Goal: Task Accomplishment & Management: Use online tool/utility

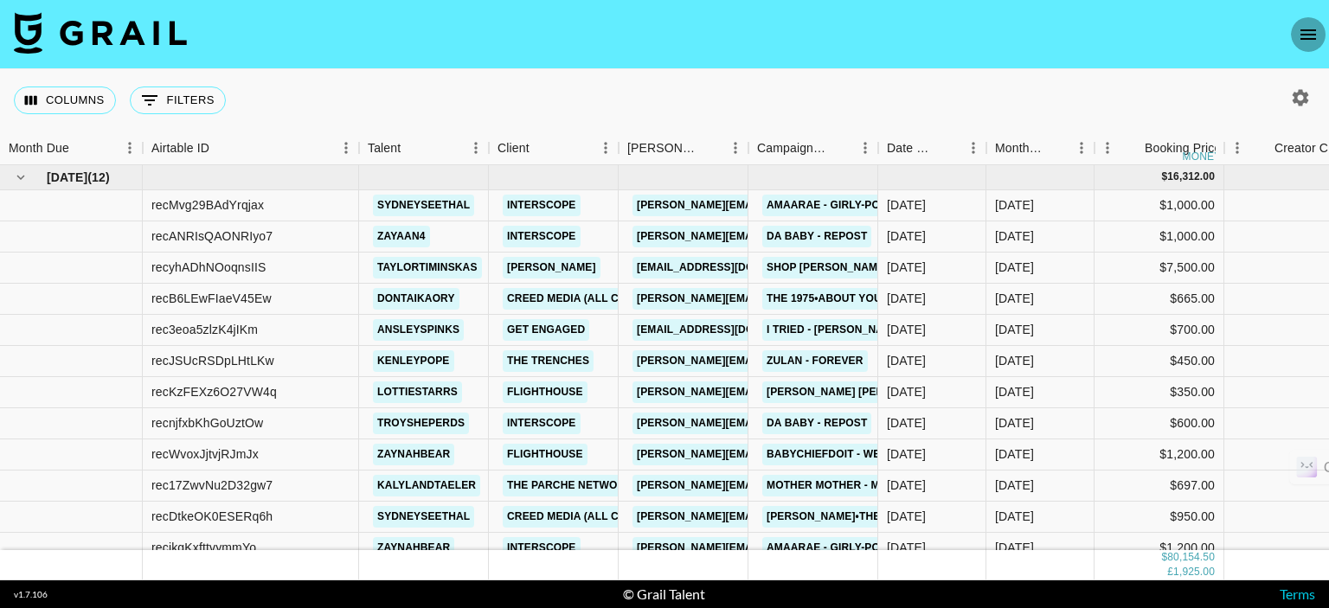
click at [1310, 38] on icon "open drawer" at bounding box center [1309, 34] width 16 height 10
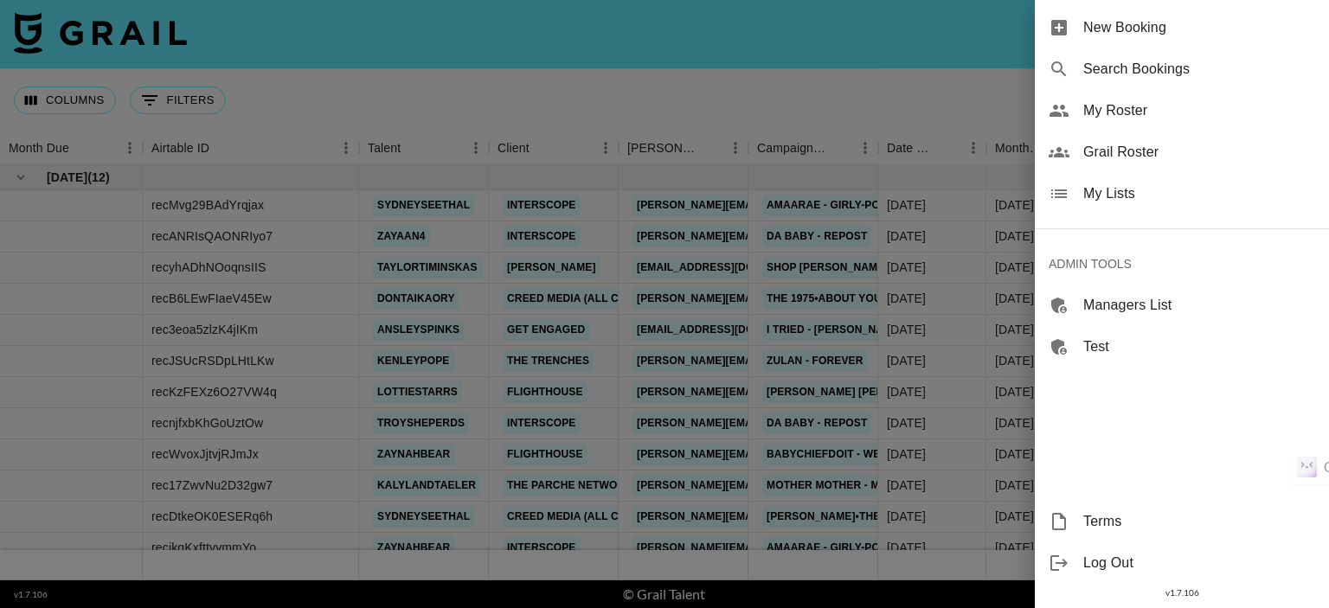
click at [1123, 114] on span "My Roster" at bounding box center [1200, 110] width 232 height 21
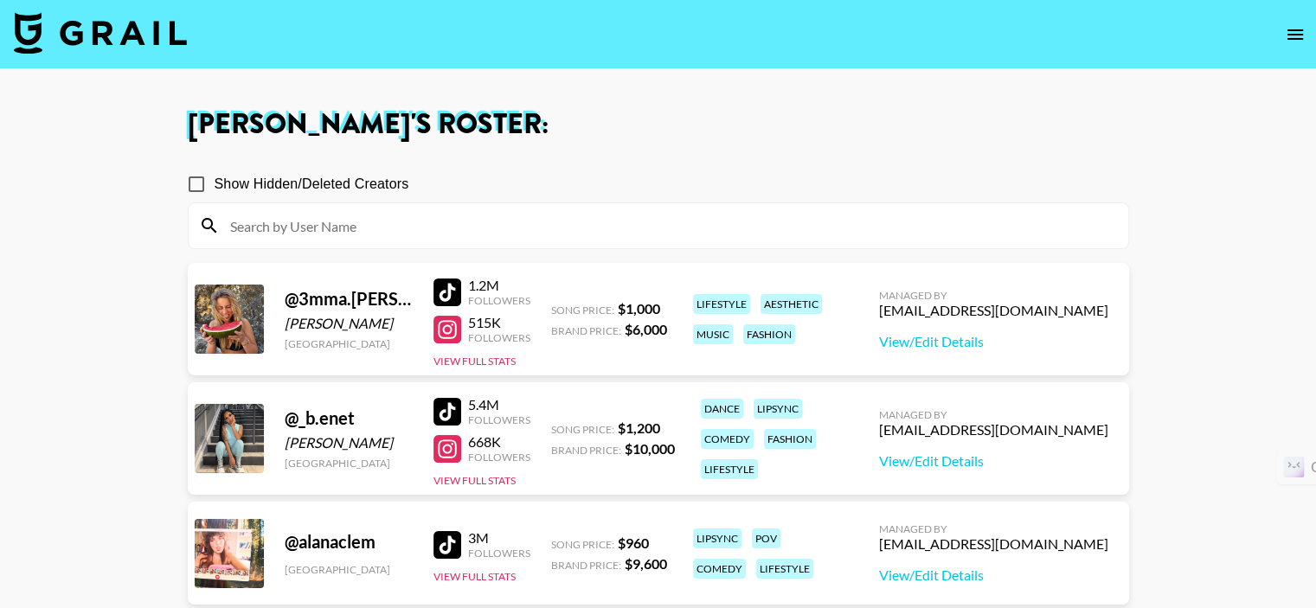
click at [362, 220] on input at bounding box center [669, 226] width 898 height 28
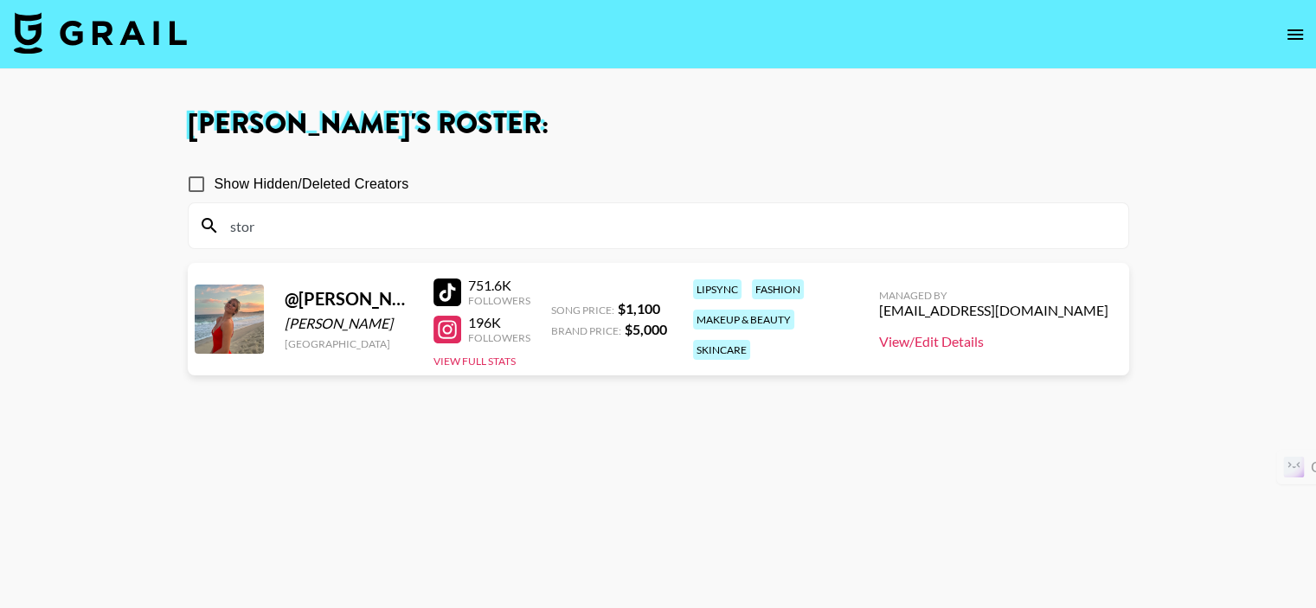
type input "stor"
click at [998, 340] on link "View/Edit Details" at bounding box center [993, 341] width 229 height 17
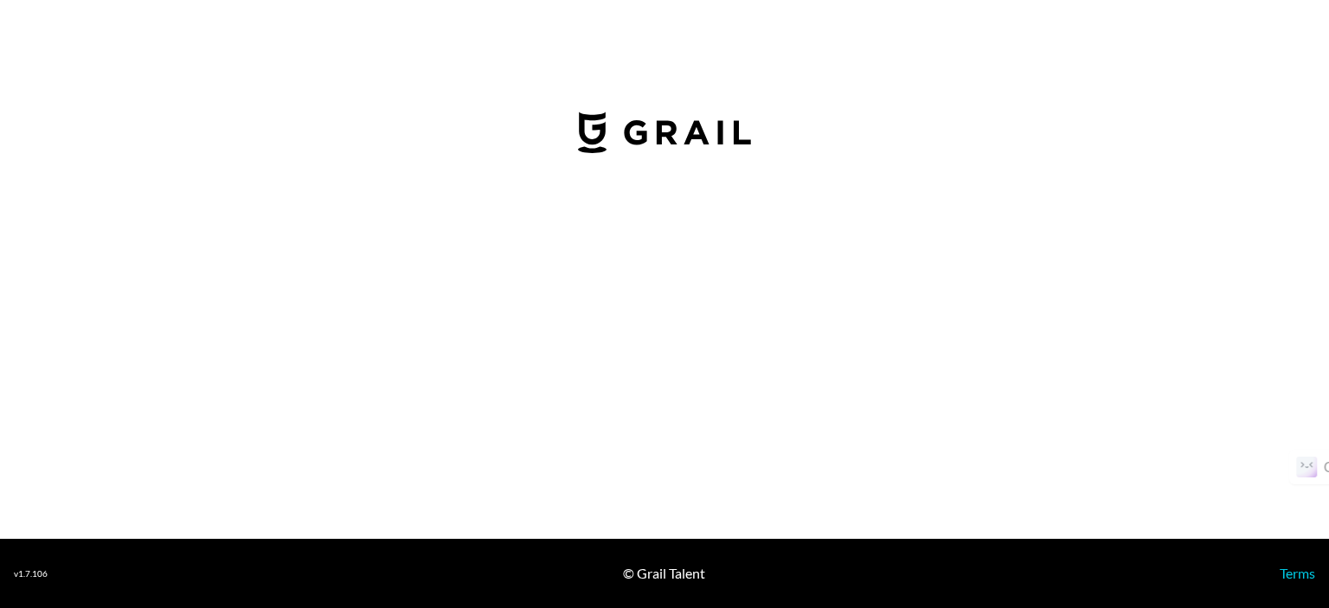
select select "USD"
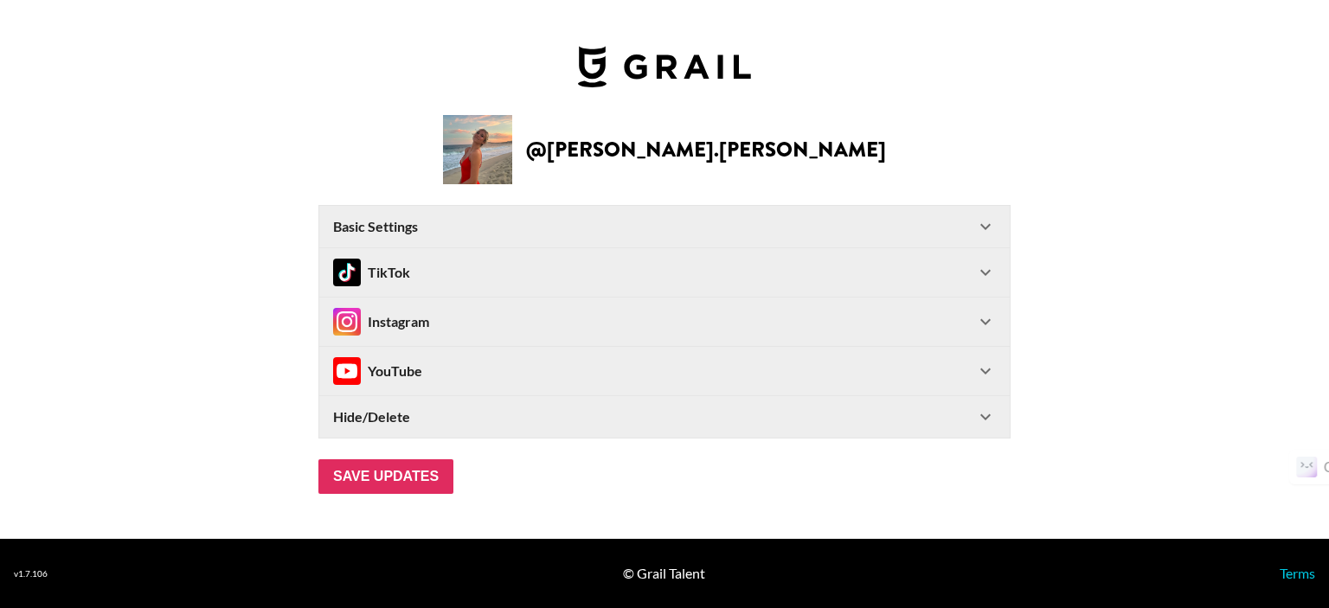
click at [988, 267] on icon at bounding box center [985, 272] width 21 height 21
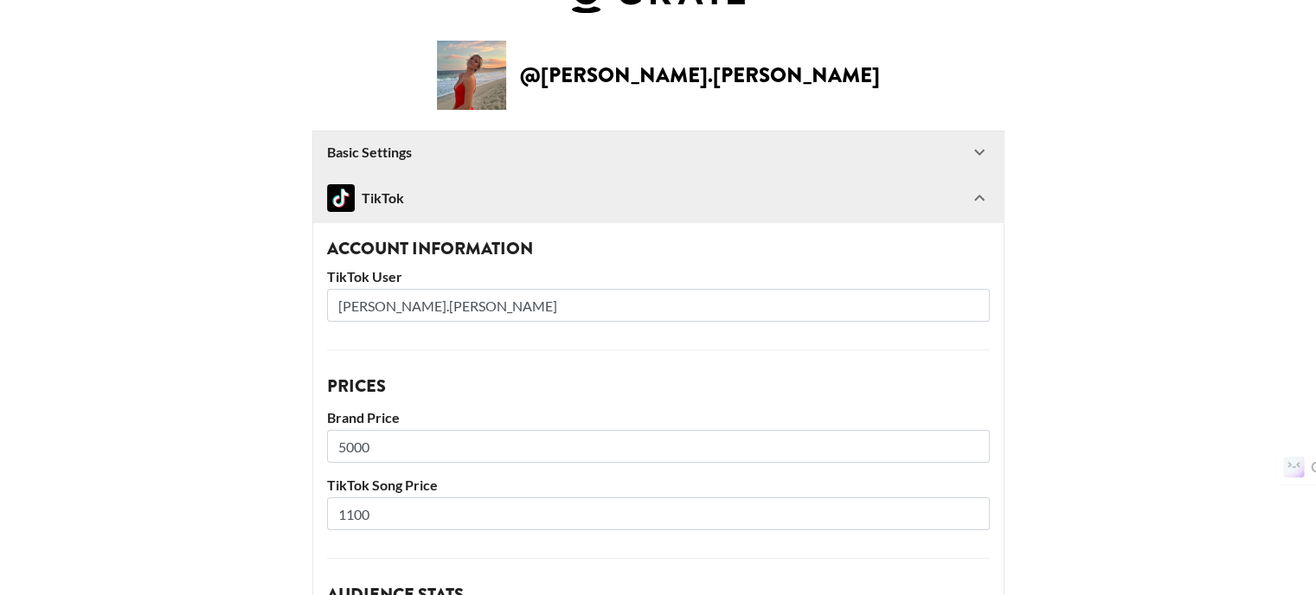
scroll to position [87, 0]
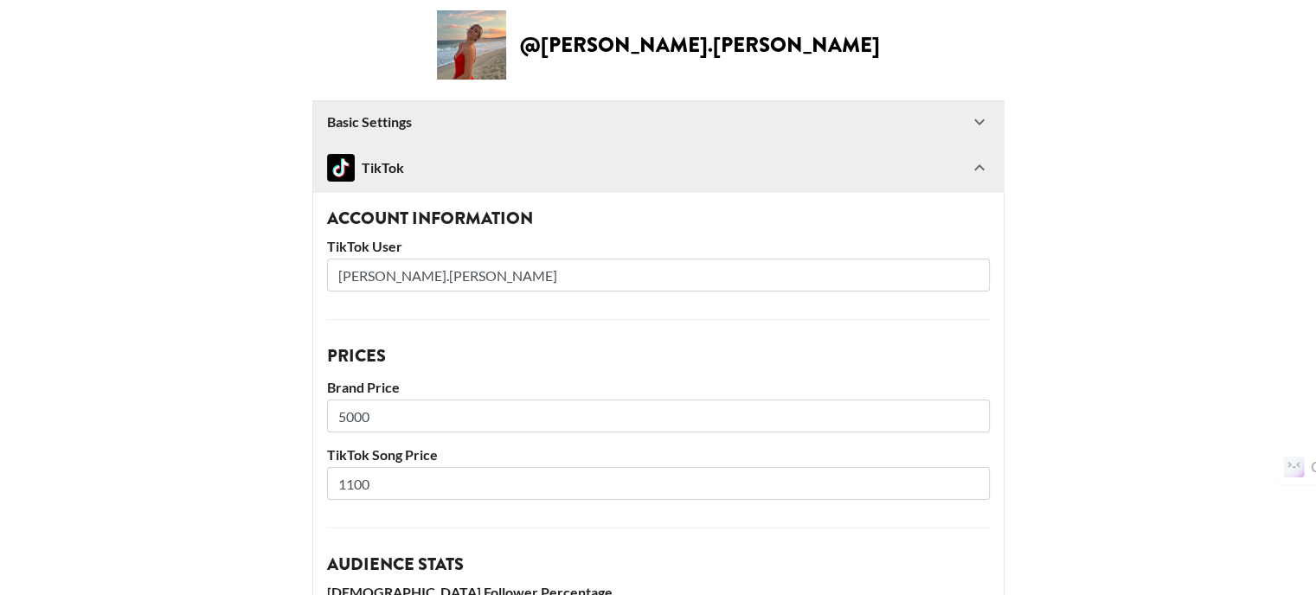
drag, startPoint x: 352, startPoint y: 415, endPoint x: 332, endPoint y: 418, distance: 20.1
click at [336, 418] on input "5000" at bounding box center [658, 416] width 663 height 33
type input "12000"
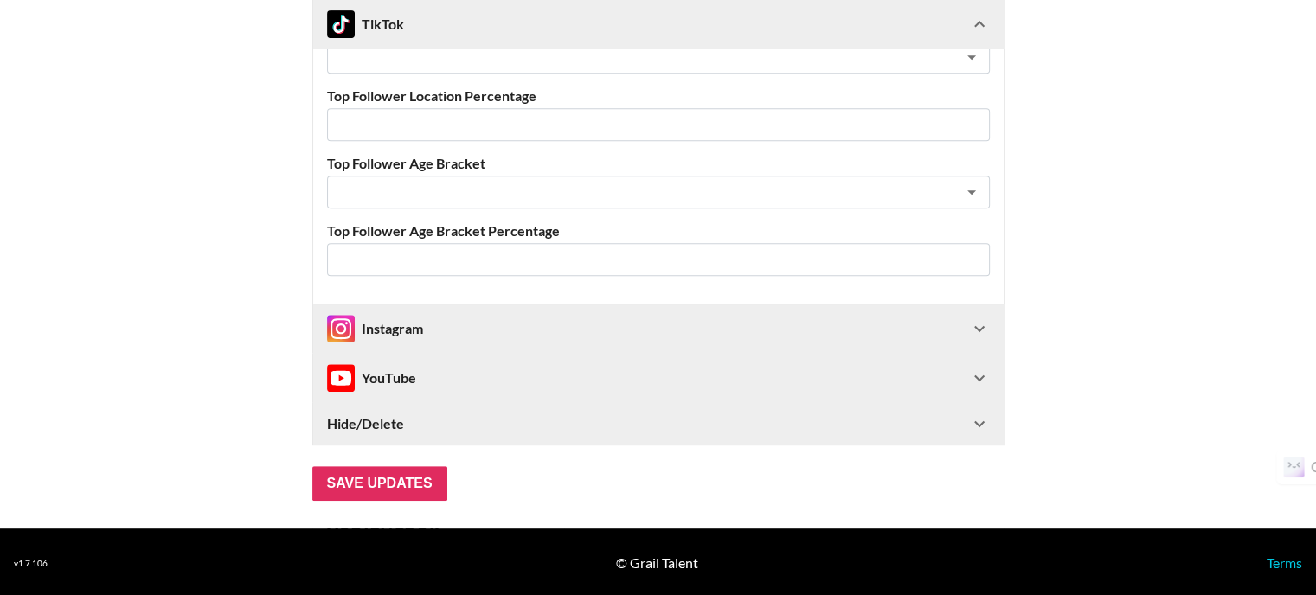
scroll to position [787, 0]
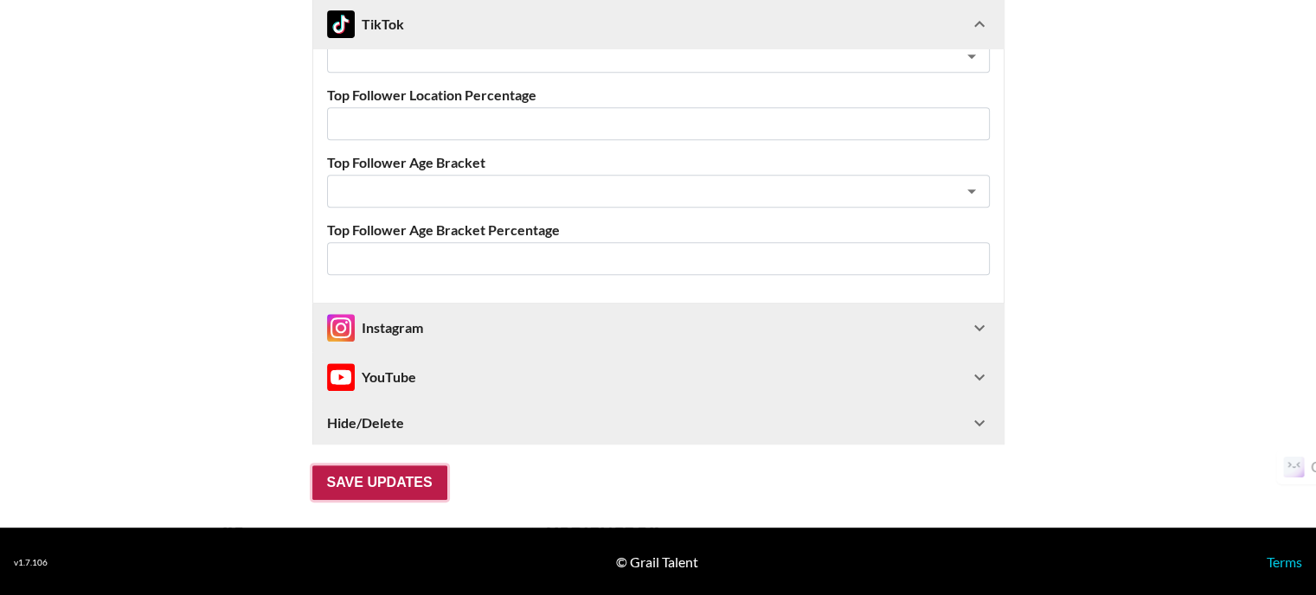
click at [377, 489] on input "Save Updates" at bounding box center [379, 483] width 135 height 35
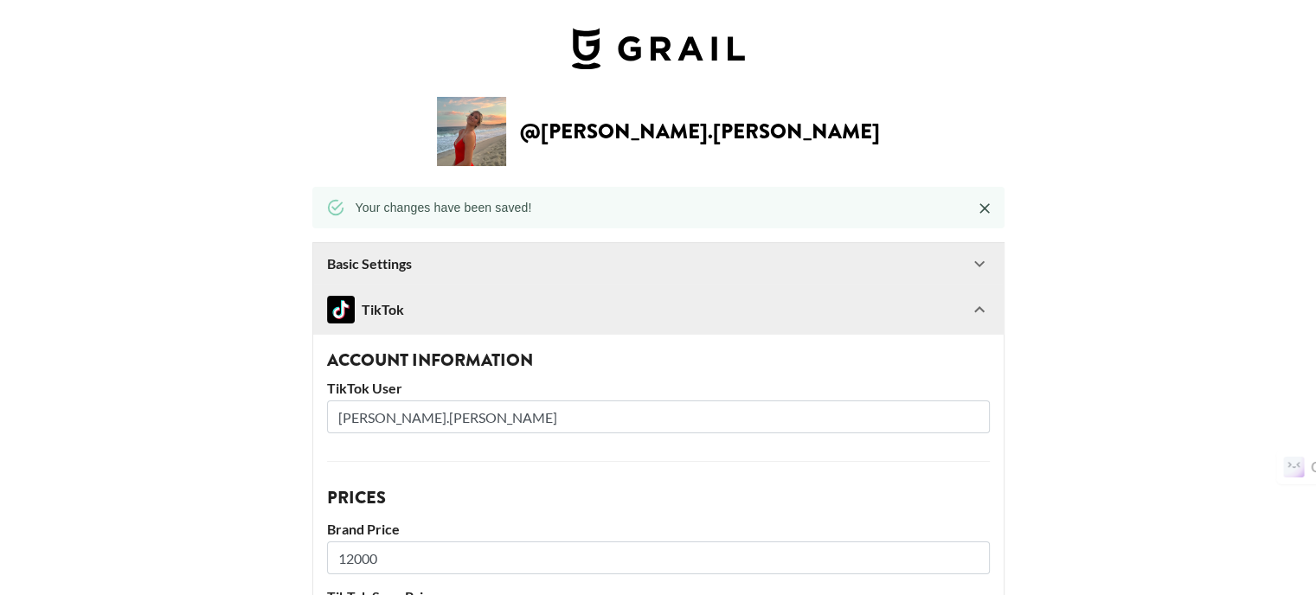
scroll to position [0, 0]
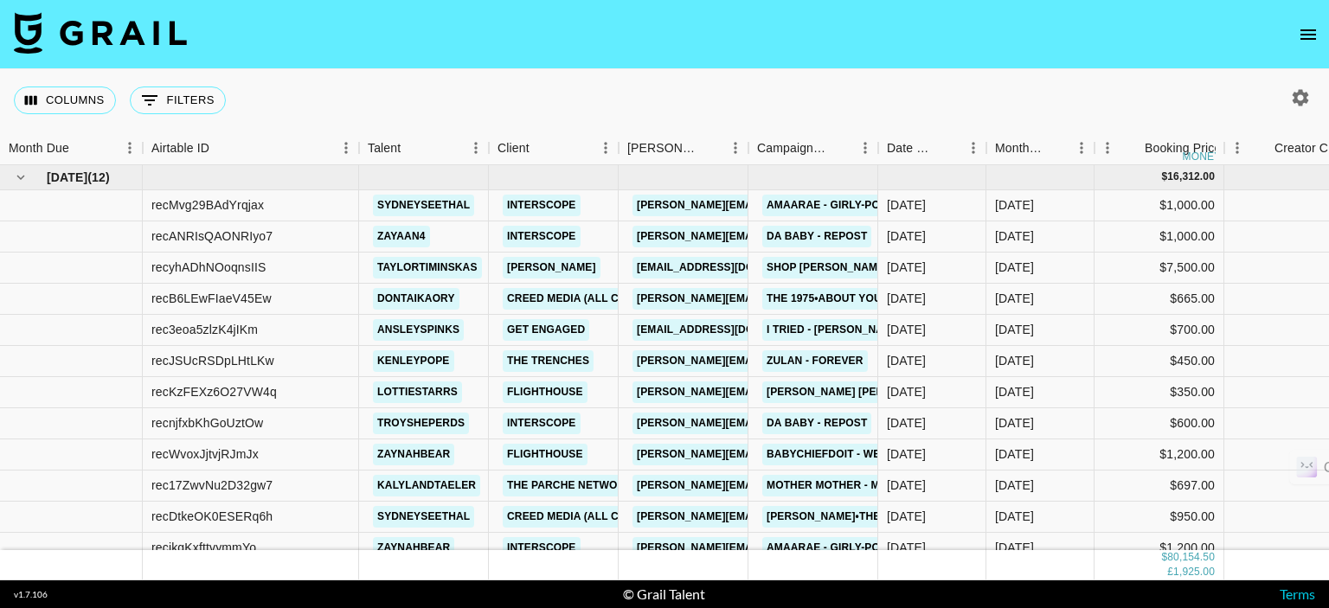
click at [1309, 38] on icon "open drawer" at bounding box center [1309, 34] width 16 height 10
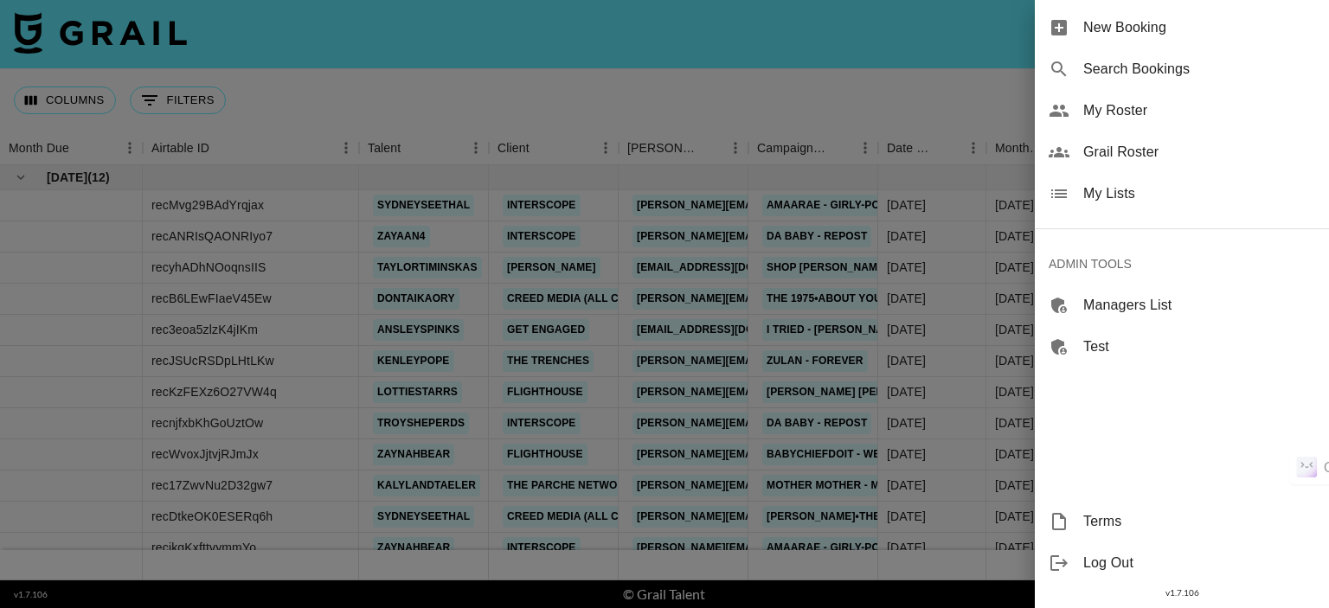
click at [1117, 115] on span "My Roster" at bounding box center [1200, 110] width 232 height 21
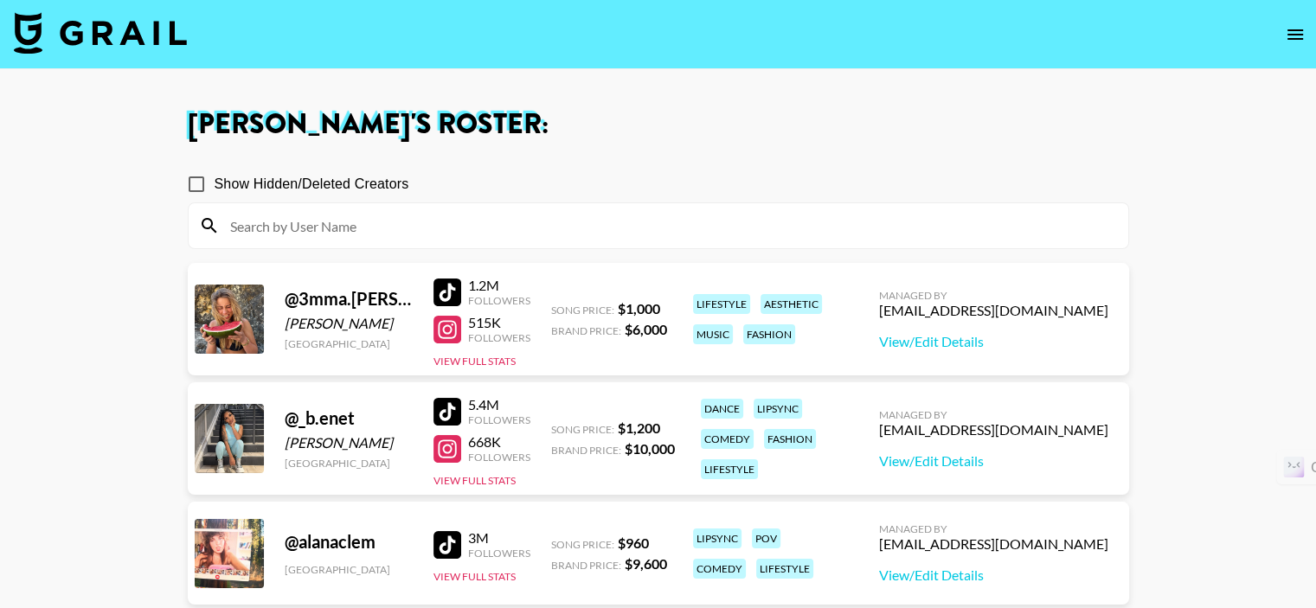
click at [381, 221] on input at bounding box center [669, 226] width 898 height 28
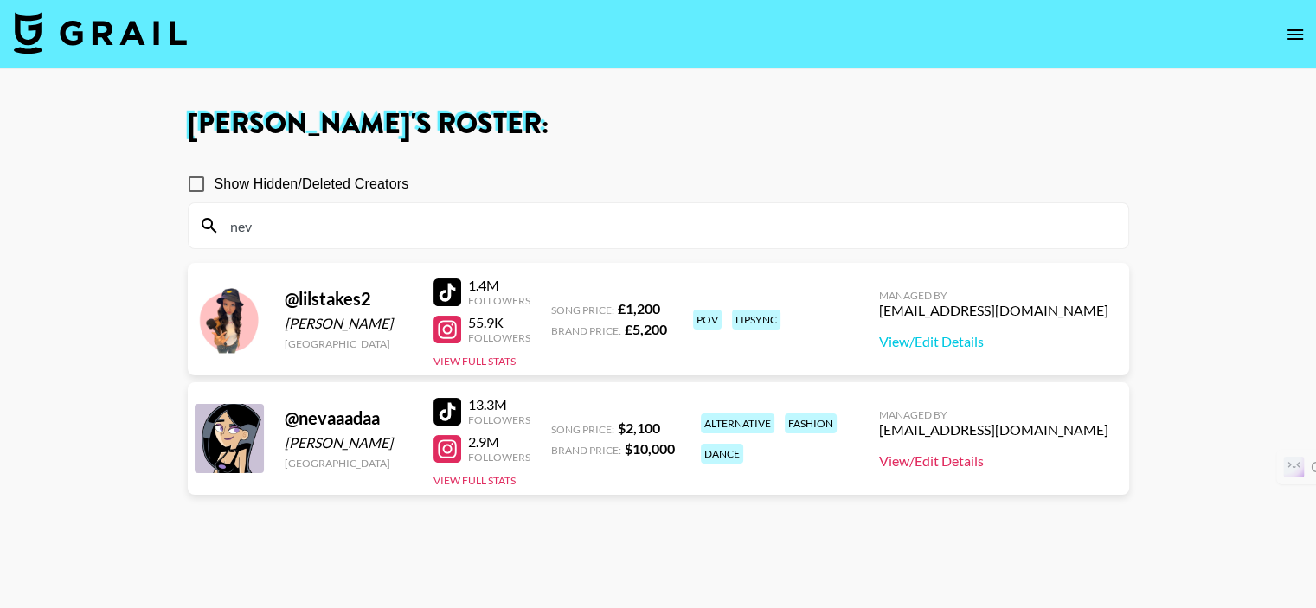
type input "nev"
click at [1013, 462] on link "View/Edit Details" at bounding box center [993, 461] width 229 height 17
click at [454, 218] on input "nev" at bounding box center [669, 226] width 898 height 28
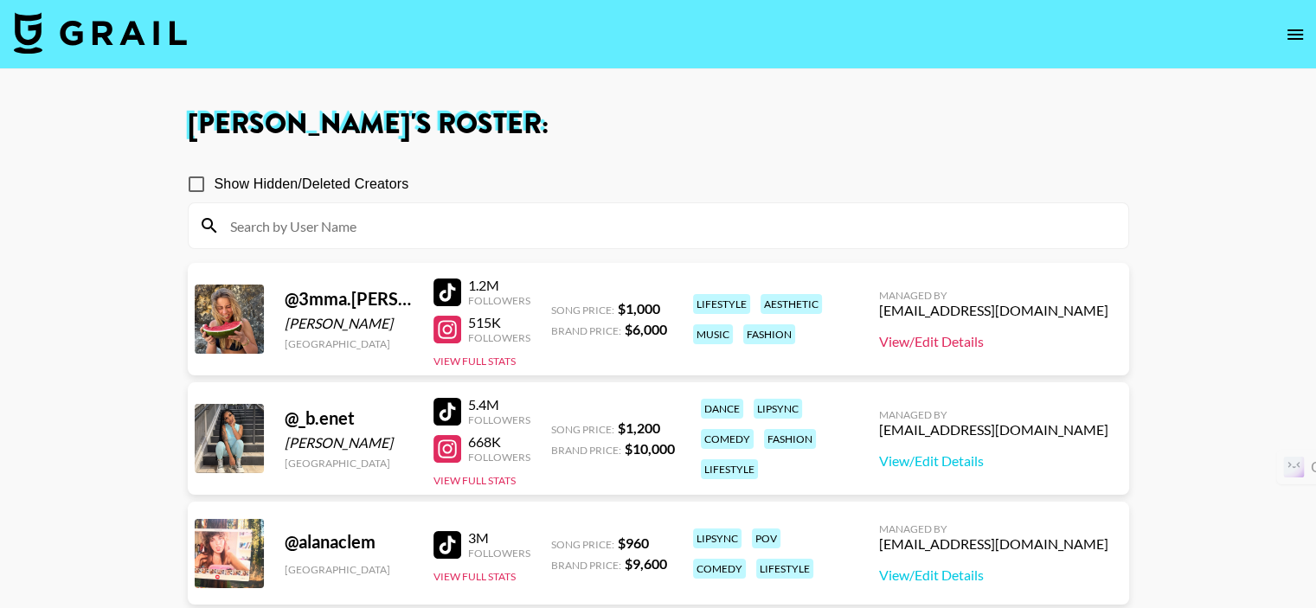
click at [987, 345] on link "View/Edit Details" at bounding box center [993, 341] width 229 height 17
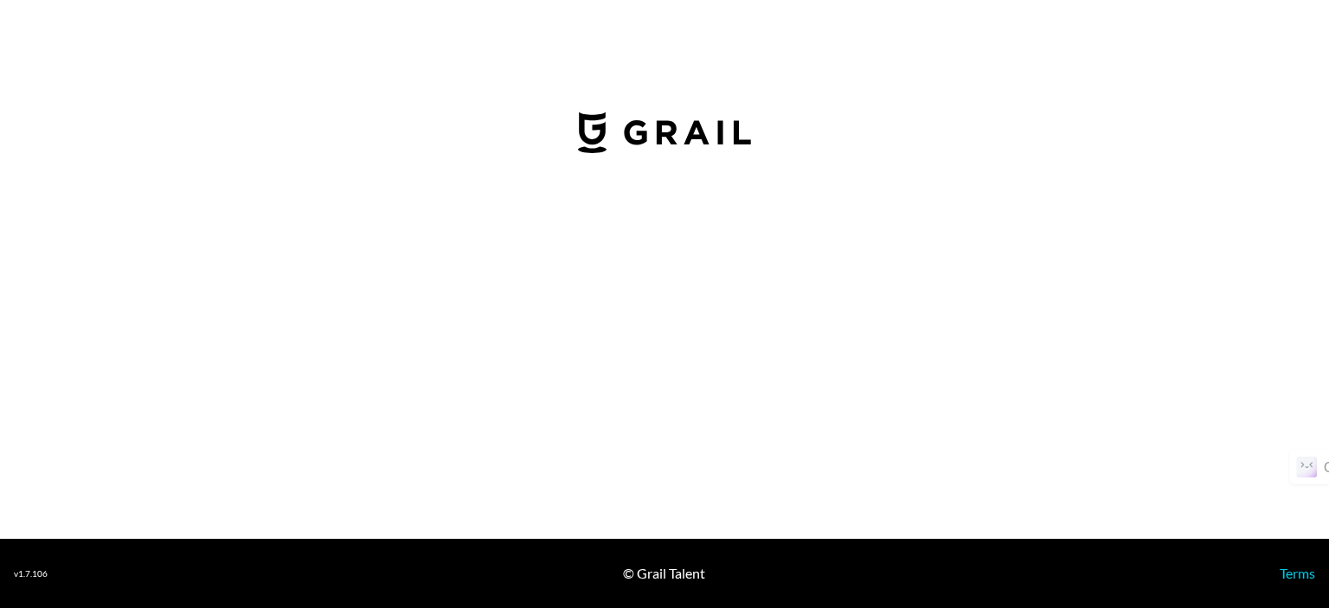
select select "USD"
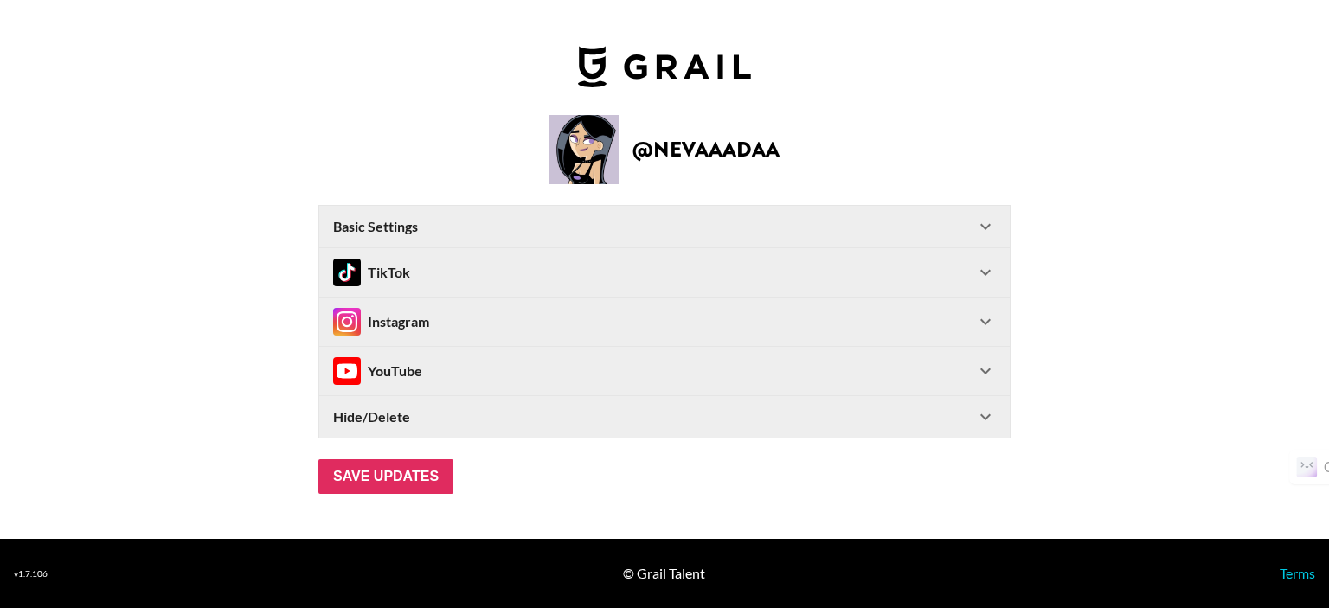
click at [980, 273] on icon at bounding box center [985, 272] width 21 height 21
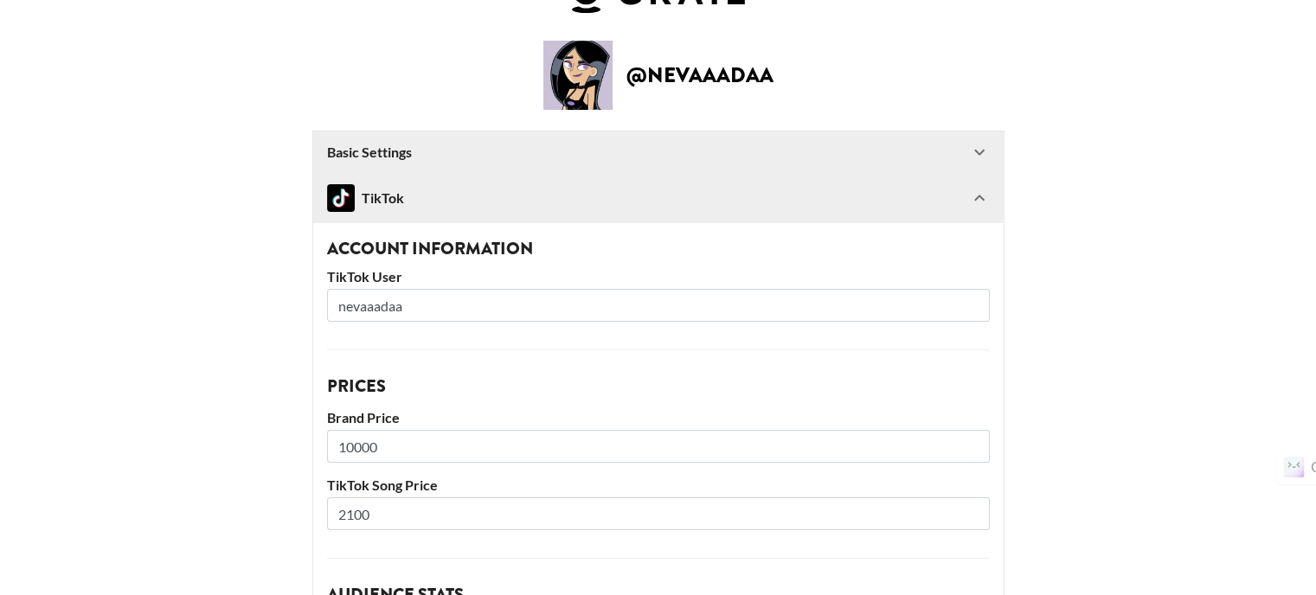
scroll to position [173, 0]
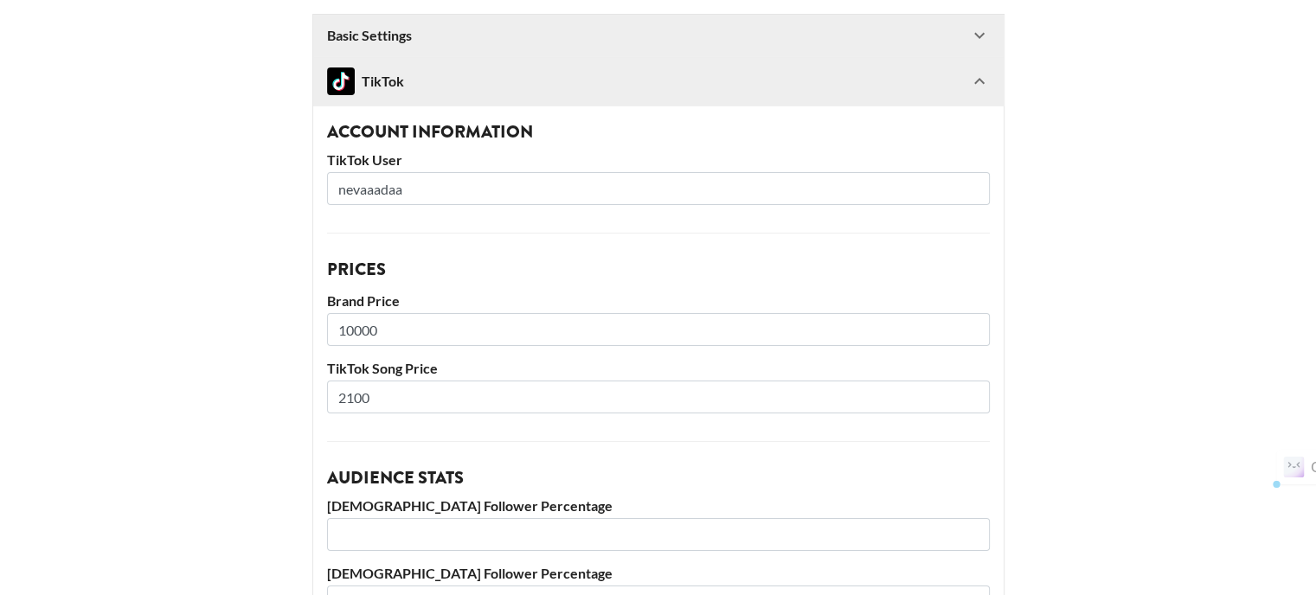
drag, startPoint x: 363, startPoint y: 401, endPoint x: 352, endPoint y: 406, distance: 11.6
click at [352, 406] on input "2100" at bounding box center [658, 397] width 663 height 33
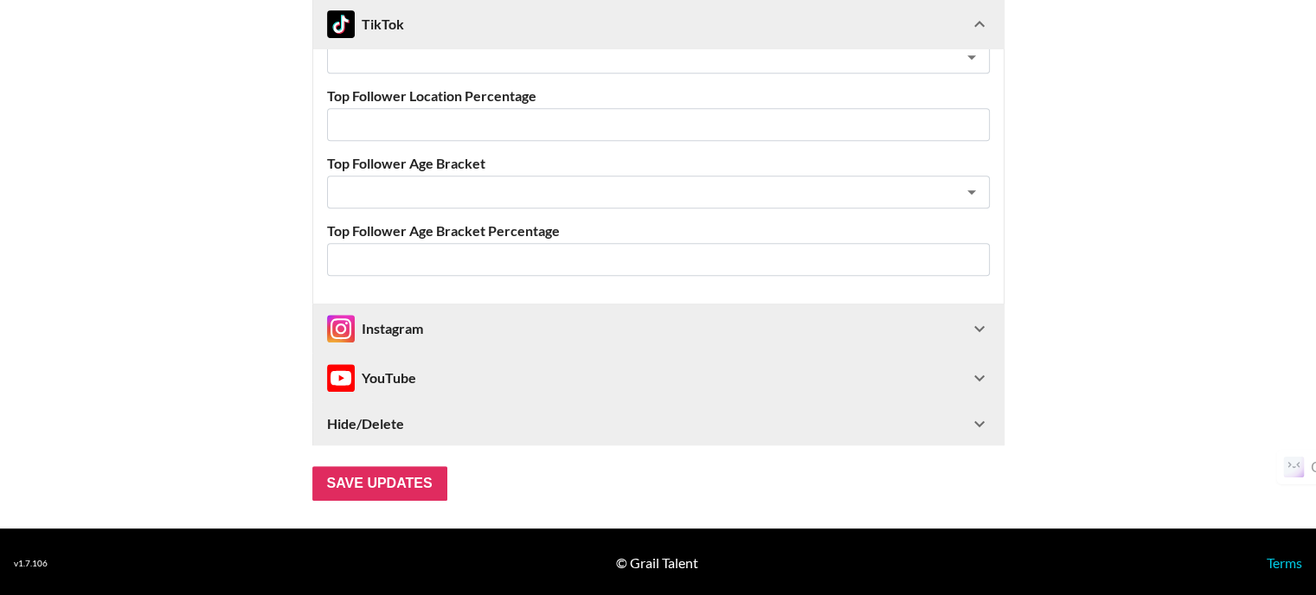
scroll to position [787, 0]
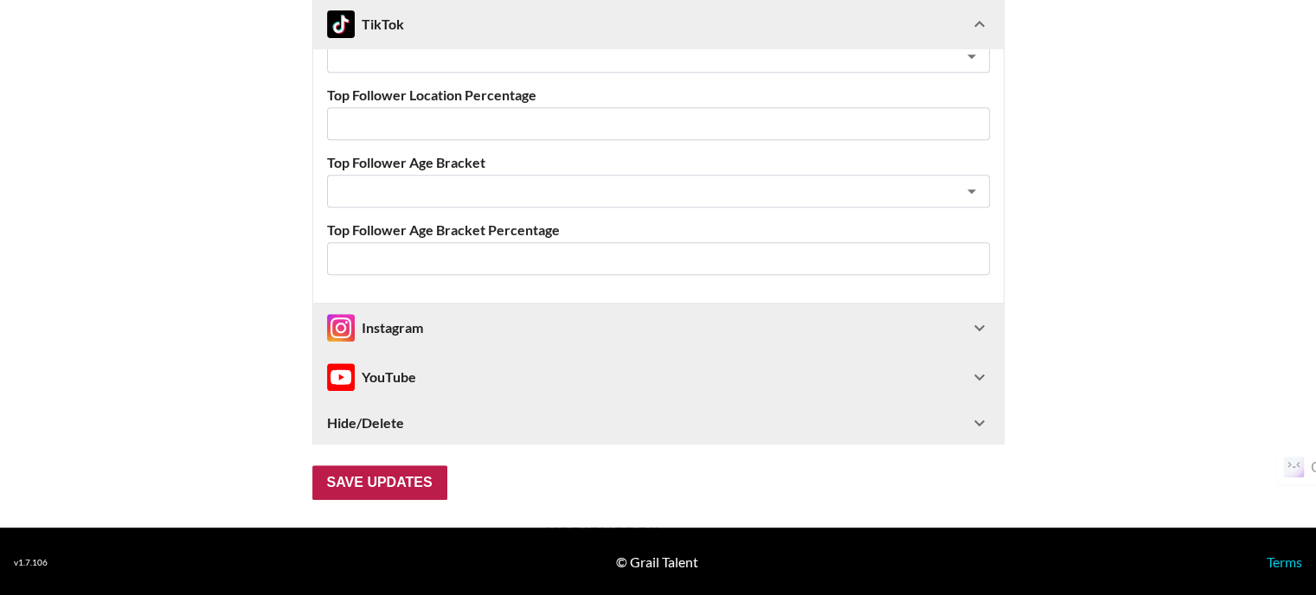
type input "2000"
click at [370, 486] on input "Save Updates" at bounding box center [379, 483] width 135 height 35
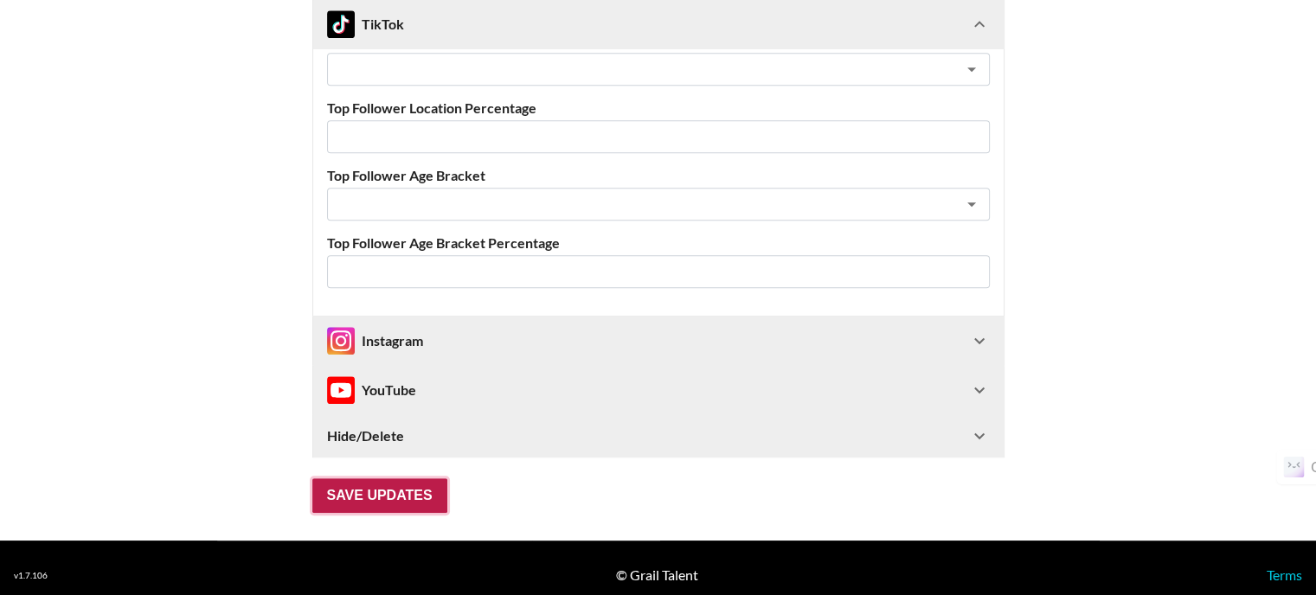
scroll to position [842, 0]
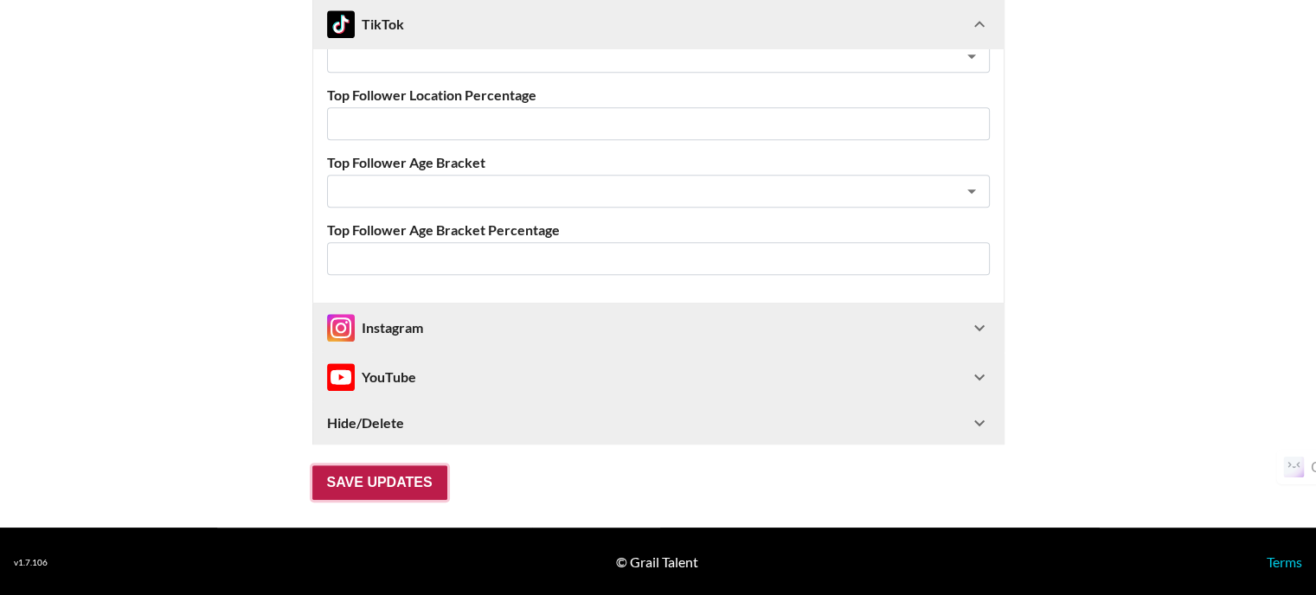
click at [409, 489] on input "Save Updates" at bounding box center [379, 483] width 135 height 35
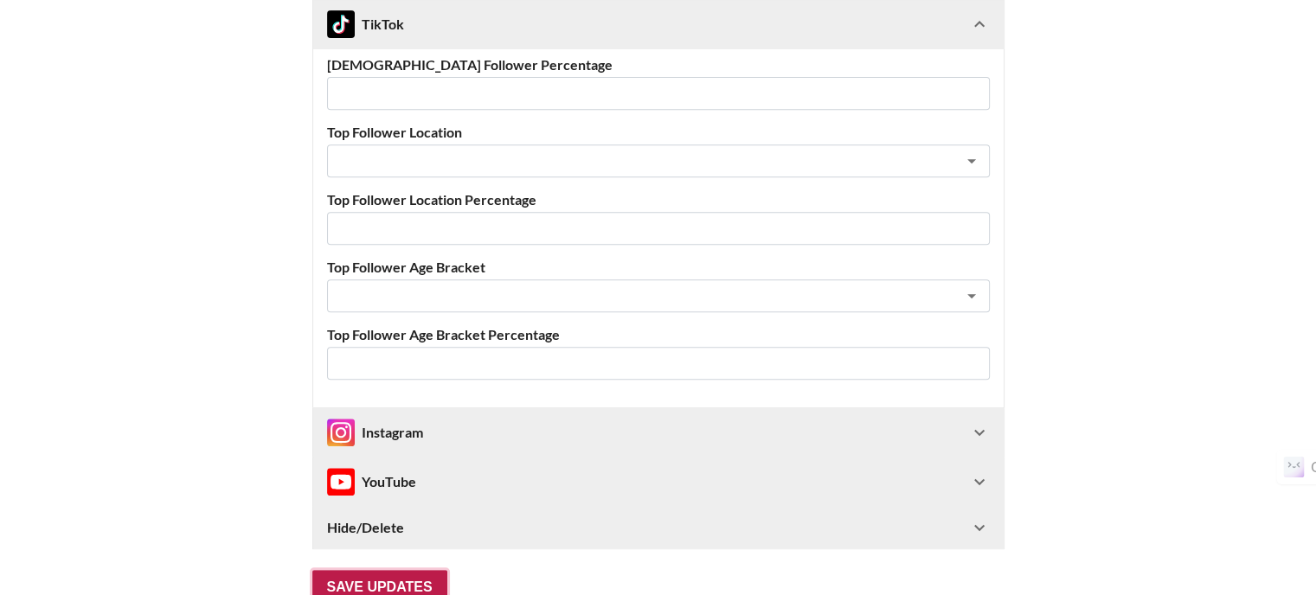
scroll to position [0, 0]
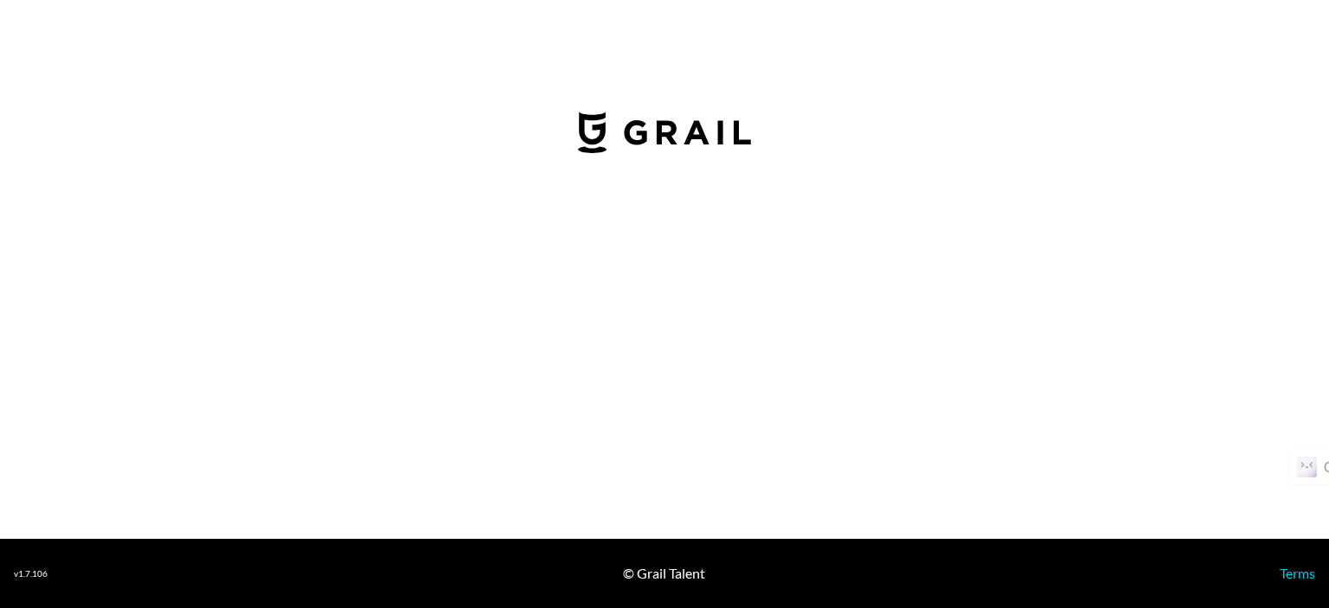
select select "USD"
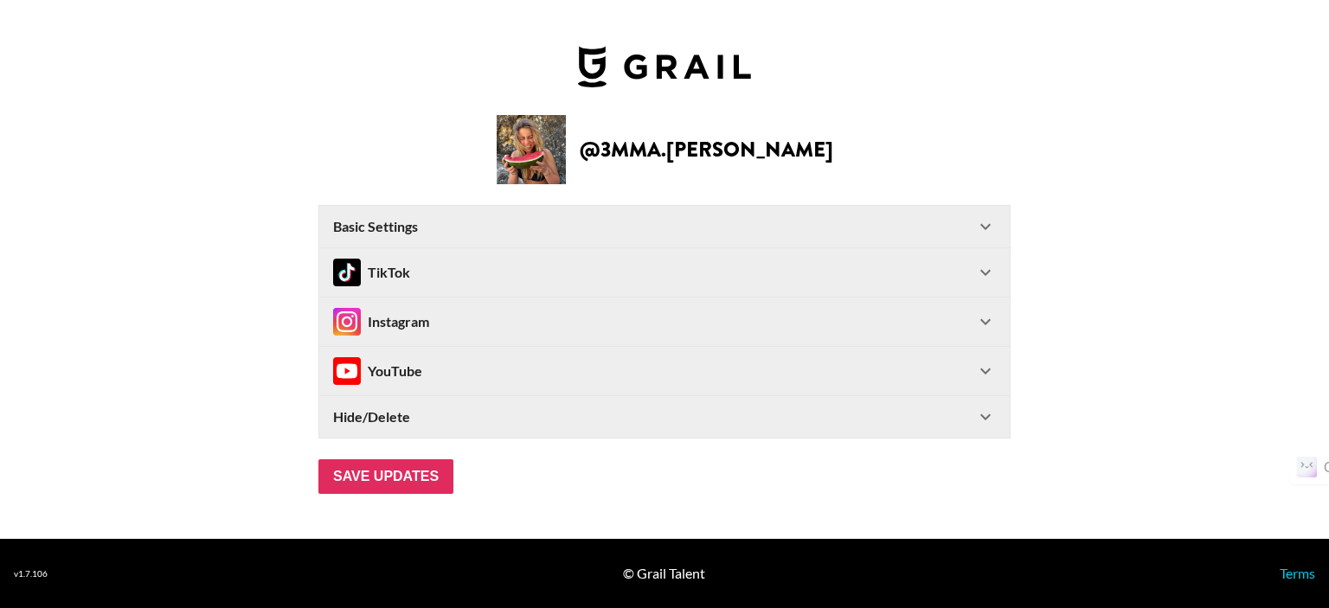
click at [985, 271] on icon at bounding box center [985, 272] width 21 height 21
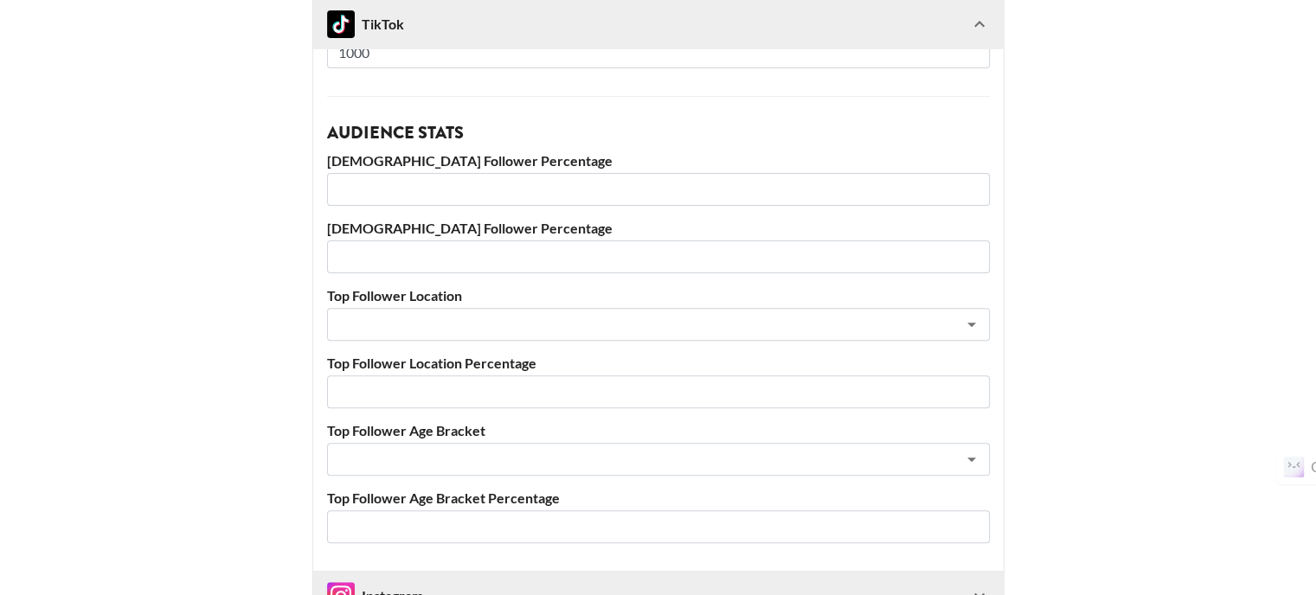
scroll to position [519, 0]
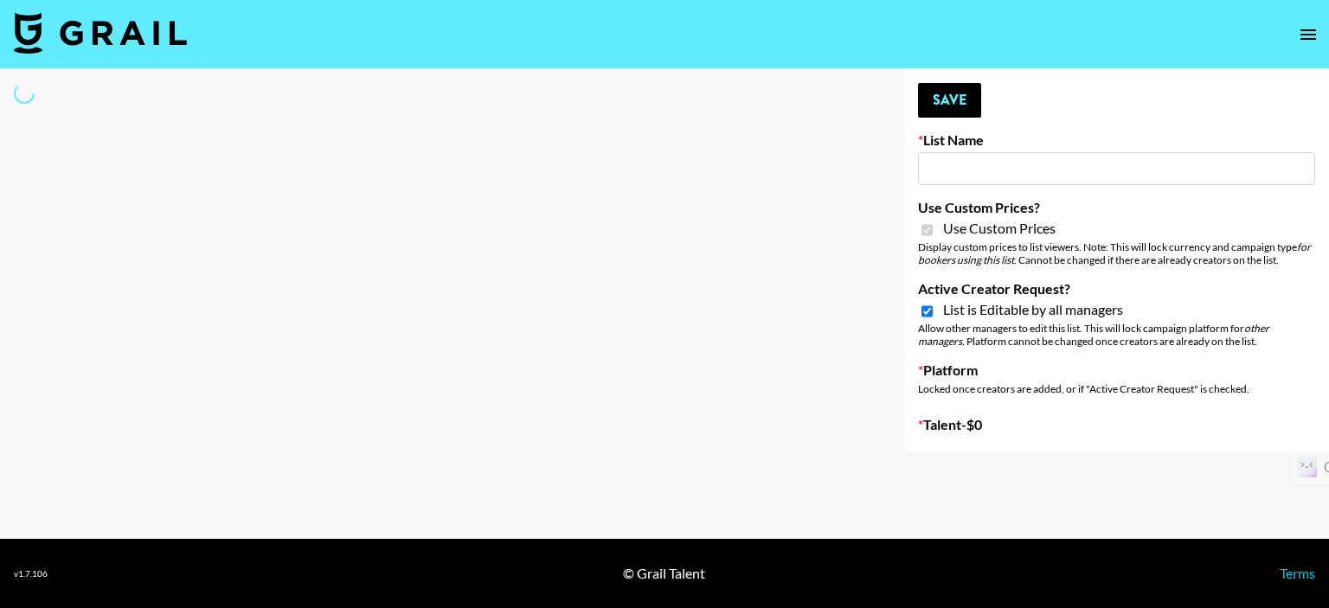
type input "Halovida ([DATE])"
checkbox input "true"
select select "Brand"
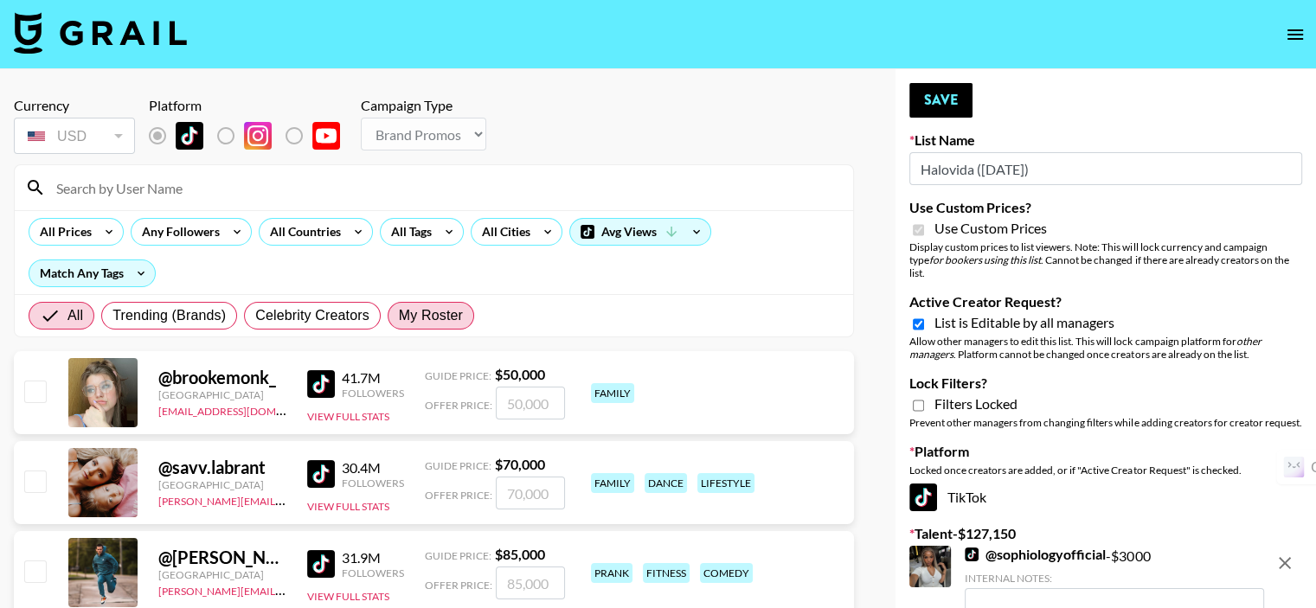
click at [412, 320] on span "My Roster" at bounding box center [431, 316] width 64 height 21
click at [399, 316] on input "My Roster" at bounding box center [399, 316] width 0 height 0
radio input "true"
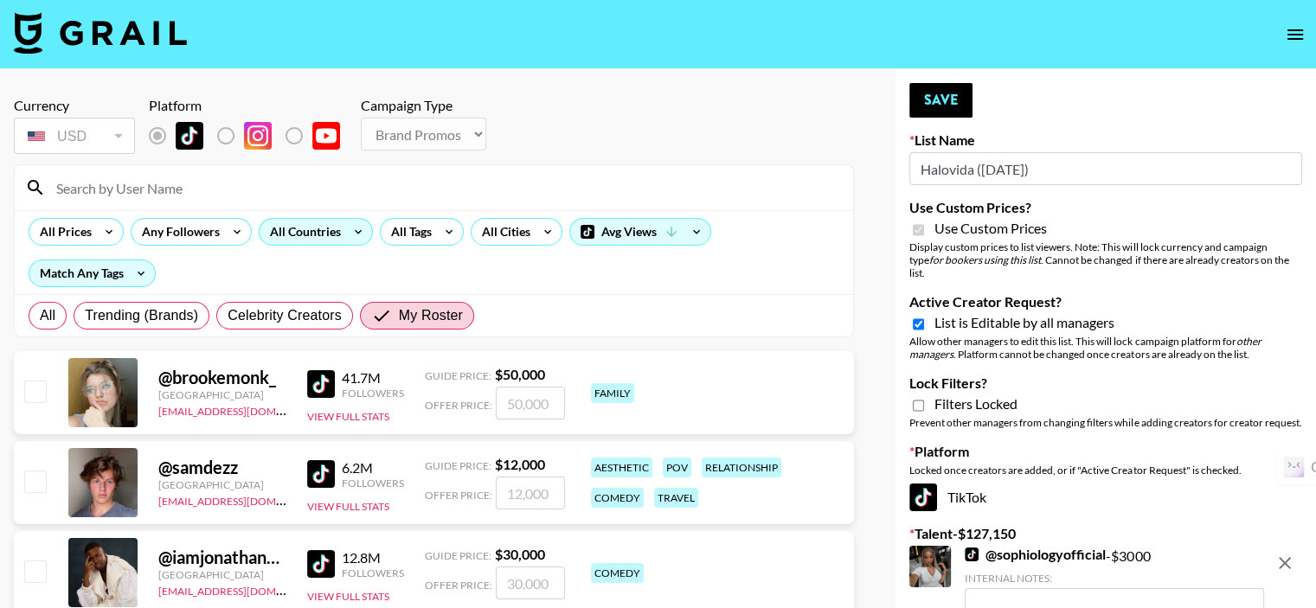
click at [286, 234] on div "All Countries" at bounding box center [302, 232] width 85 height 26
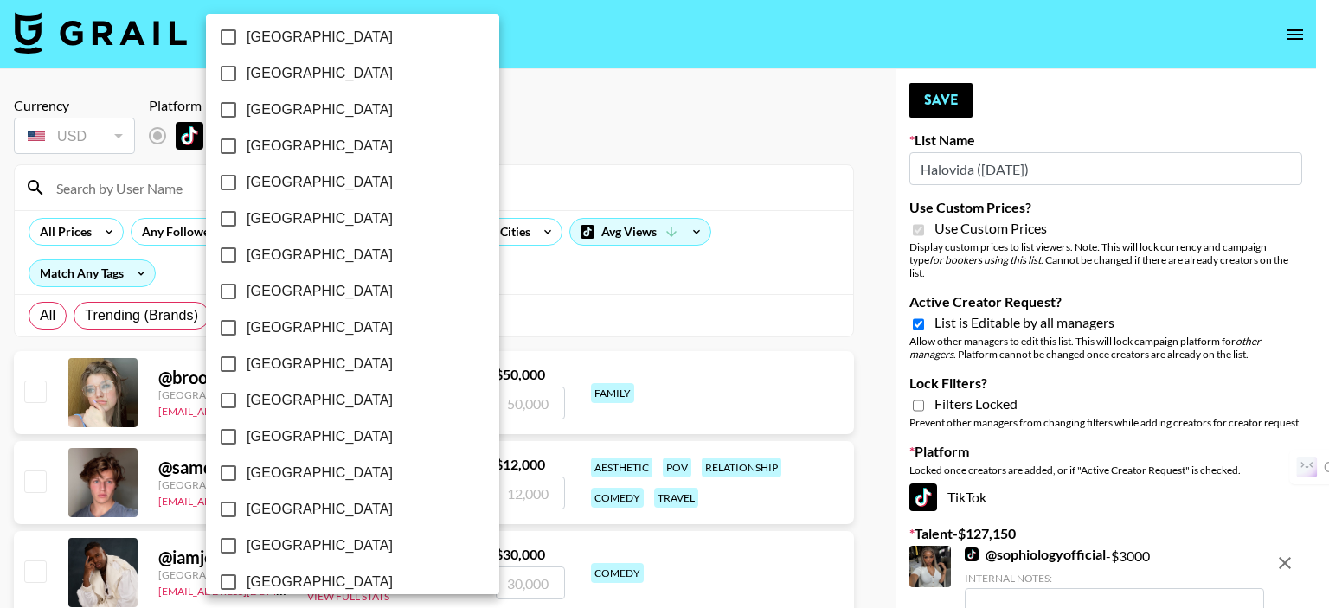
scroll to position [1409, 0]
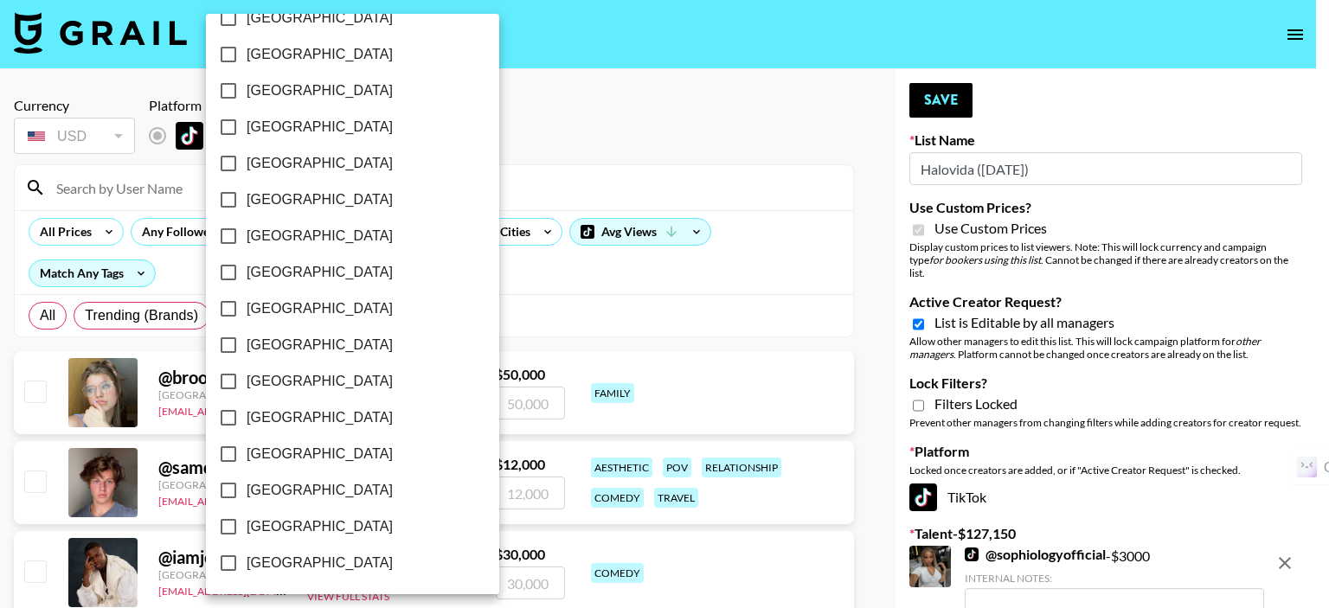
click at [284, 522] on span "[GEOGRAPHIC_DATA]" at bounding box center [320, 527] width 146 height 21
click at [247, 522] on input "[GEOGRAPHIC_DATA]" at bounding box center [228, 527] width 36 height 36
checkbox input "true"
click at [540, 265] on div at bounding box center [664, 304] width 1329 height 608
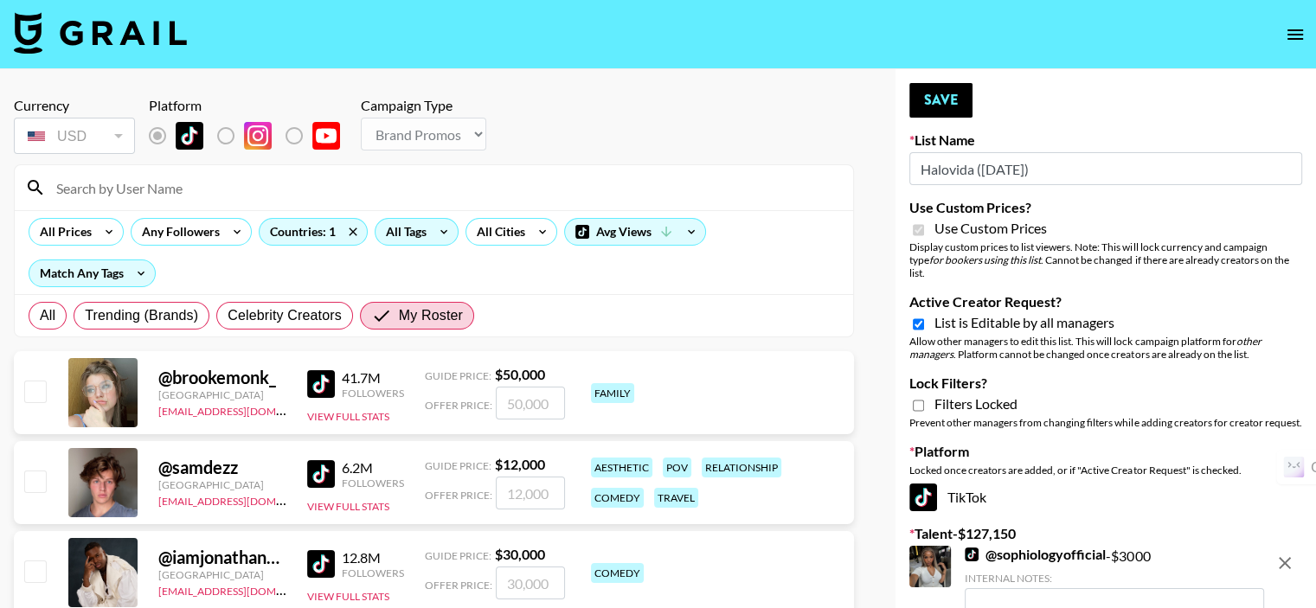
click at [412, 234] on div "All Tags" at bounding box center [403, 232] width 55 height 26
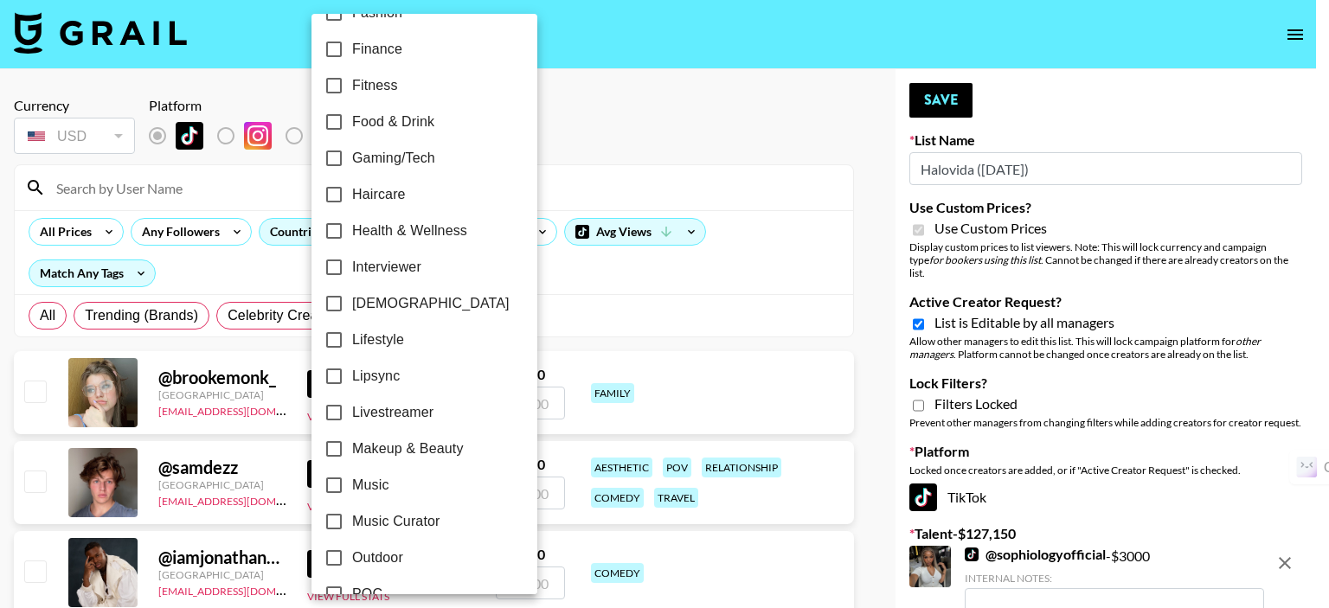
scroll to position [606, 0]
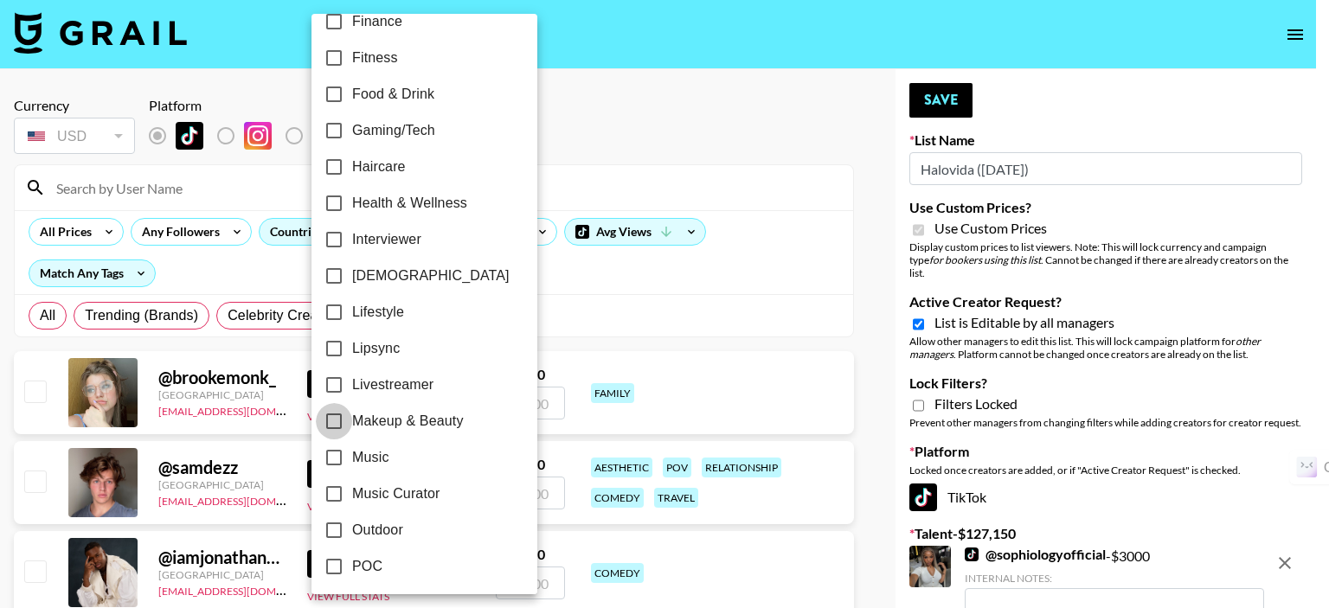
click at [337, 425] on input "Makeup & Beauty" at bounding box center [334, 421] width 36 height 36
checkbox input "true"
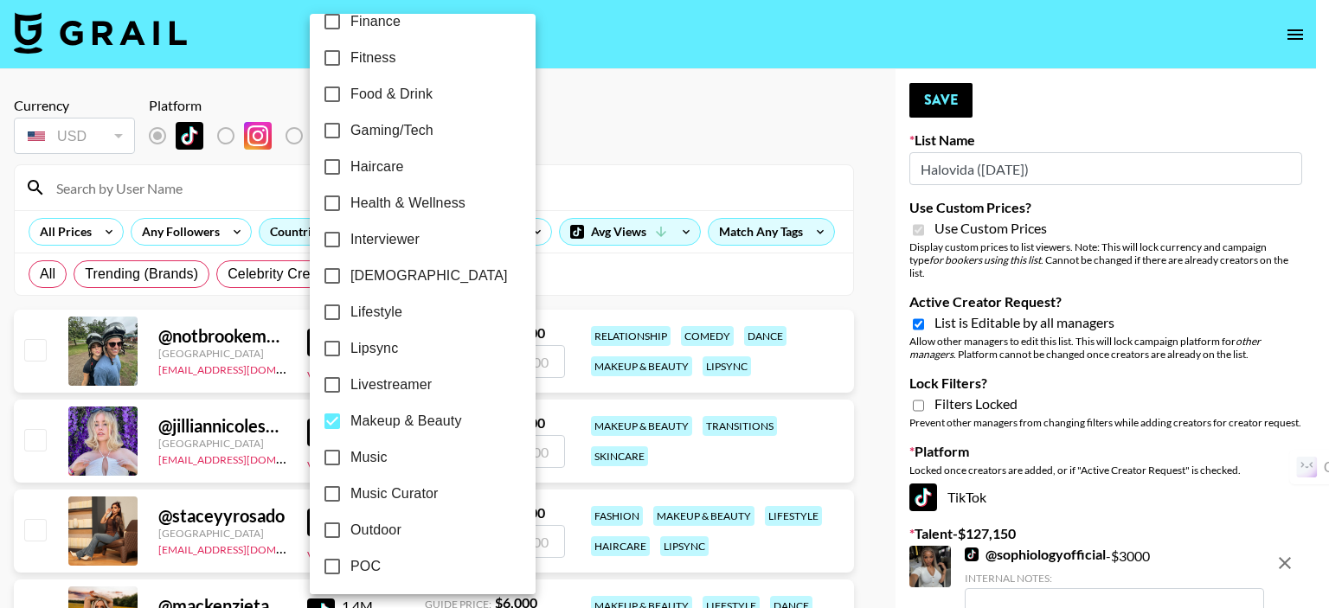
click at [333, 171] on input "Haircare" at bounding box center [332, 167] width 36 height 36
checkbox input "true"
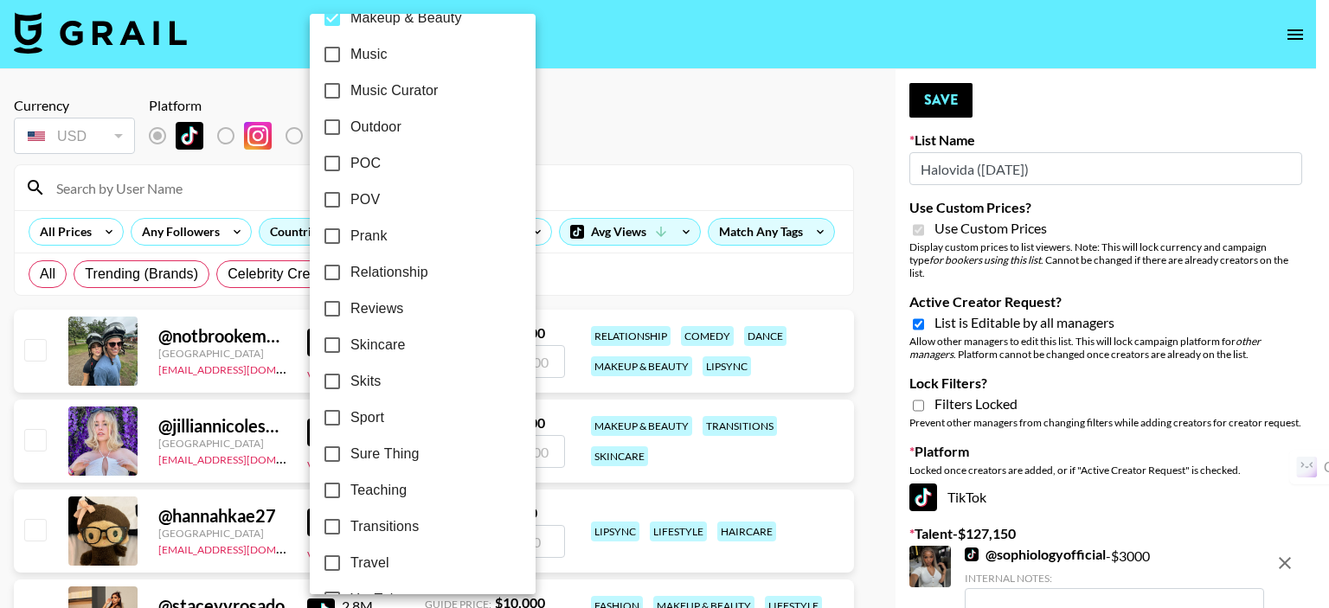
scroll to position [1039, 0]
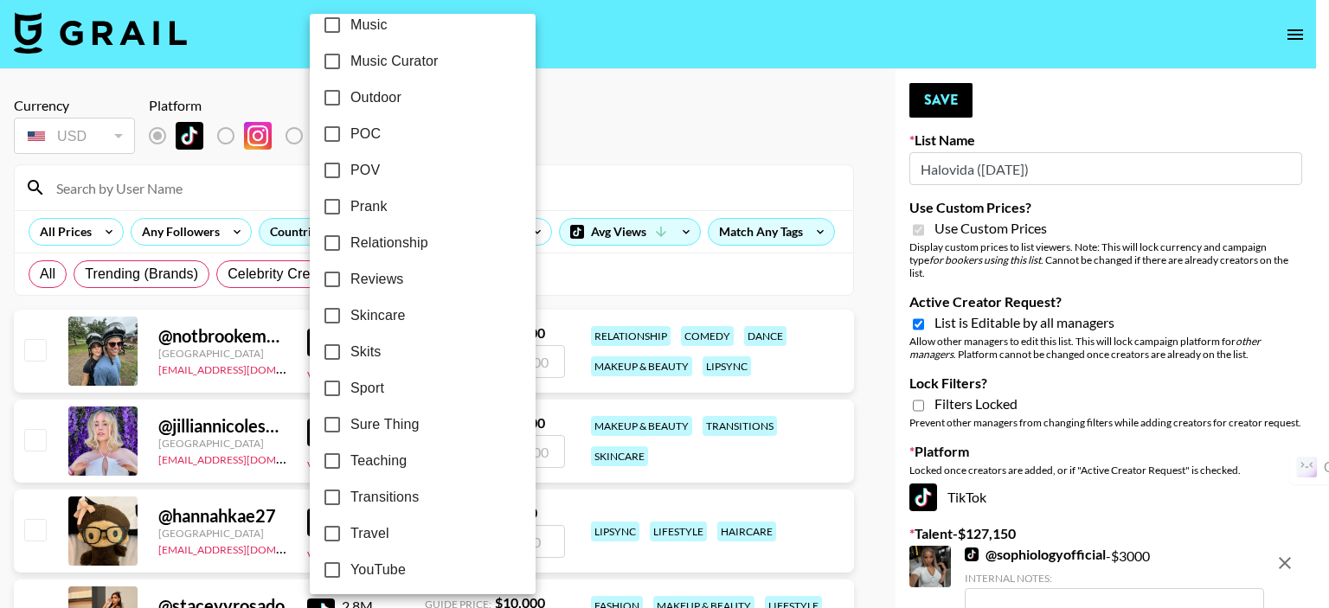
click at [330, 314] on input "Skincare" at bounding box center [332, 316] width 36 height 36
checkbox input "true"
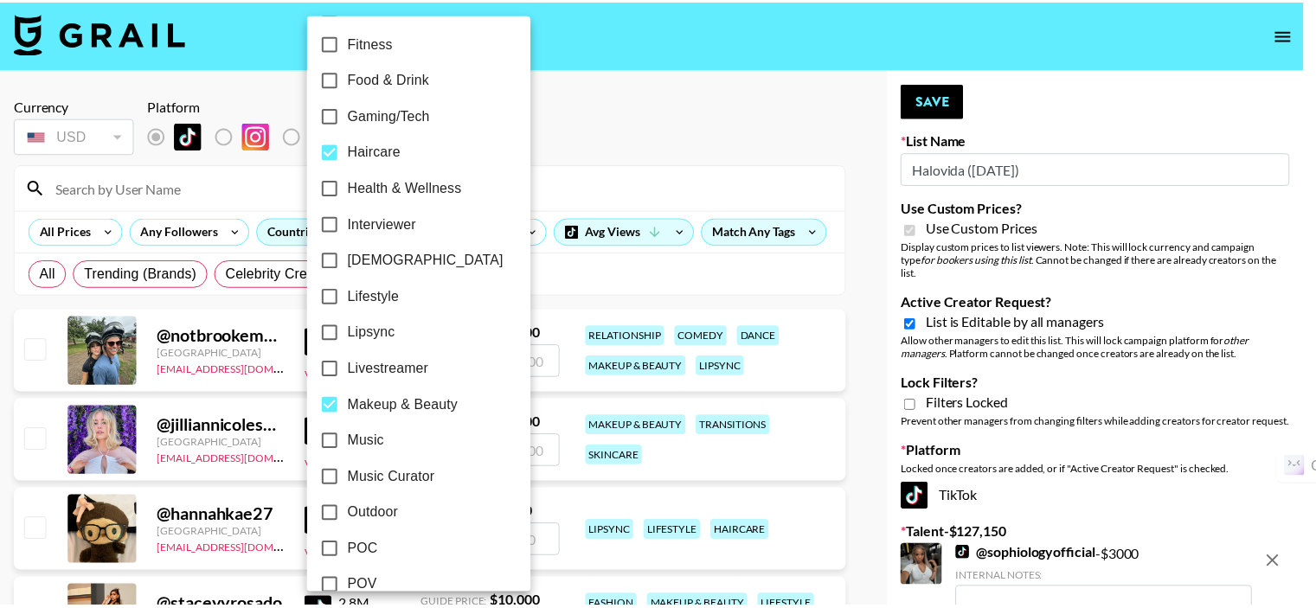
scroll to position [613, 0]
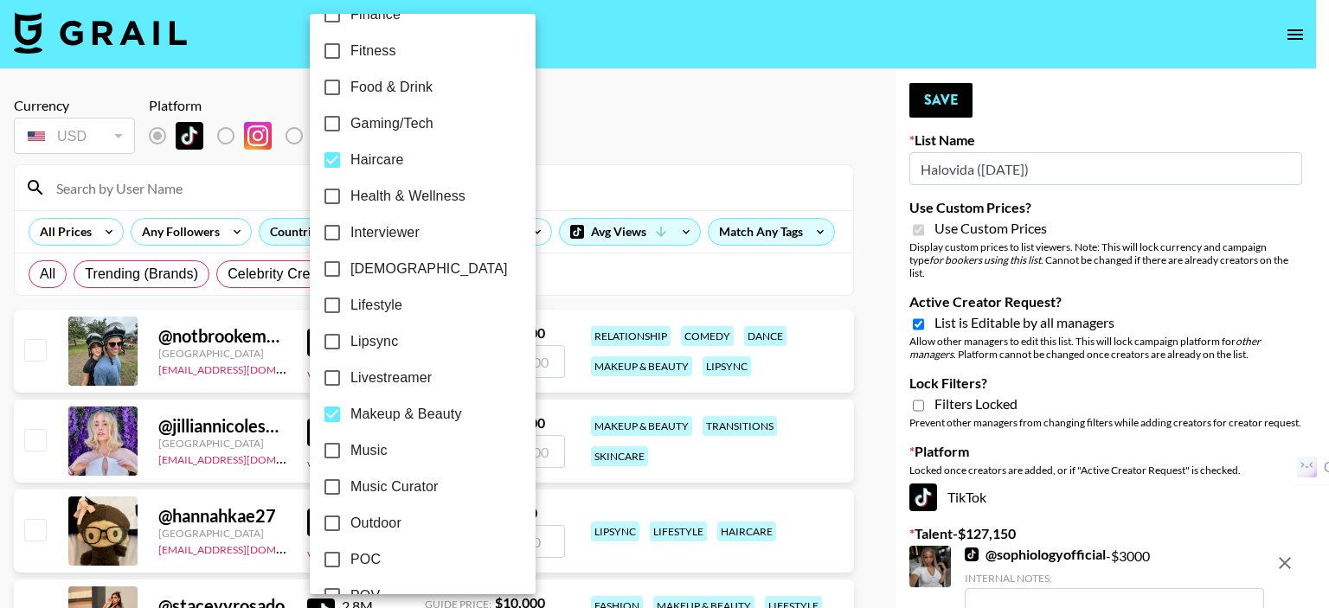
click at [334, 196] on input "Health & Wellness" at bounding box center [332, 196] width 36 height 36
checkbox input "true"
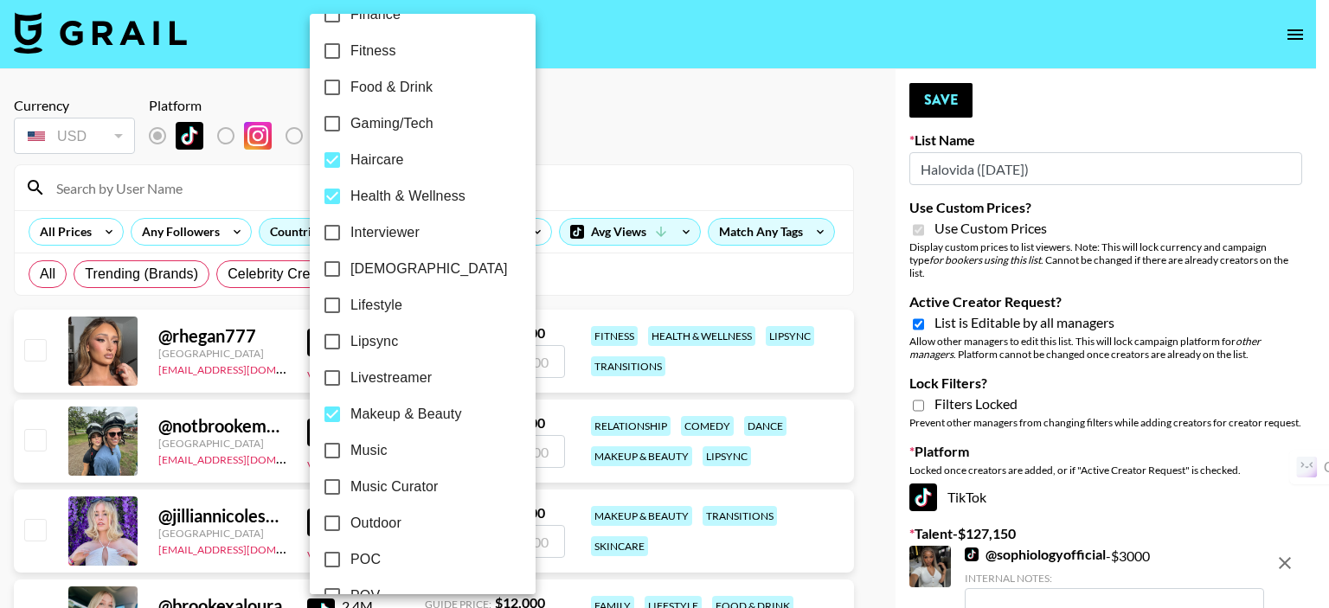
click at [604, 156] on div at bounding box center [664, 304] width 1329 height 608
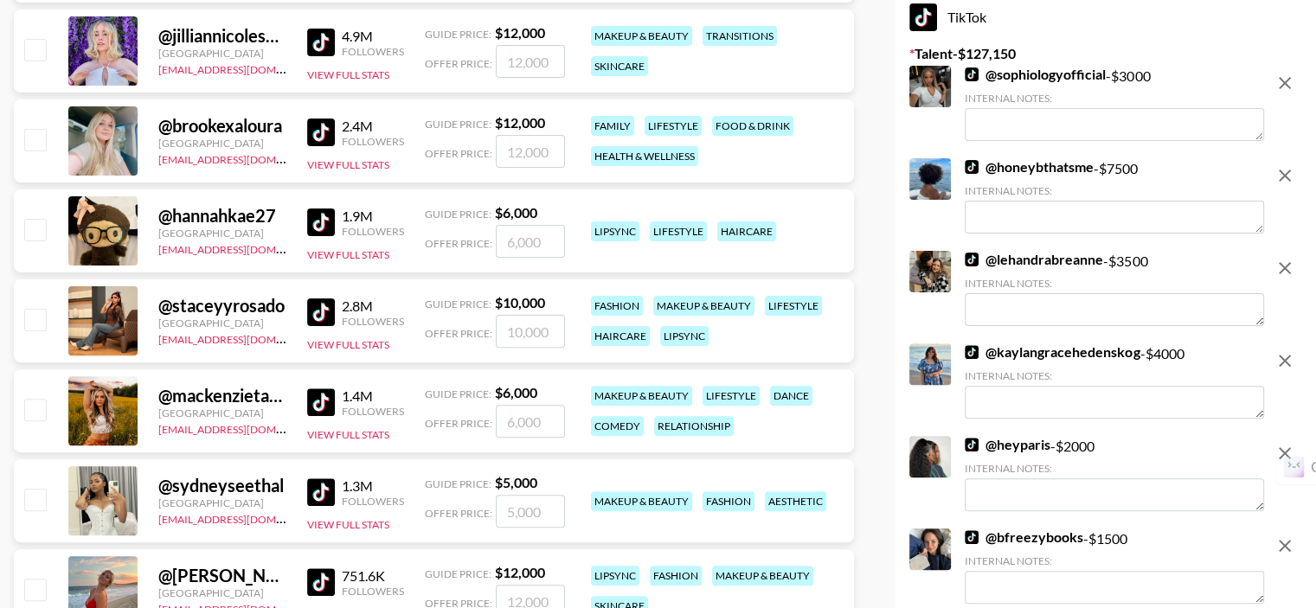
scroll to position [519, 0]
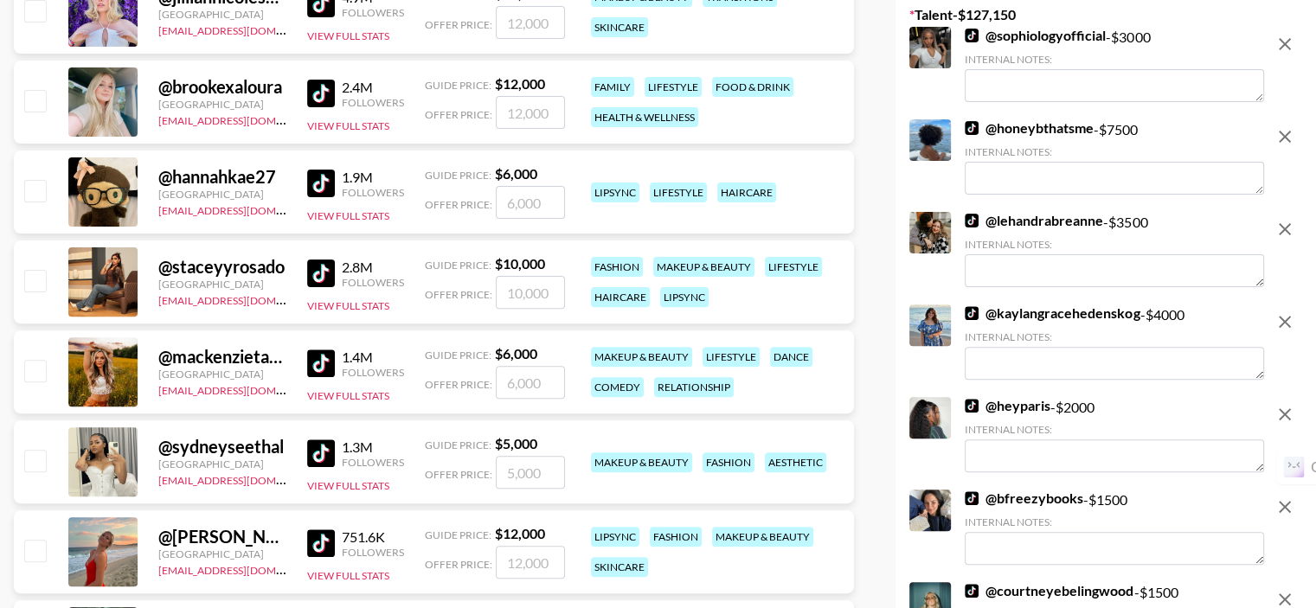
click at [35, 189] on input "checkbox" at bounding box center [34, 190] width 21 height 21
checkbox input "true"
type input "6000"
click at [31, 282] on input "checkbox" at bounding box center [34, 280] width 21 height 21
checkbox input "true"
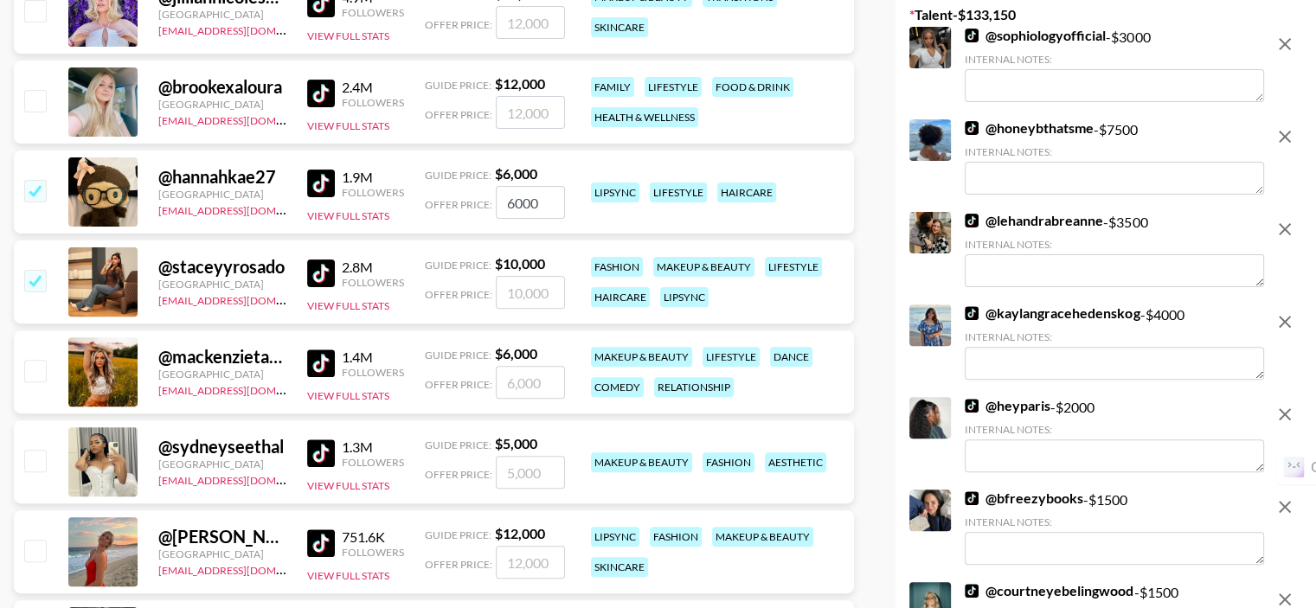
type input "10000"
click at [38, 370] on input "checkbox" at bounding box center [34, 370] width 21 height 21
checkbox input "true"
type input "6000"
click at [33, 463] on input "checkbox" at bounding box center [34, 460] width 21 height 21
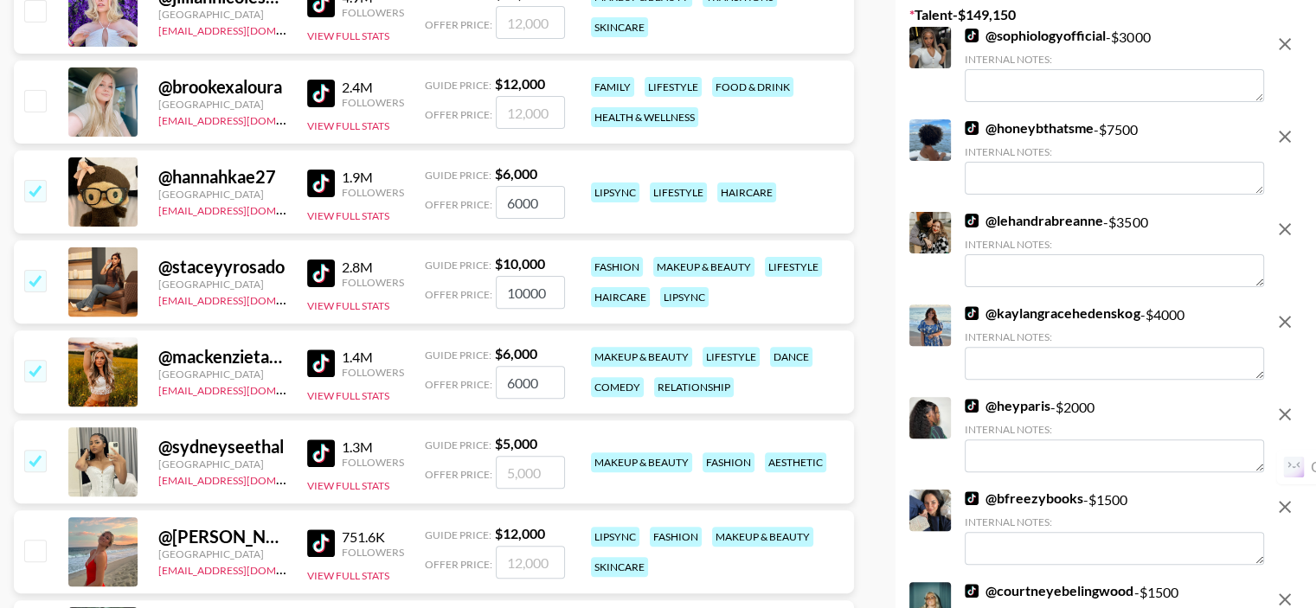
checkbox input "true"
type input "5000"
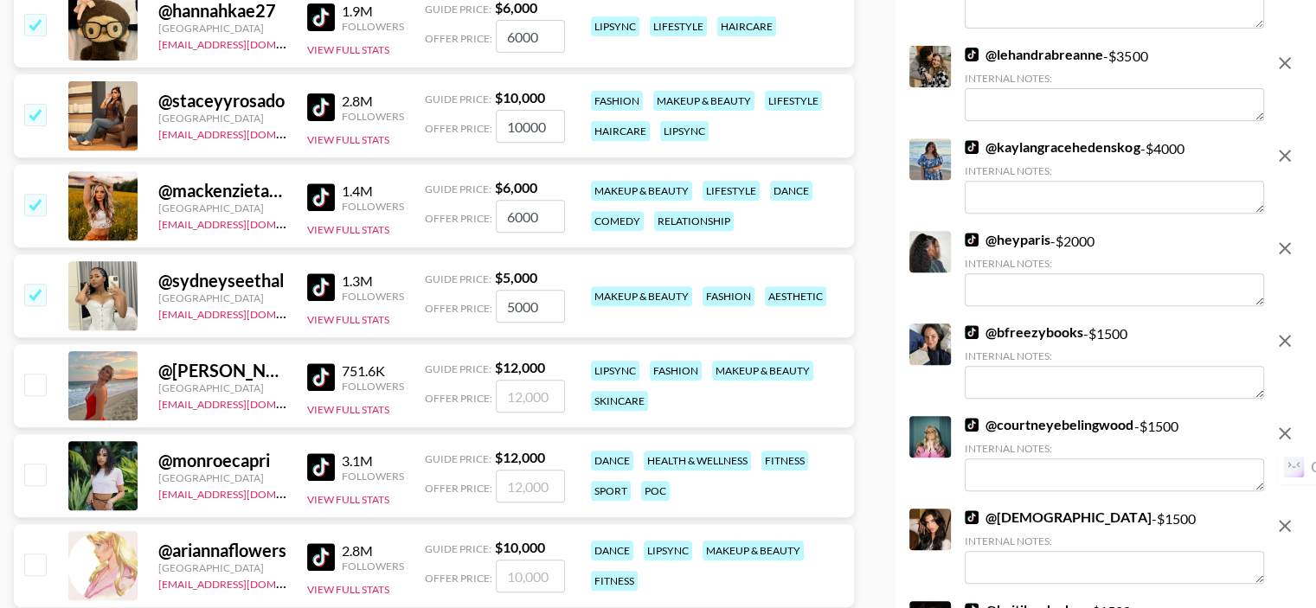
scroll to position [779, 0]
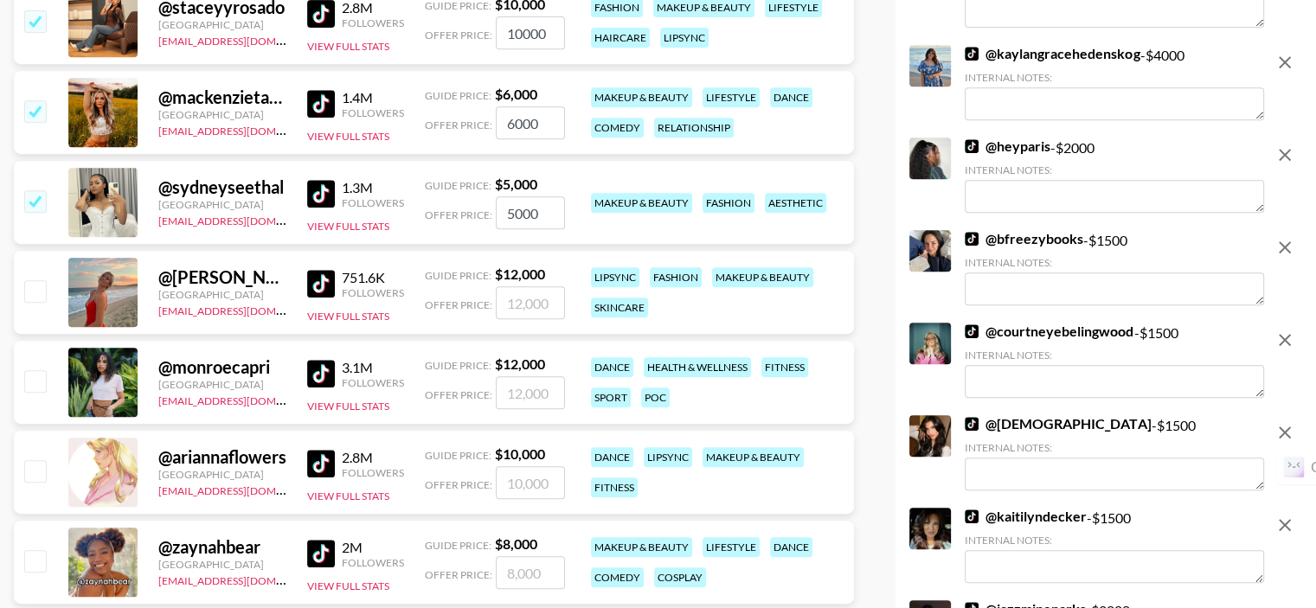
click at [35, 291] on input "checkbox" at bounding box center [34, 290] width 21 height 21
checkbox input "true"
type input "12000"
click at [30, 378] on input "checkbox" at bounding box center [34, 380] width 21 height 21
checkbox input "true"
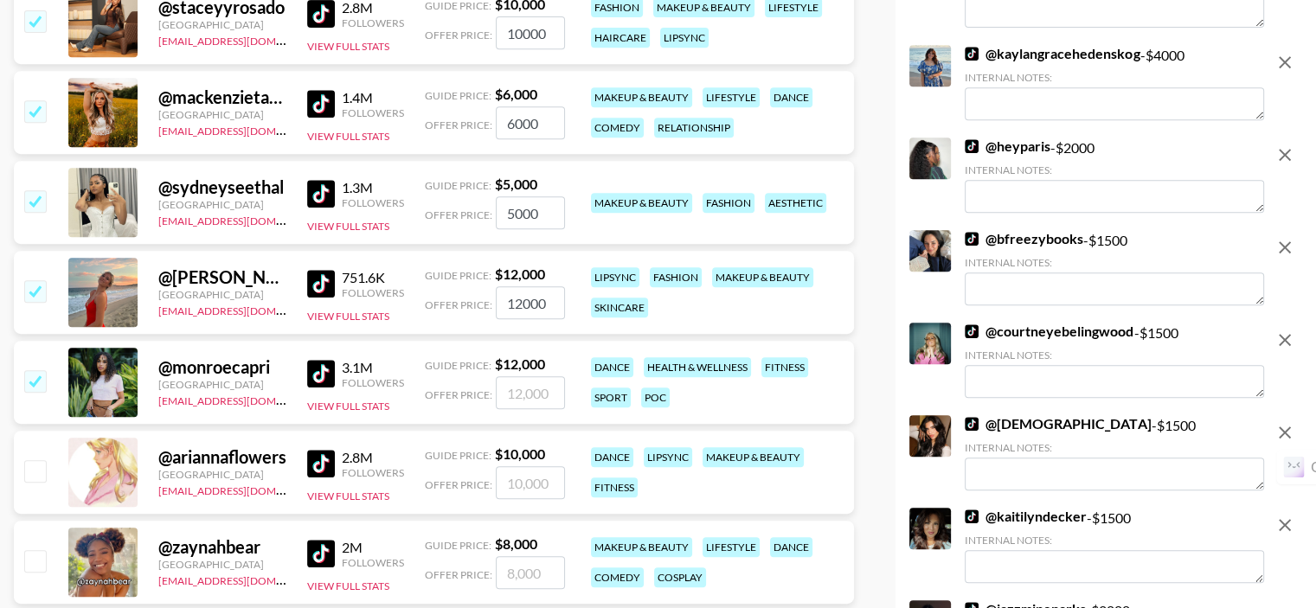
type input "12000"
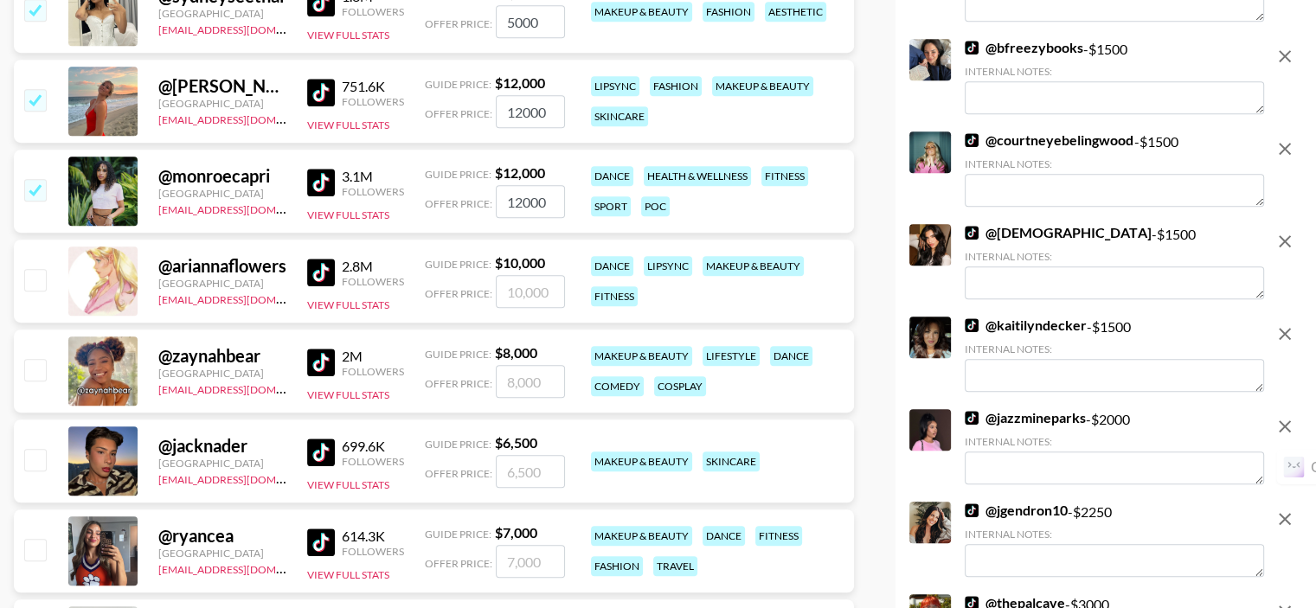
scroll to position [1039, 0]
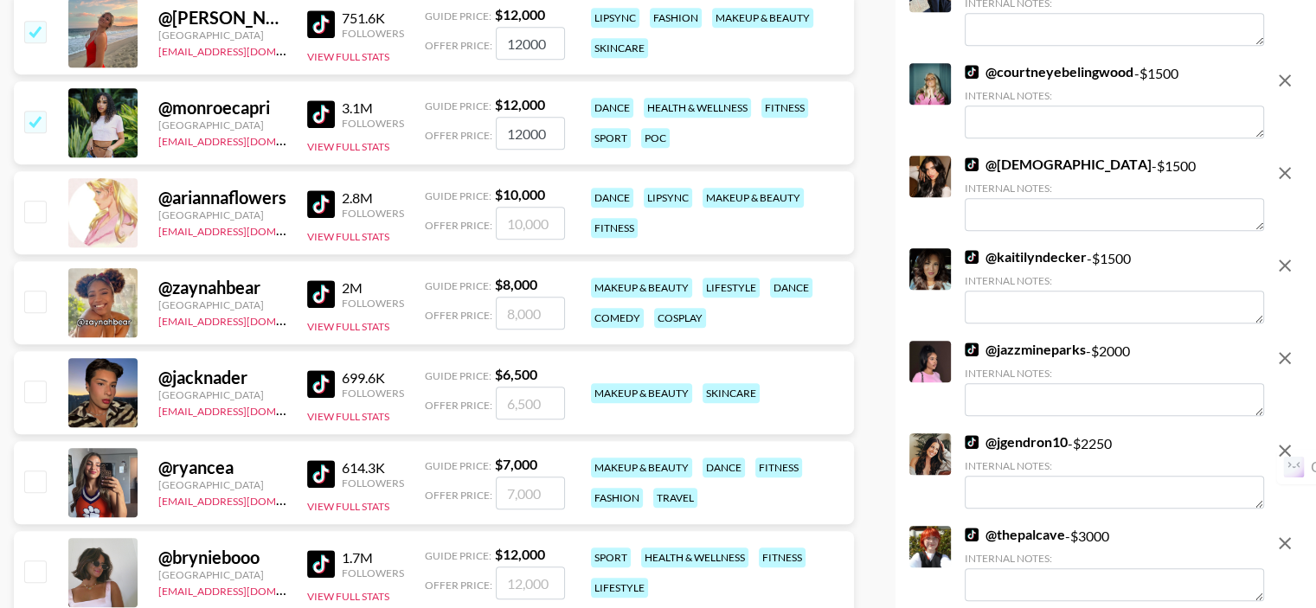
click at [31, 306] on input "checkbox" at bounding box center [34, 301] width 21 height 21
checkbox input "true"
type input "8000"
click at [37, 210] on input "checkbox" at bounding box center [34, 211] width 21 height 21
checkbox input "true"
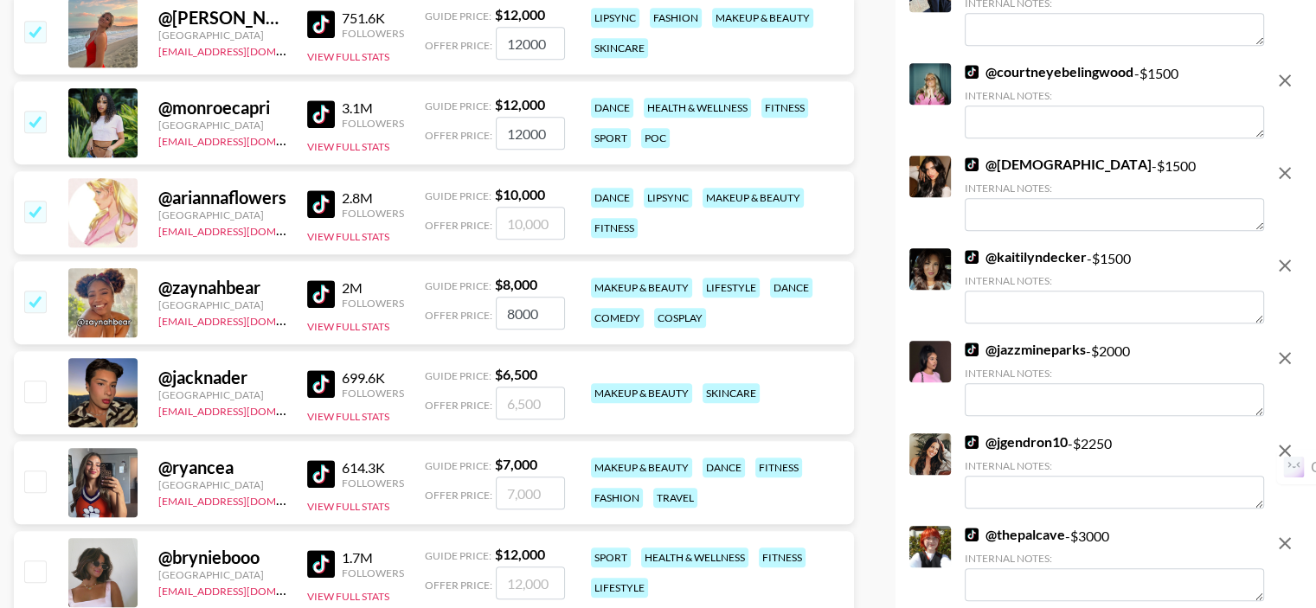
type input "10000"
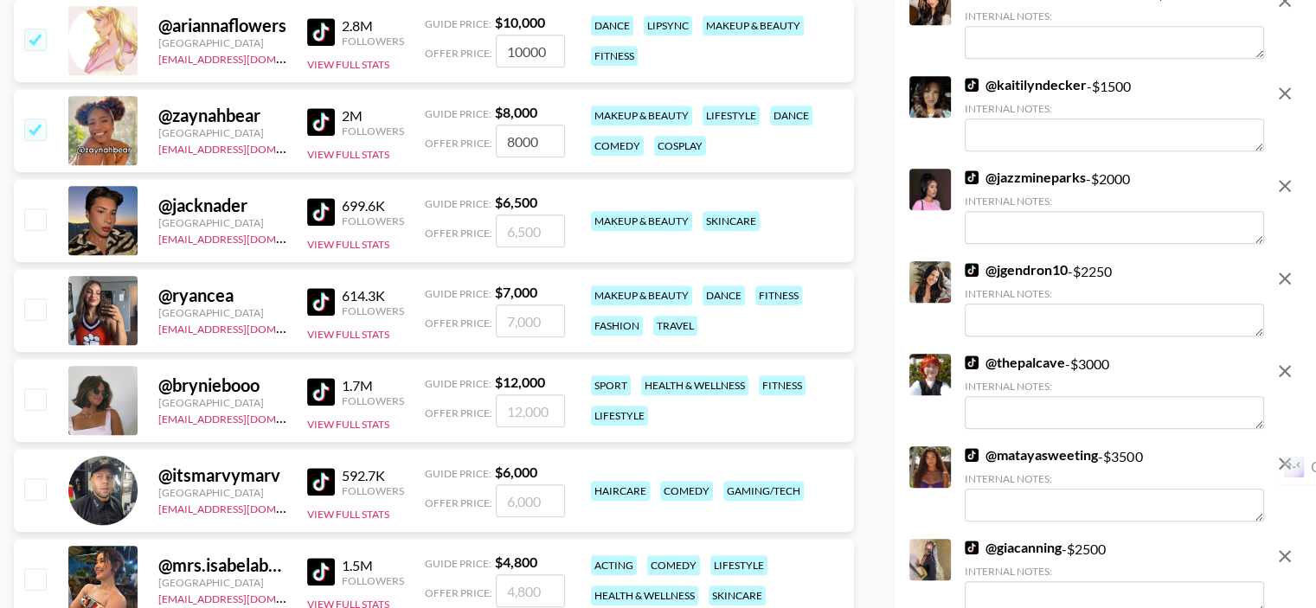
scroll to position [1212, 0]
click at [38, 311] on input "checkbox" at bounding box center [34, 308] width 21 height 21
checkbox input "true"
type input "7000"
click at [41, 394] on input "checkbox" at bounding box center [34, 398] width 21 height 21
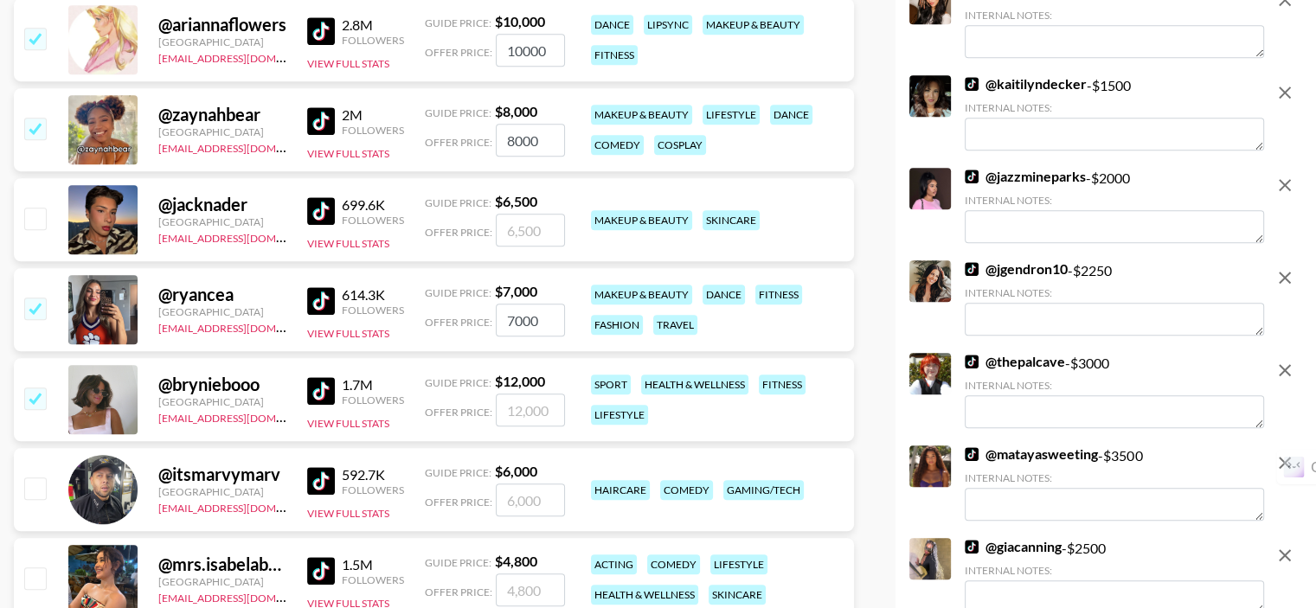
checkbox input "true"
type input "12000"
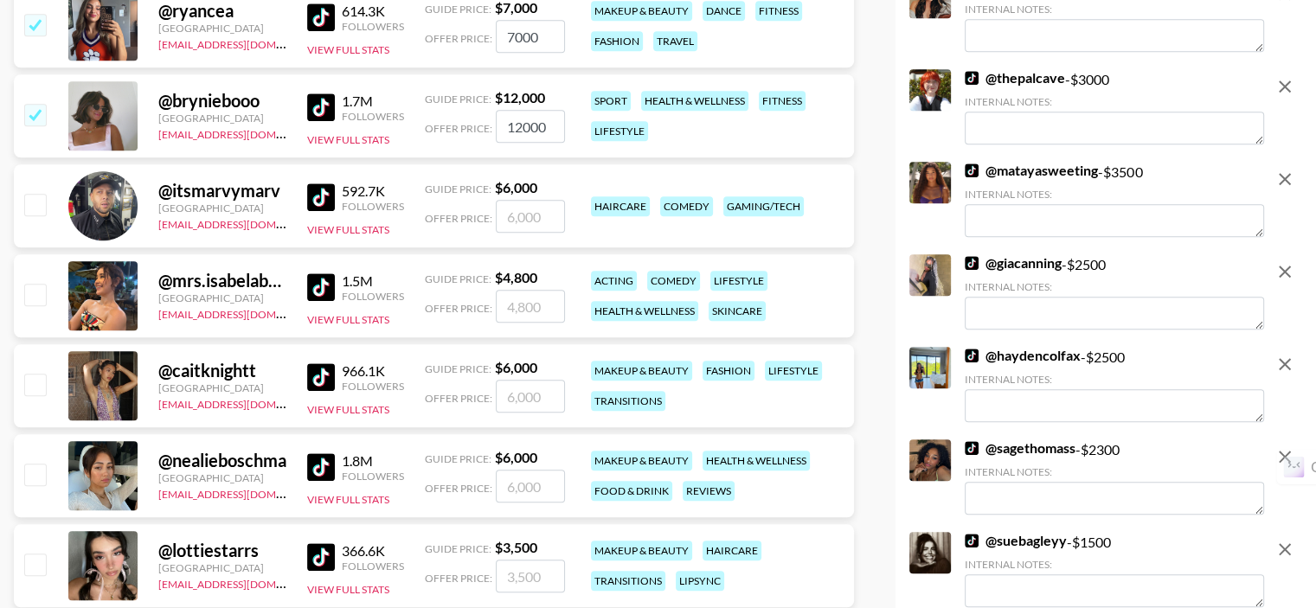
scroll to position [1558, 0]
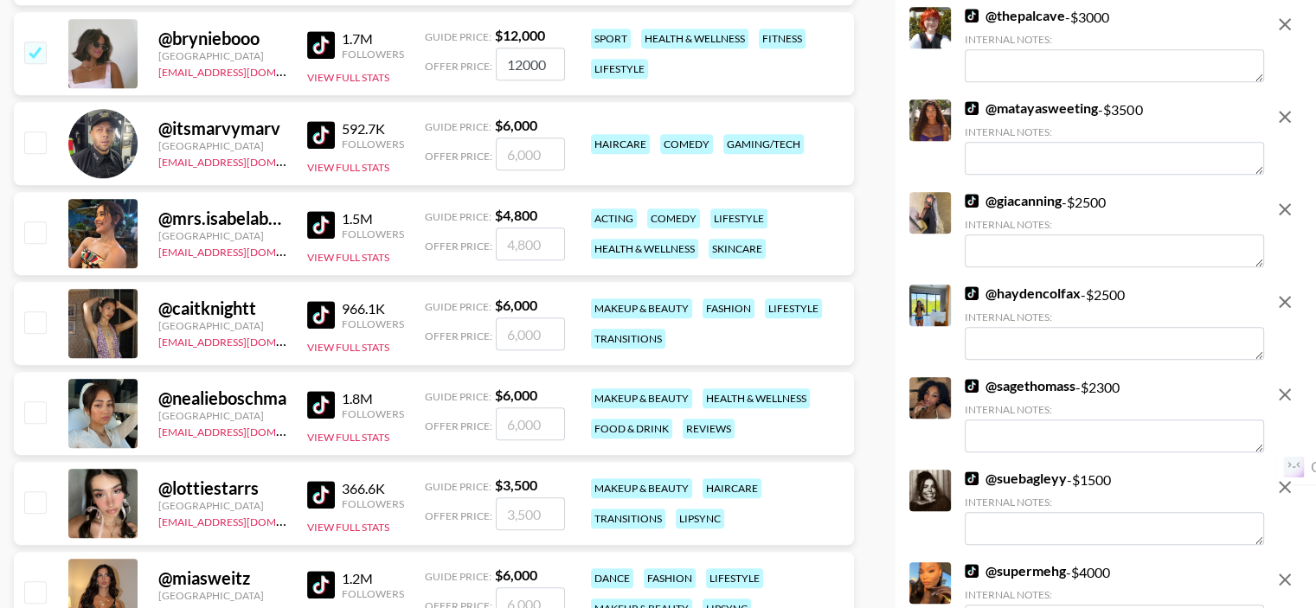
click at [32, 235] on input "checkbox" at bounding box center [34, 232] width 21 height 21
checkbox input "false"
click at [35, 320] on input "checkbox" at bounding box center [34, 322] width 21 height 21
checkbox input "true"
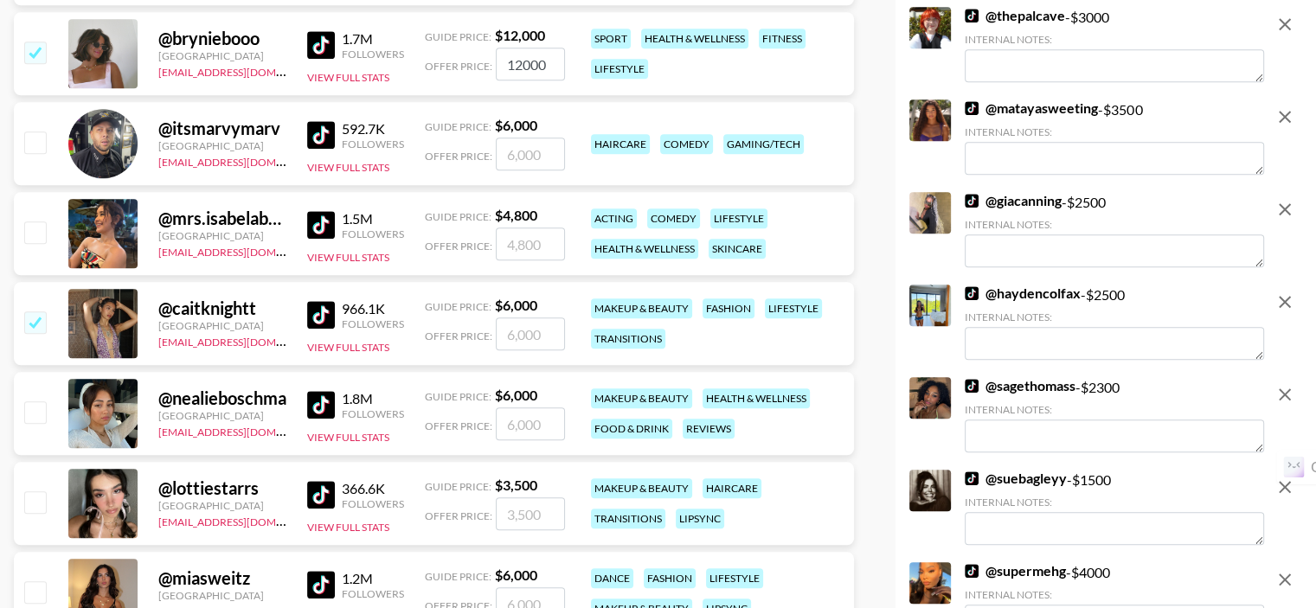
type input "6000"
click at [38, 232] on input "checkbox" at bounding box center [34, 232] width 21 height 21
checkbox input "true"
type input "4800"
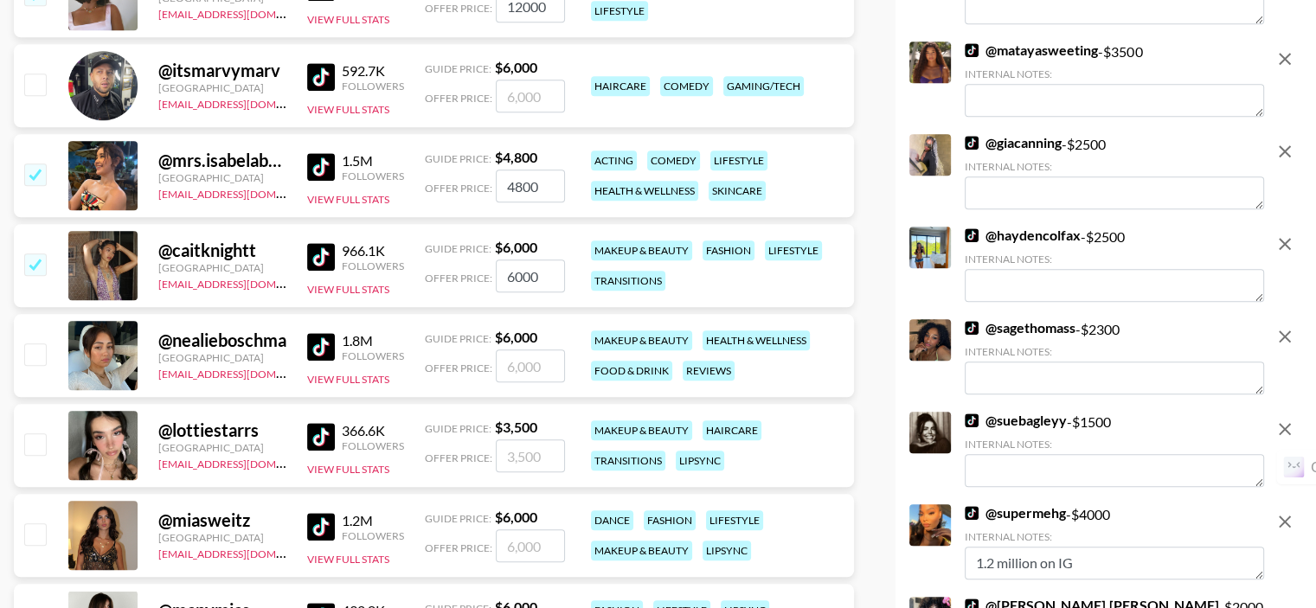
scroll to position [1731, 0]
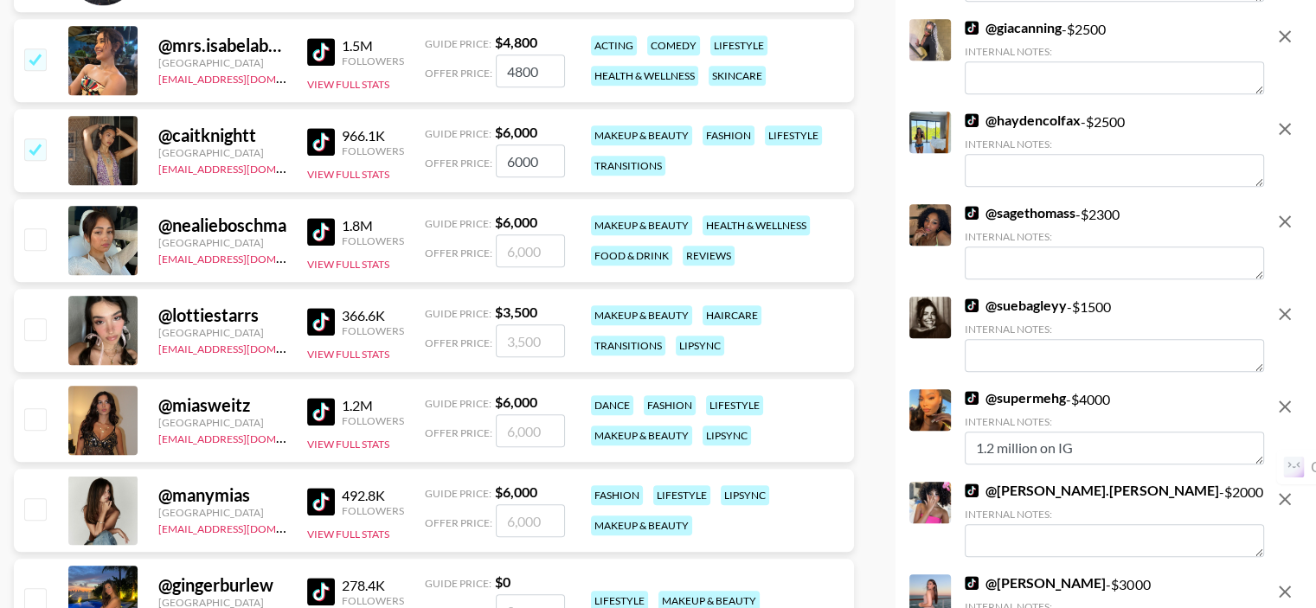
click at [39, 240] on input "checkbox" at bounding box center [34, 238] width 21 height 21
checkbox input "true"
type input "6000"
click at [38, 327] on input "checkbox" at bounding box center [34, 329] width 21 height 21
checkbox input "true"
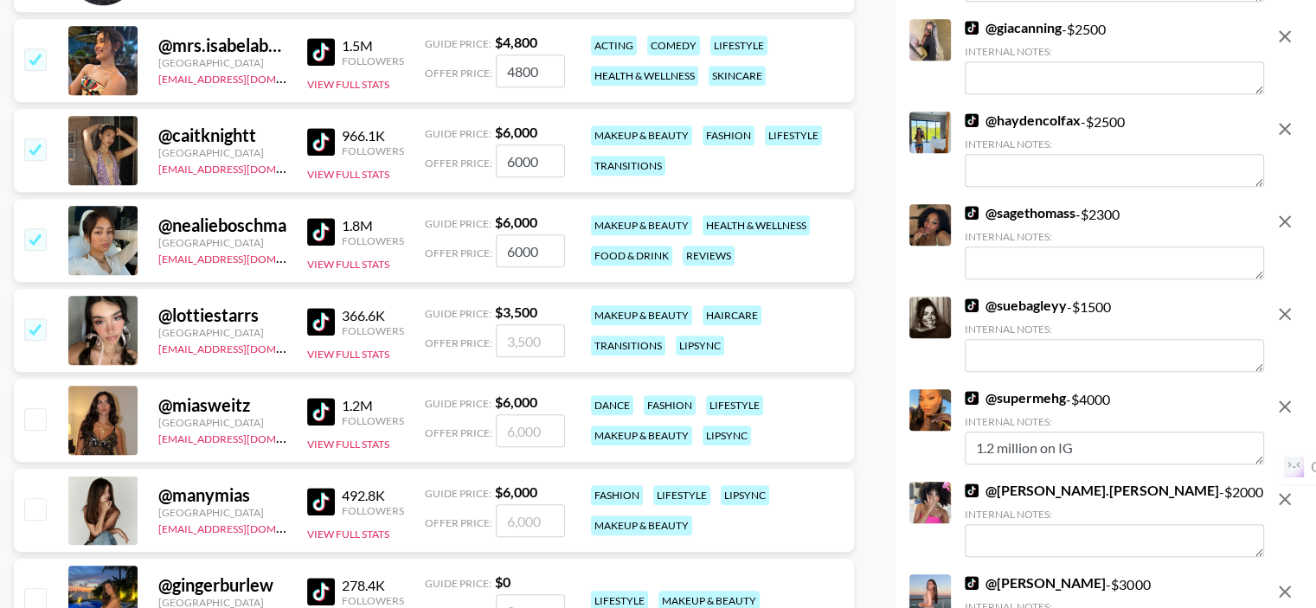
type input "3500"
click at [33, 424] on input "checkbox" at bounding box center [34, 419] width 21 height 21
checkbox input "true"
type input "6000"
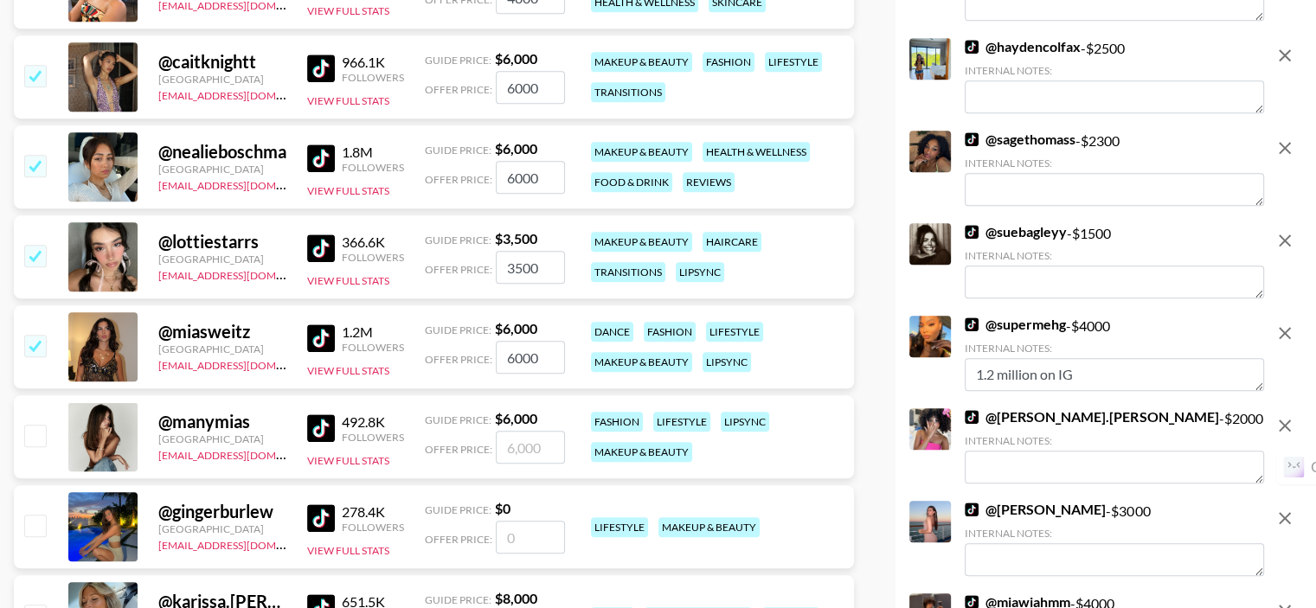
scroll to position [1991, 0]
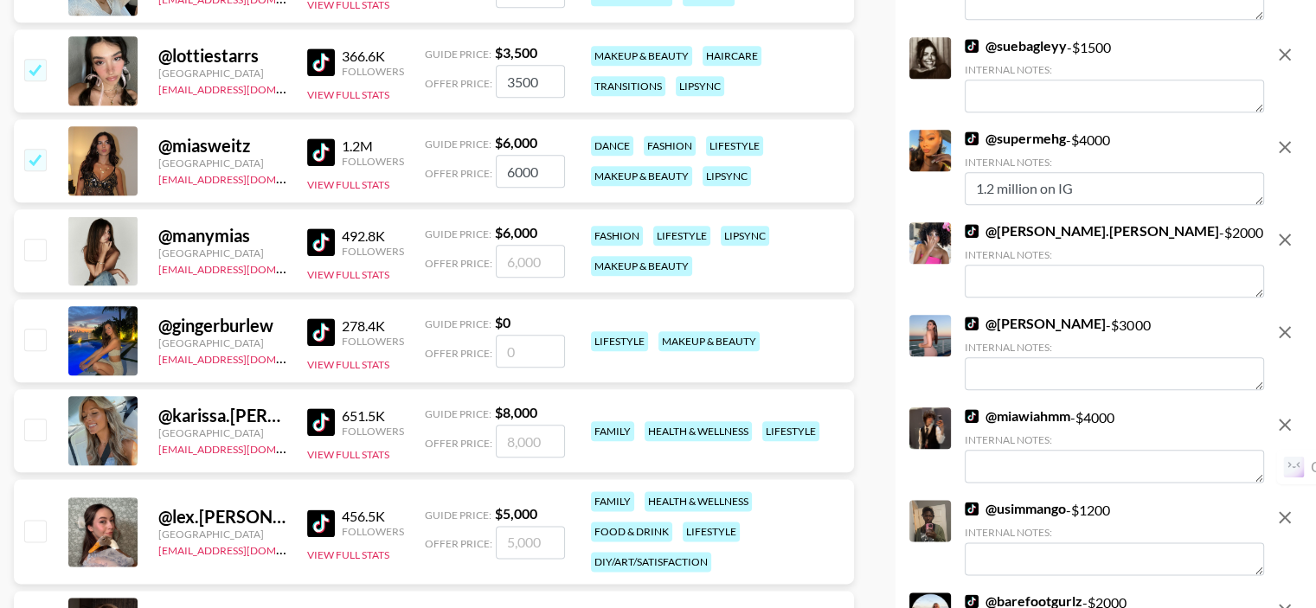
click at [36, 250] on input "checkbox" at bounding box center [34, 249] width 21 height 21
checkbox input "true"
type input "6000"
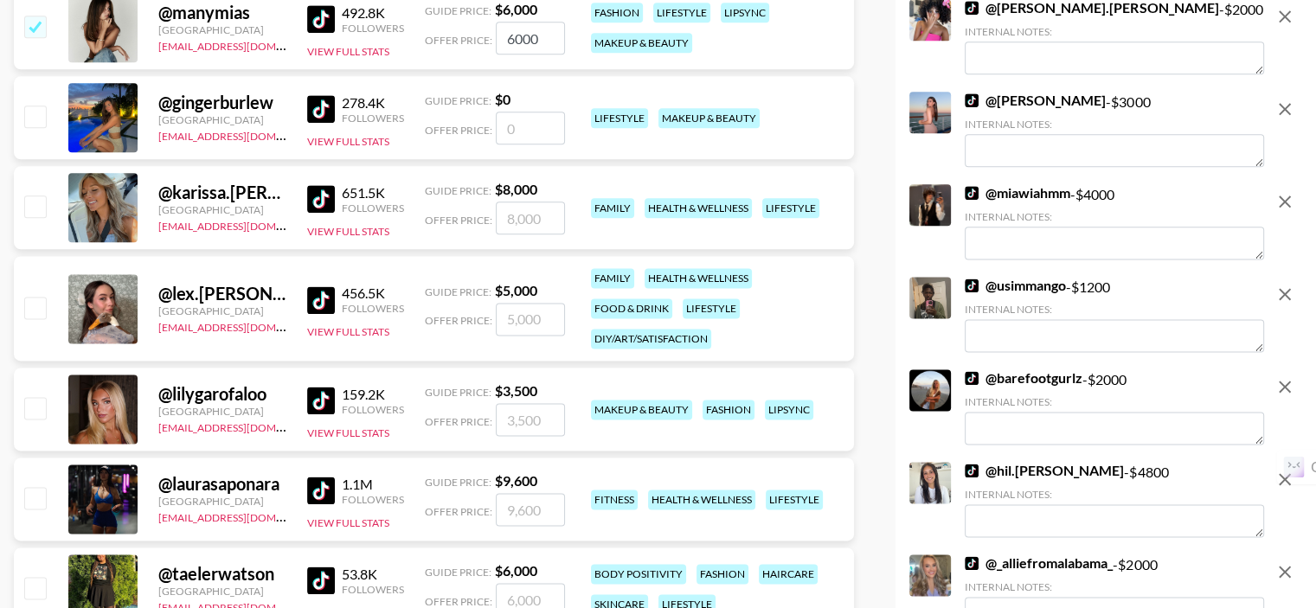
scroll to position [2250, 0]
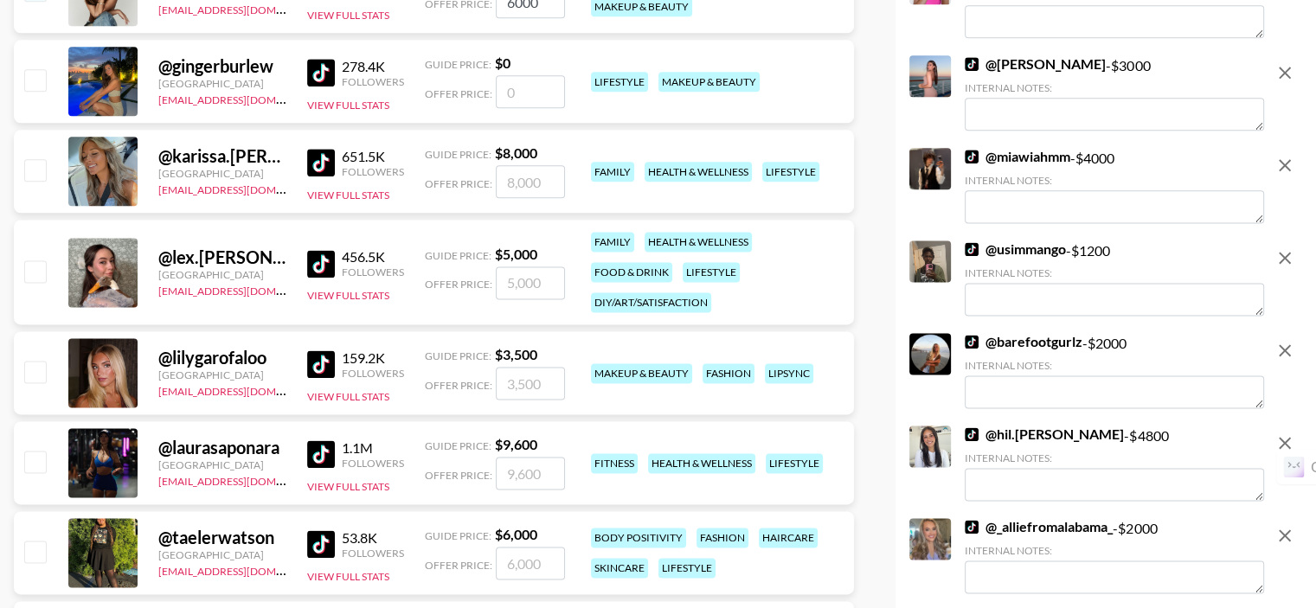
click at [36, 168] on input "checkbox" at bounding box center [34, 169] width 21 height 21
checkbox input "true"
type input "8000"
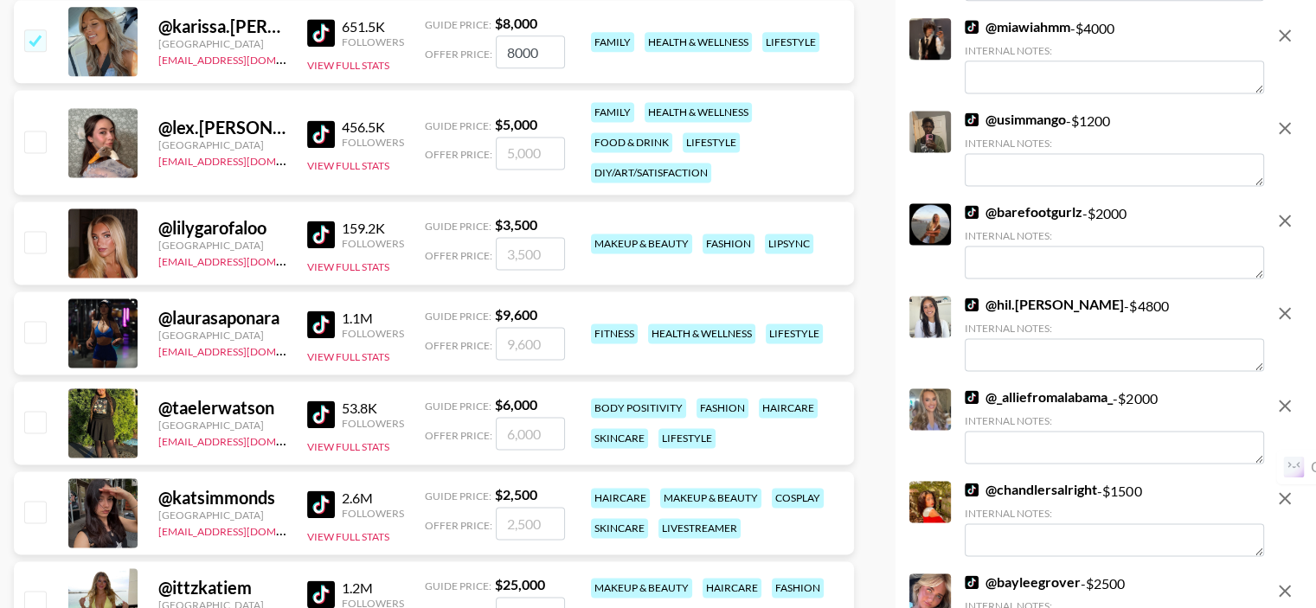
scroll to position [2423, 0]
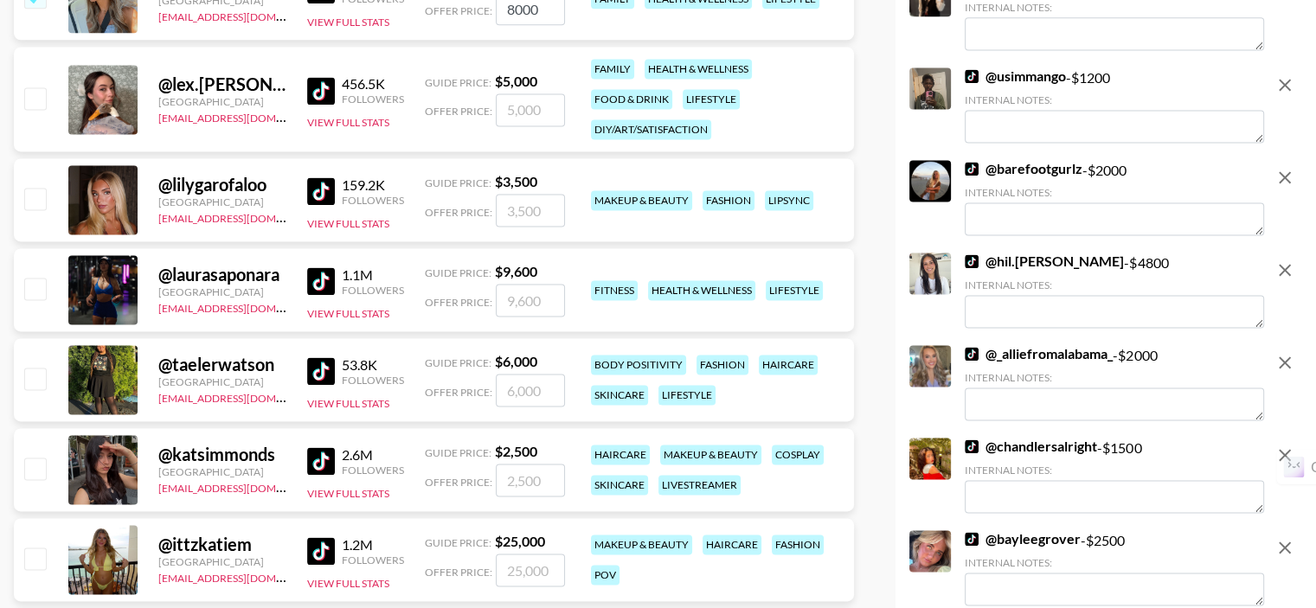
click at [35, 288] on input "checkbox" at bounding box center [34, 288] width 21 height 21
checkbox input "true"
type input "9600"
click at [33, 205] on input "checkbox" at bounding box center [34, 198] width 21 height 21
checkbox input "true"
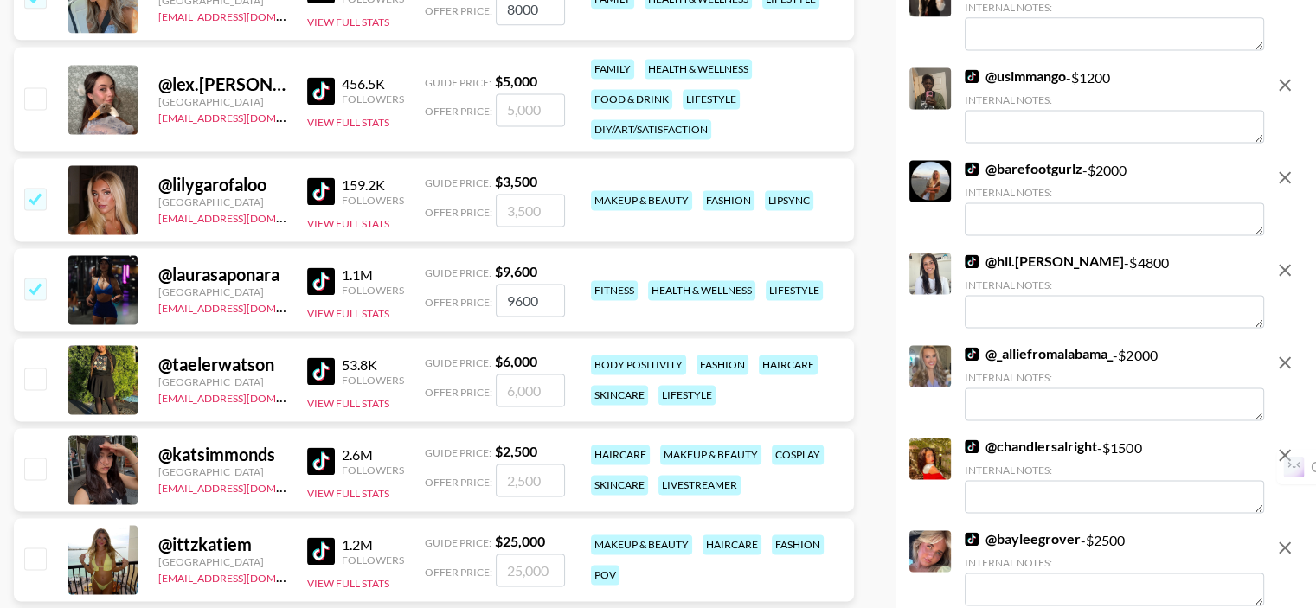
type input "3500"
click at [40, 376] on input "checkbox" at bounding box center [34, 378] width 21 height 21
checkbox input "true"
type input "6000"
click at [42, 467] on input "checkbox" at bounding box center [34, 468] width 21 height 21
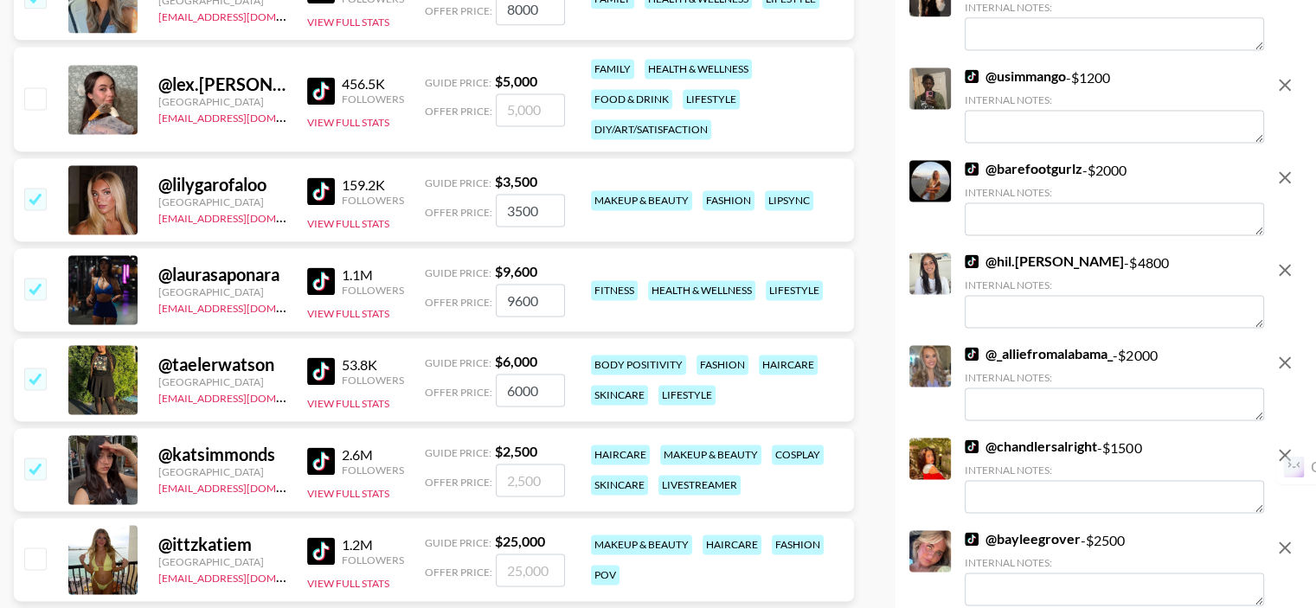
checkbox input "true"
type input "2500"
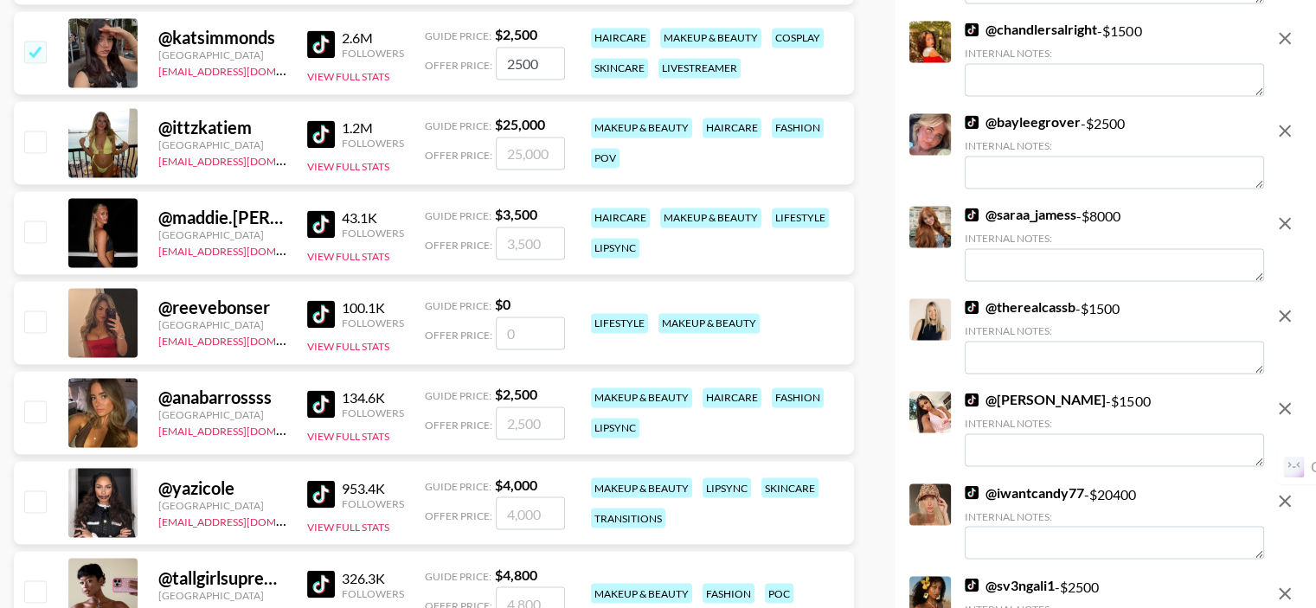
scroll to position [2856, 0]
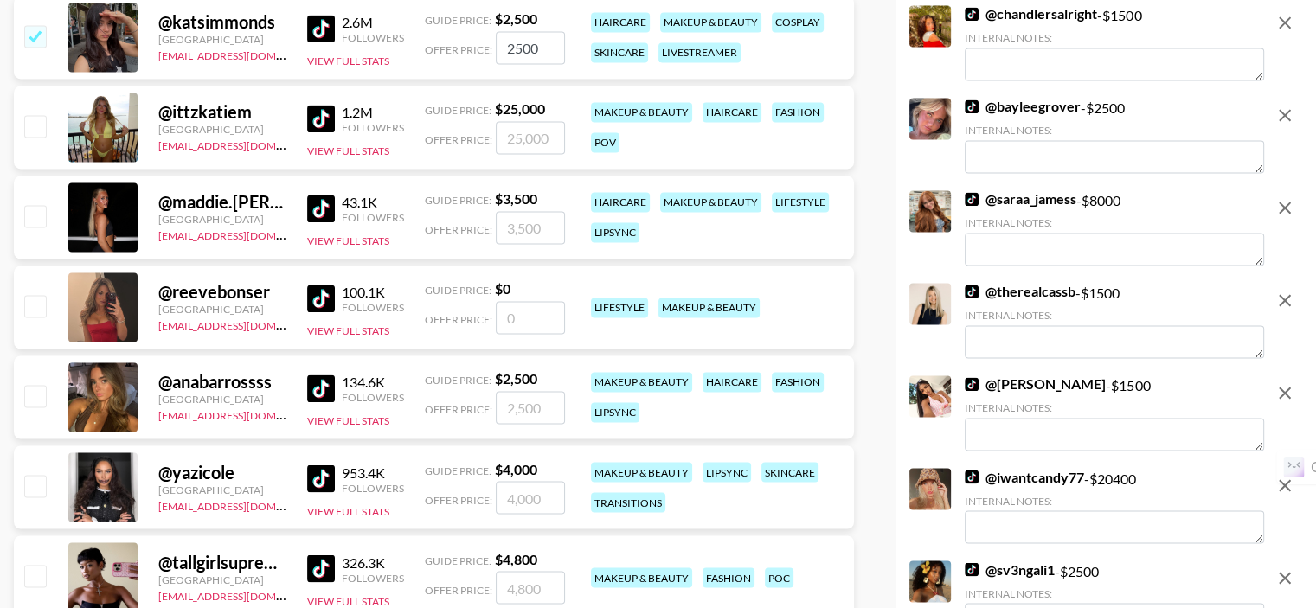
click at [38, 124] on input "checkbox" at bounding box center [34, 125] width 21 height 21
checkbox input "true"
type input "25000"
click at [37, 210] on input "checkbox" at bounding box center [34, 215] width 21 height 21
checkbox input "true"
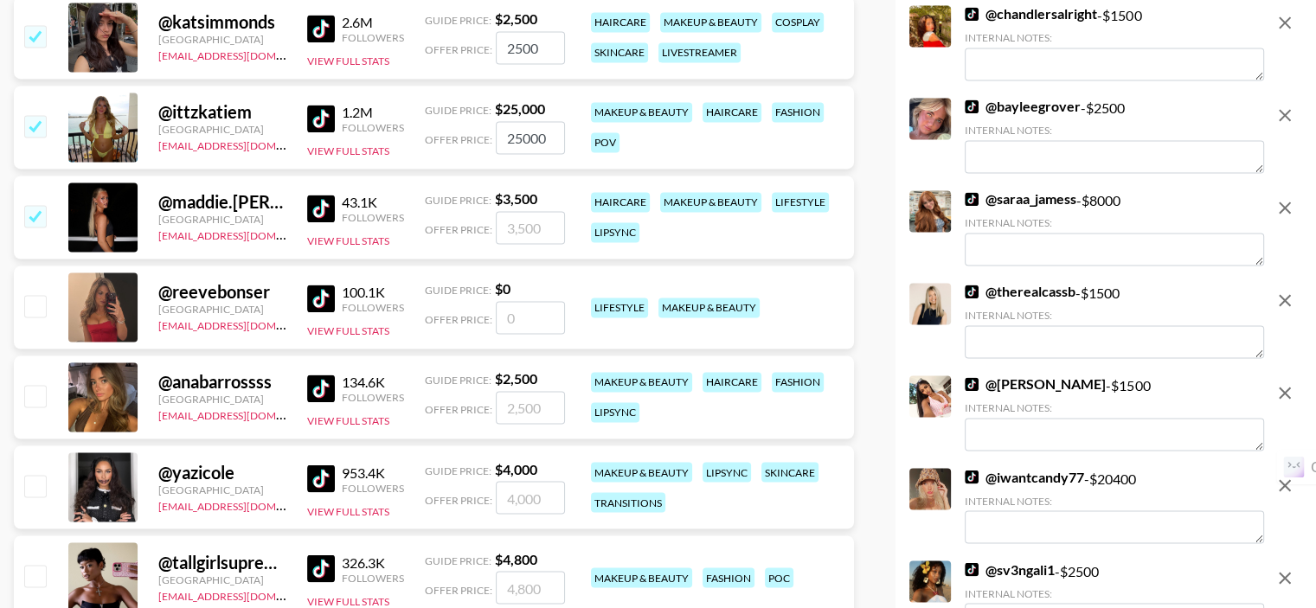
type input "3500"
click at [35, 402] on input "checkbox" at bounding box center [34, 395] width 21 height 21
checkbox input "true"
type input "2500"
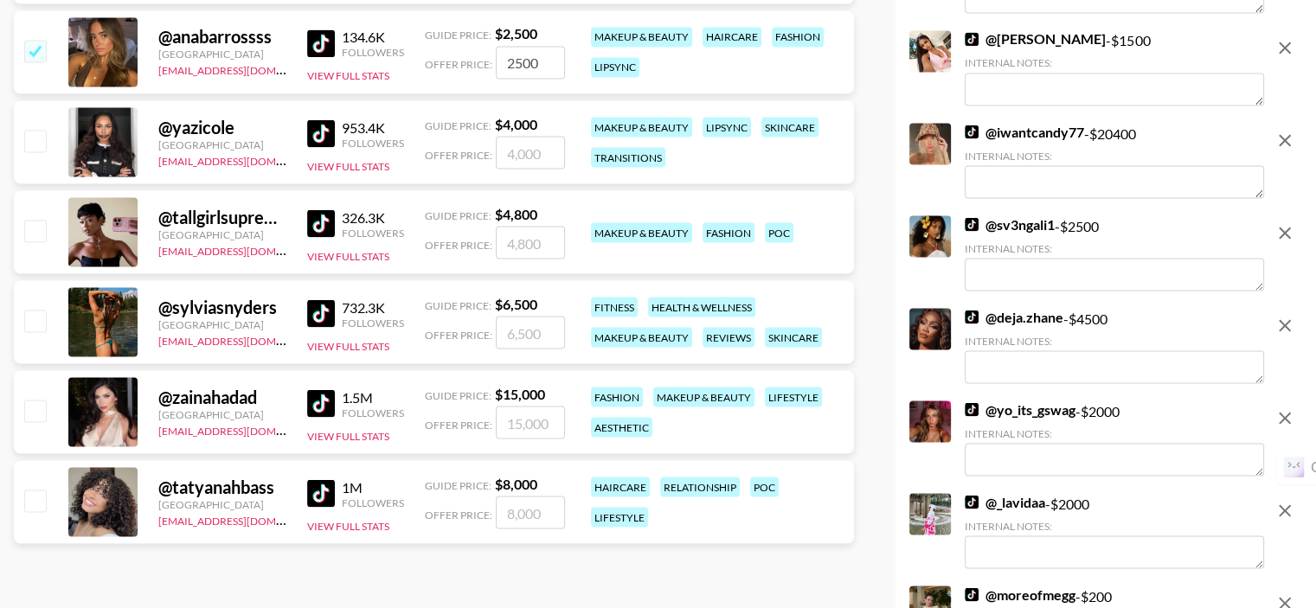
scroll to position [3202, 0]
click at [42, 324] on input "checkbox" at bounding box center [34, 319] width 21 height 21
checkbox input "true"
type input "6500"
click at [35, 415] on input "checkbox" at bounding box center [34, 409] width 21 height 21
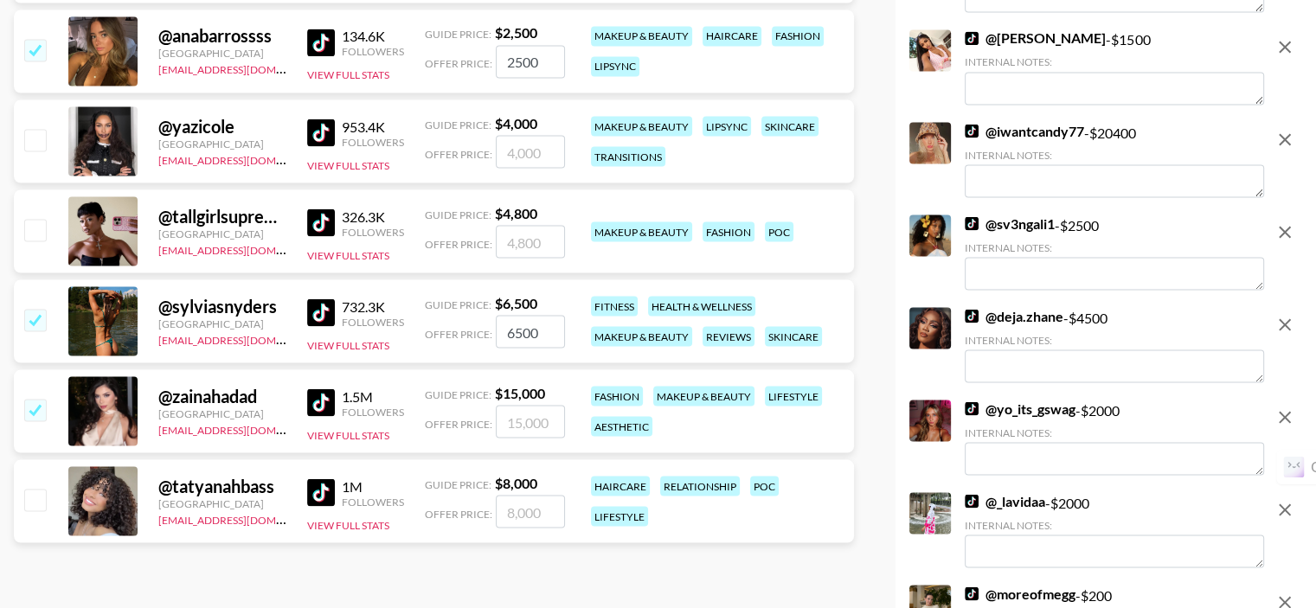
checkbox input "true"
type input "15000"
click at [35, 505] on input "checkbox" at bounding box center [34, 499] width 21 height 21
checkbox input "true"
type input "8000"
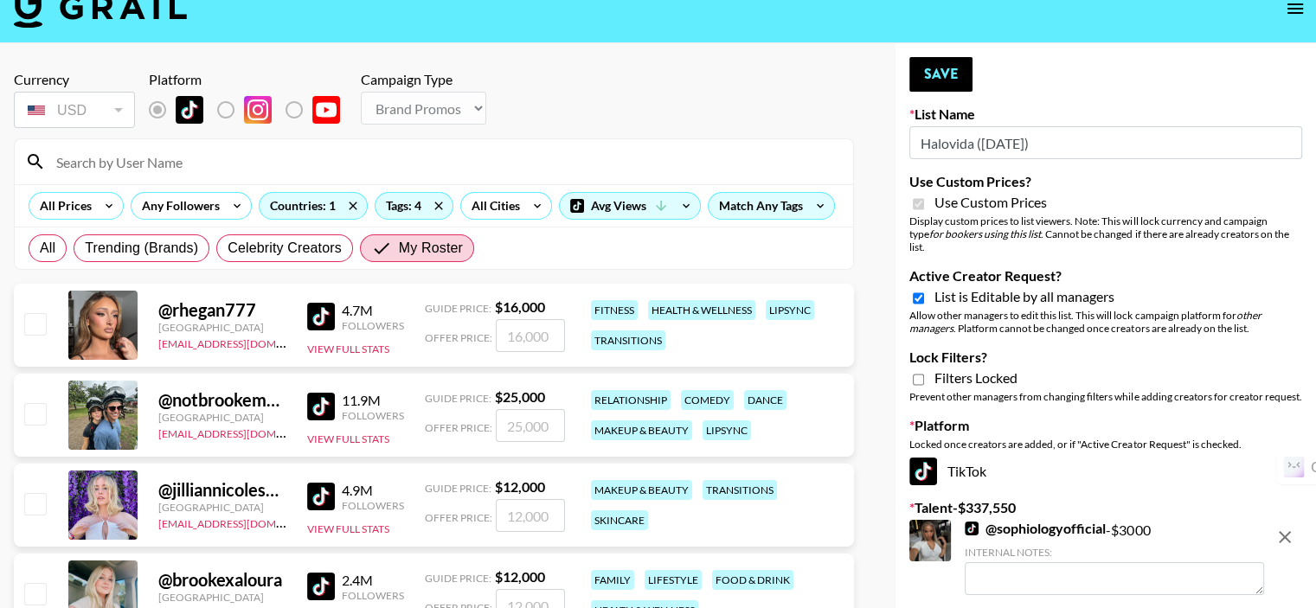
scroll to position [0, 0]
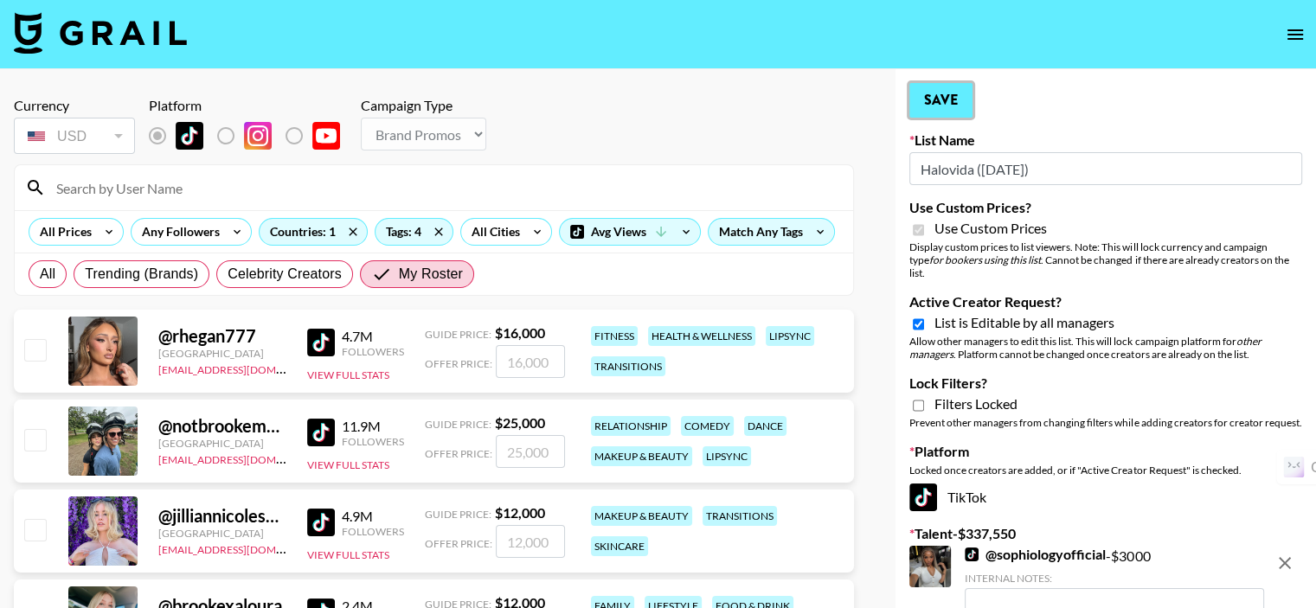
click at [946, 106] on button "Save" at bounding box center [941, 100] width 63 height 35
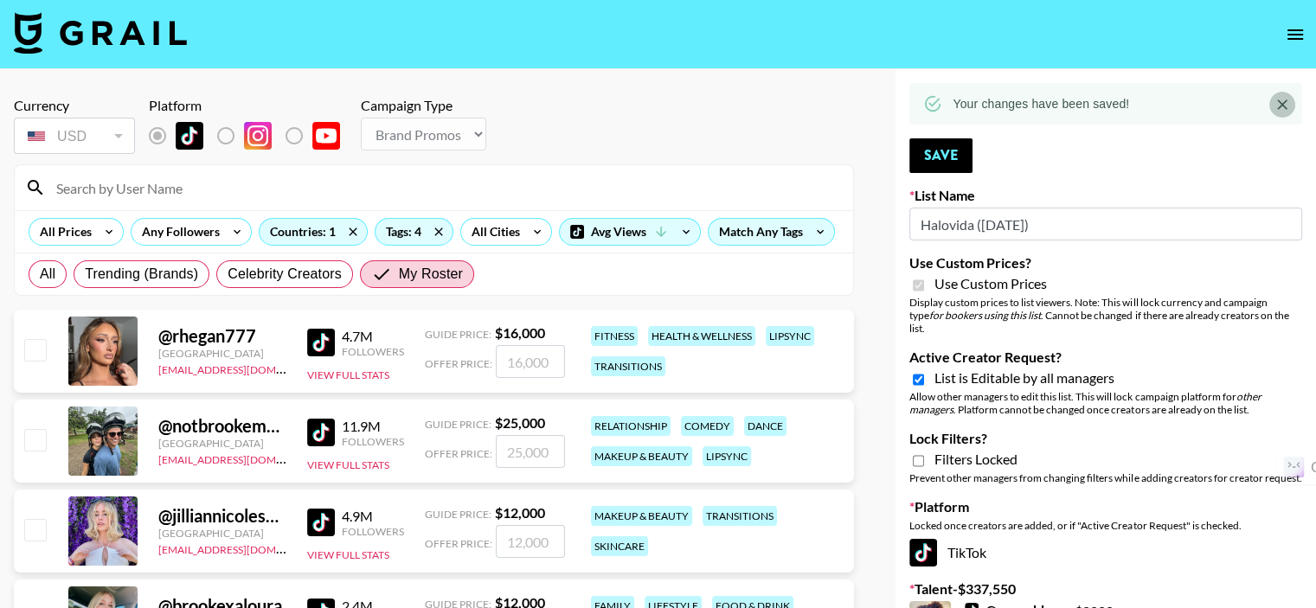
click at [1284, 106] on icon "Close" at bounding box center [1282, 104] width 17 height 17
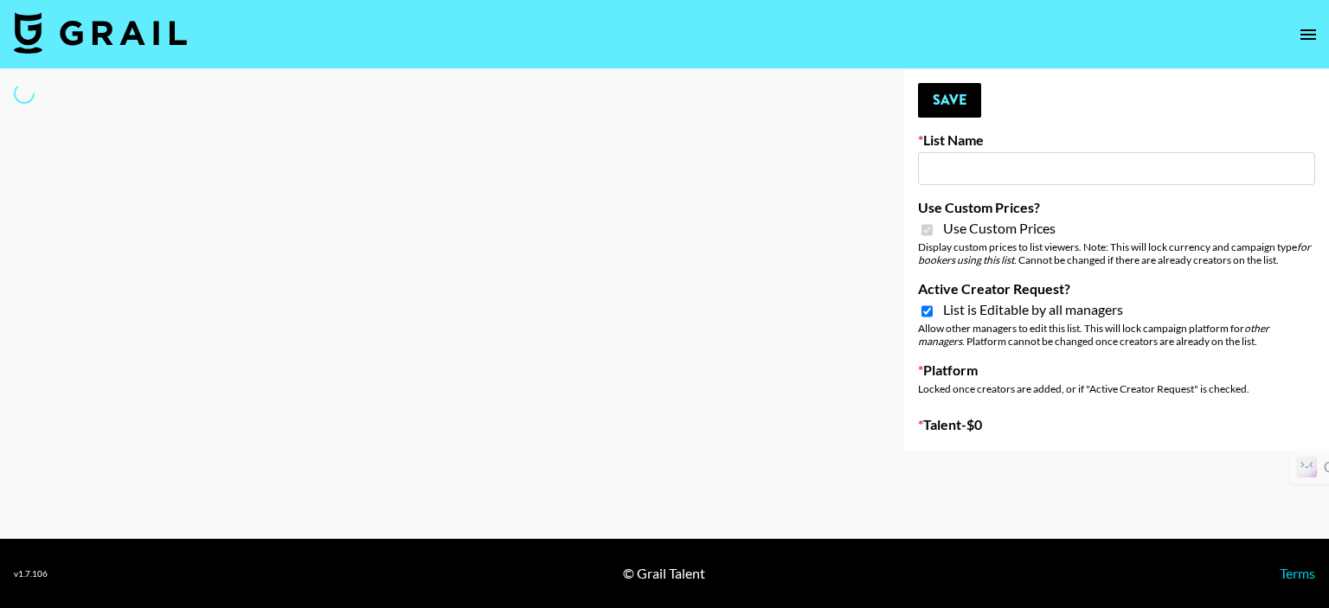
type input "Hily ([DATE])"
checkbox input "true"
select select "Brand"
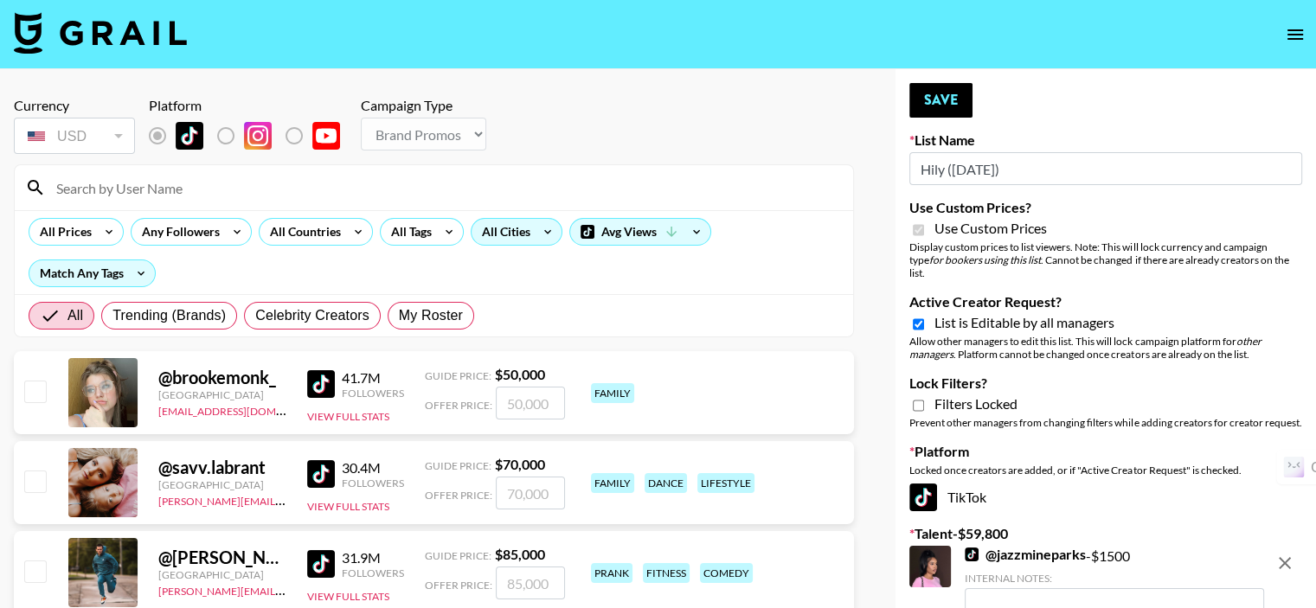
click at [492, 230] on div "All Cities" at bounding box center [503, 232] width 62 height 26
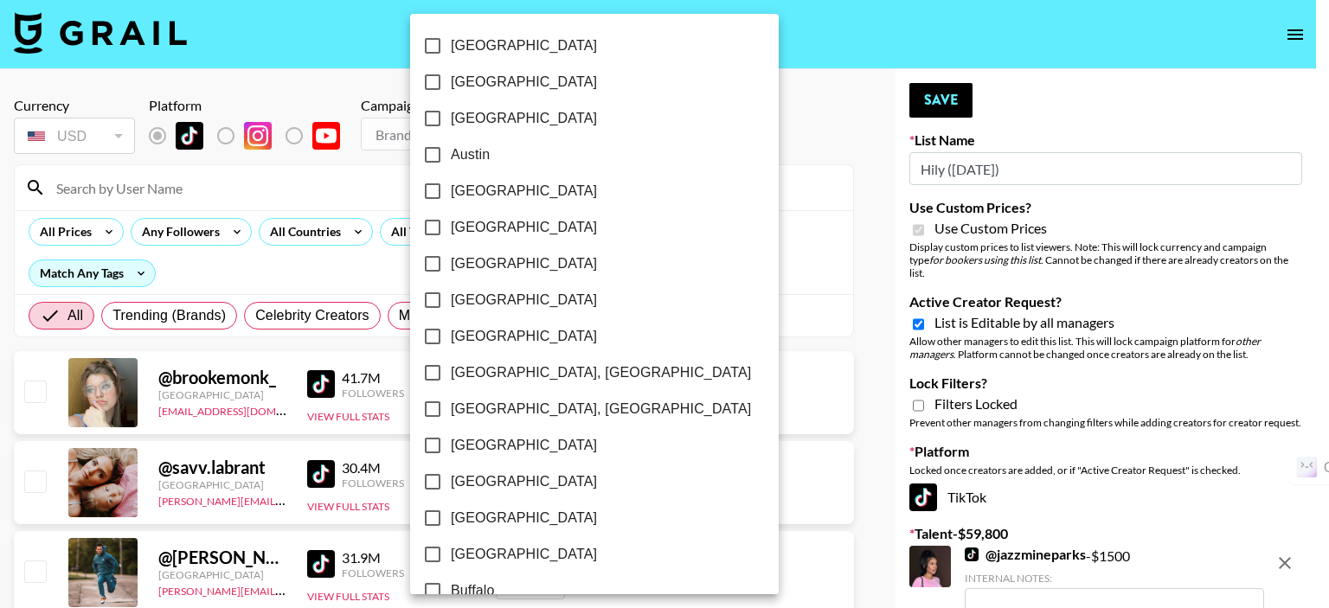
click at [183, 237] on div at bounding box center [664, 304] width 1329 height 608
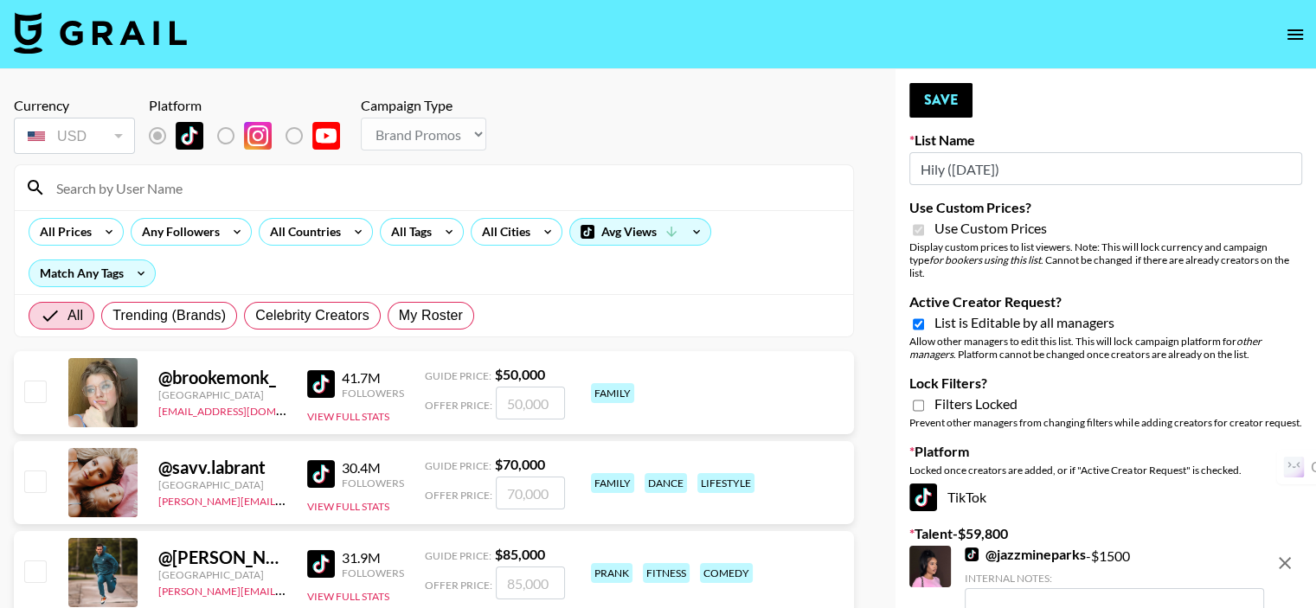
click at [183, 237] on div "Any Followers" at bounding box center [178, 232] width 92 height 26
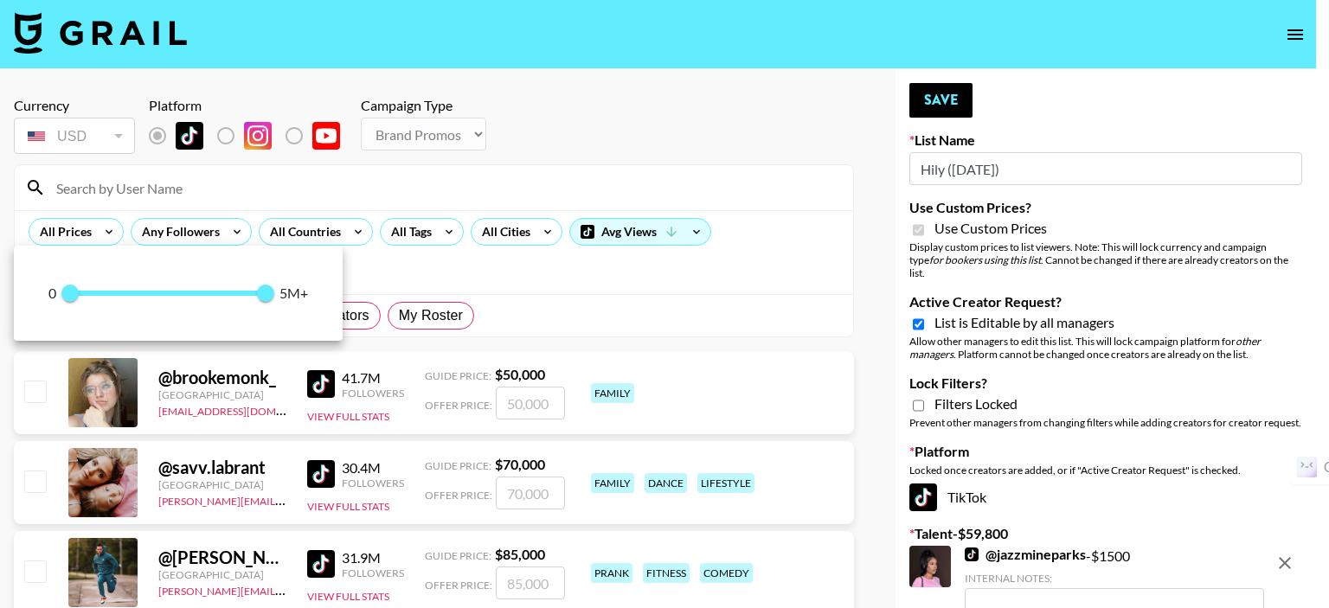
click at [316, 221] on div at bounding box center [664, 304] width 1329 height 608
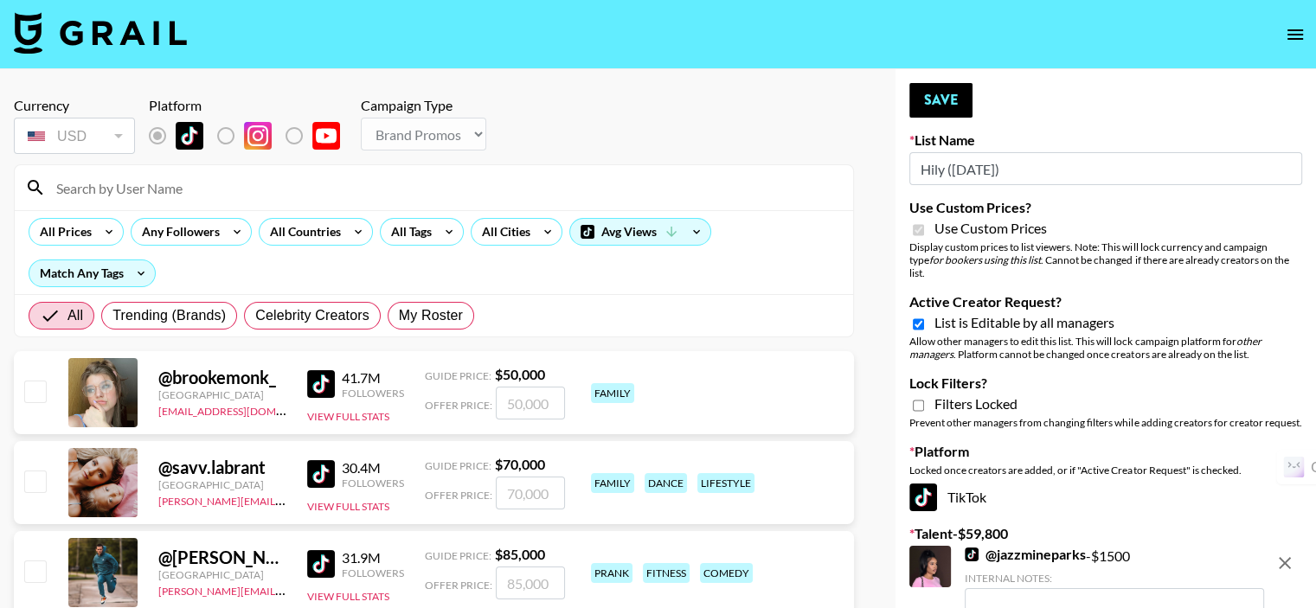
click at [306, 228] on div "All Countries" at bounding box center [302, 232] width 85 height 26
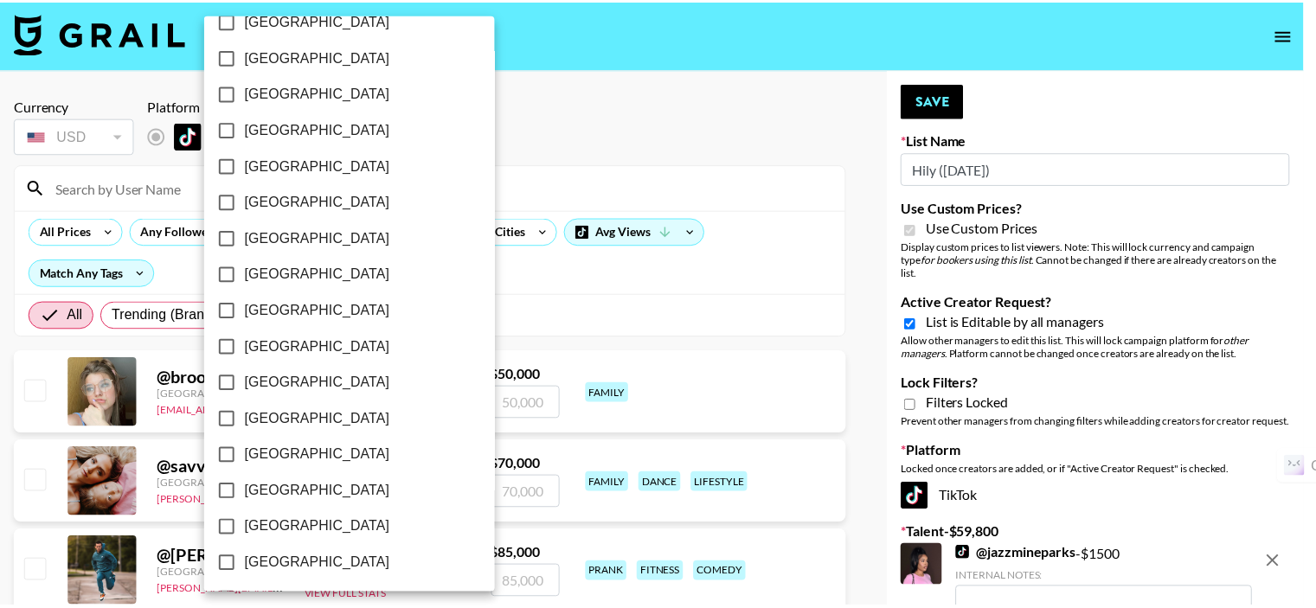
scroll to position [1409, 0]
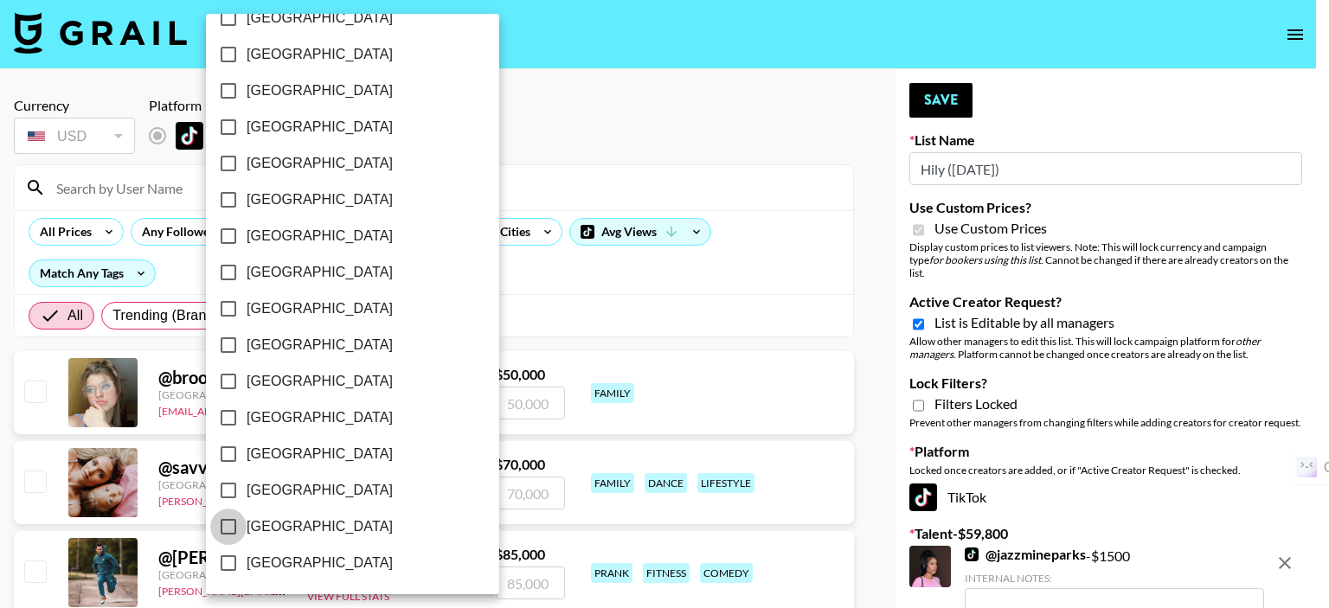
click at [228, 522] on input "[GEOGRAPHIC_DATA]" at bounding box center [228, 527] width 36 height 36
checkbox input "true"
click at [528, 276] on div at bounding box center [664, 304] width 1329 height 608
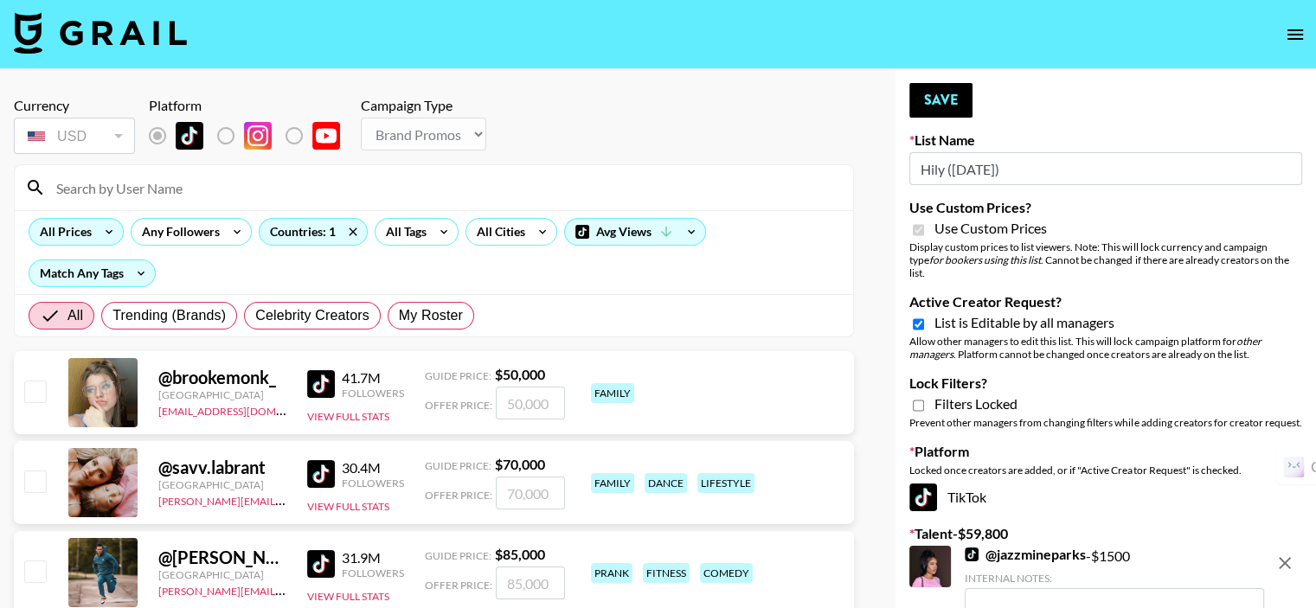
click at [59, 233] on div "All Prices" at bounding box center [62, 232] width 66 height 26
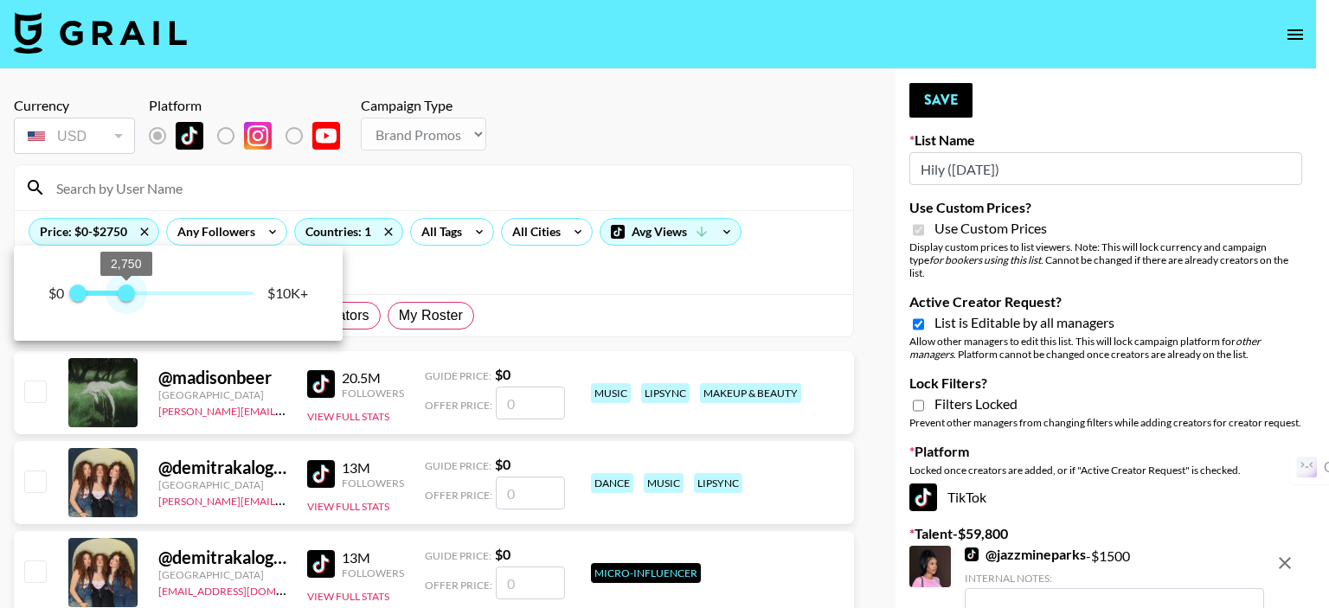
type input "3000"
drag, startPoint x: 256, startPoint y: 293, endPoint x: 131, endPoint y: 294, distance: 125.5
click at [131, 294] on span "3,000" at bounding box center [130, 293] width 17 height 17
click at [533, 277] on div at bounding box center [664, 304] width 1329 height 608
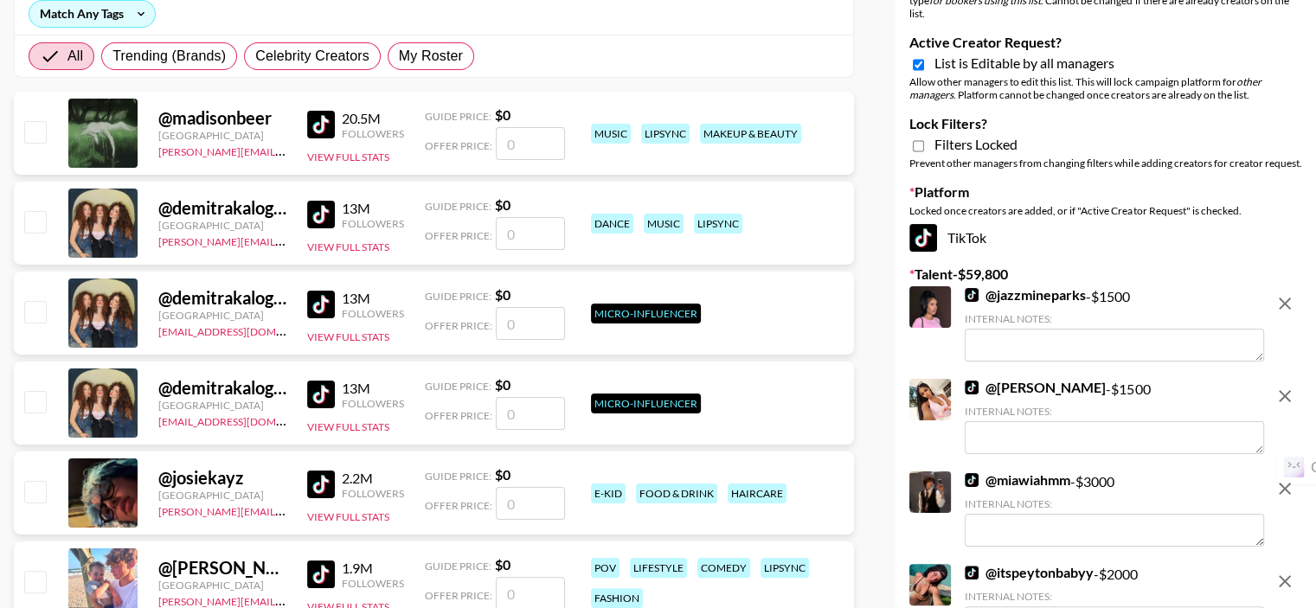
scroll to position [87, 0]
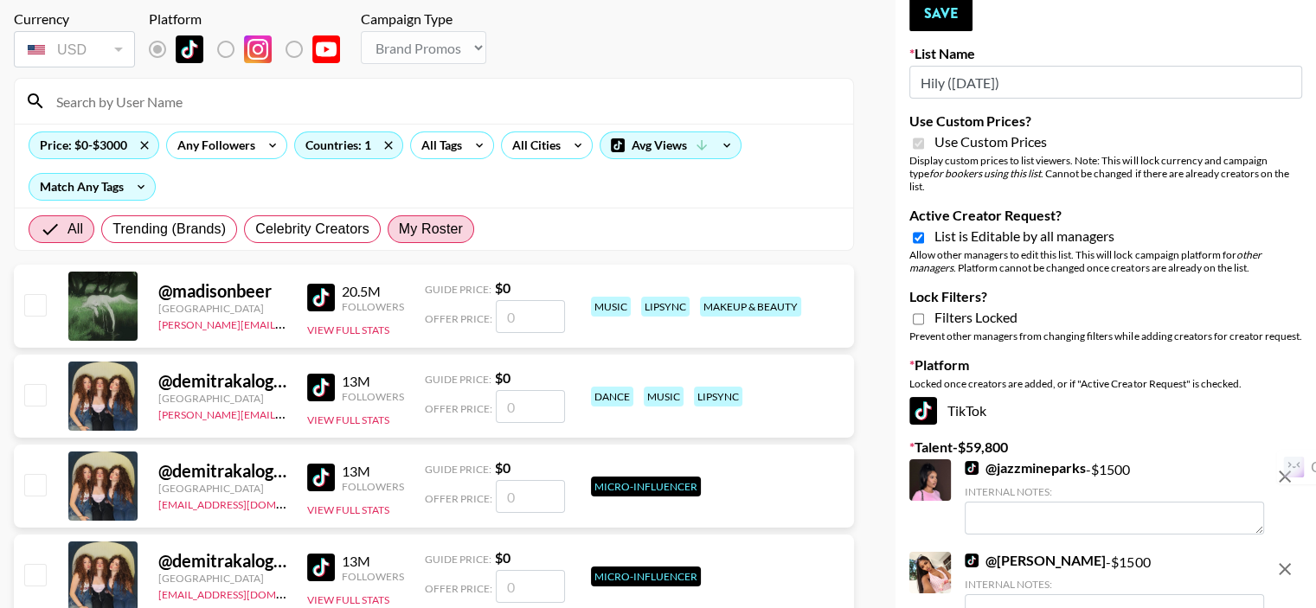
click at [429, 232] on span "My Roster" at bounding box center [431, 229] width 64 height 21
click at [399, 229] on input "My Roster" at bounding box center [399, 229] width 0 height 0
radio input "true"
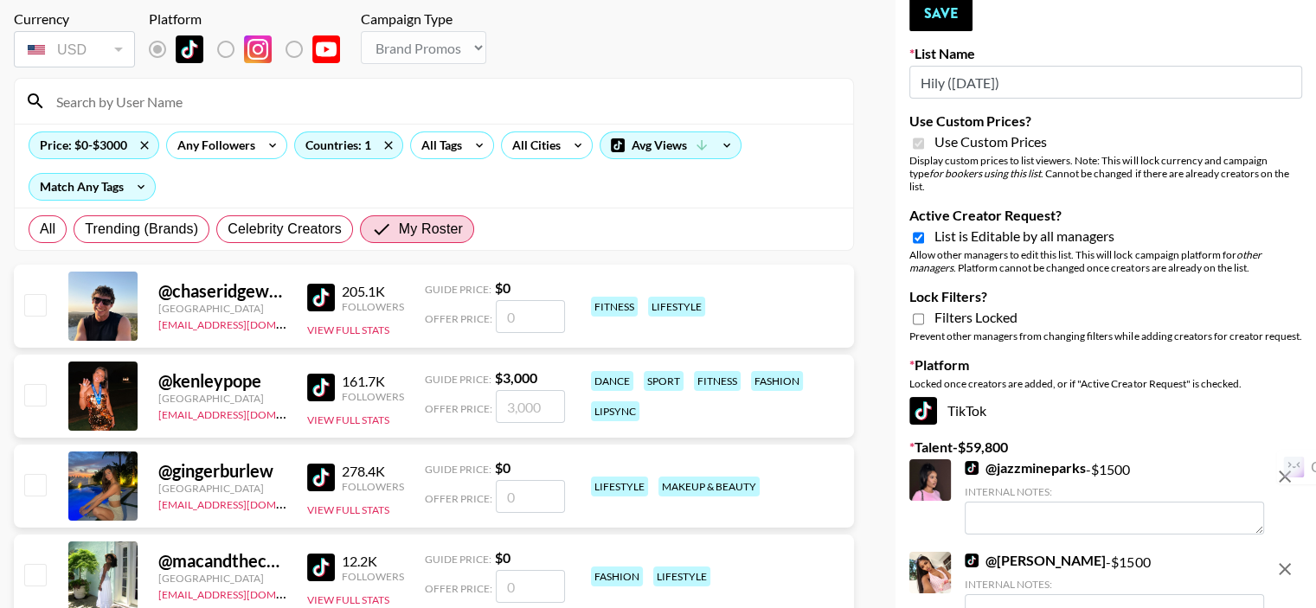
click at [30, 394] on input "checkbox" at bounding box center [34, 394] width 21 height 21
checkbox input "true"
type input "3000"
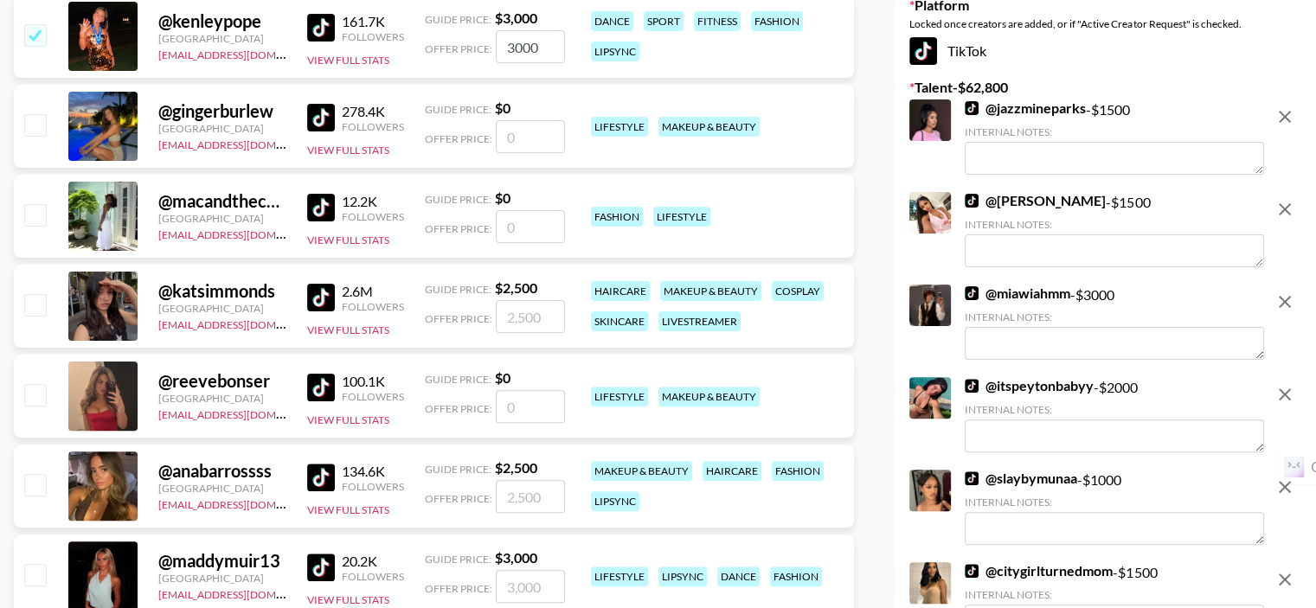
scroll to position [519, 0]
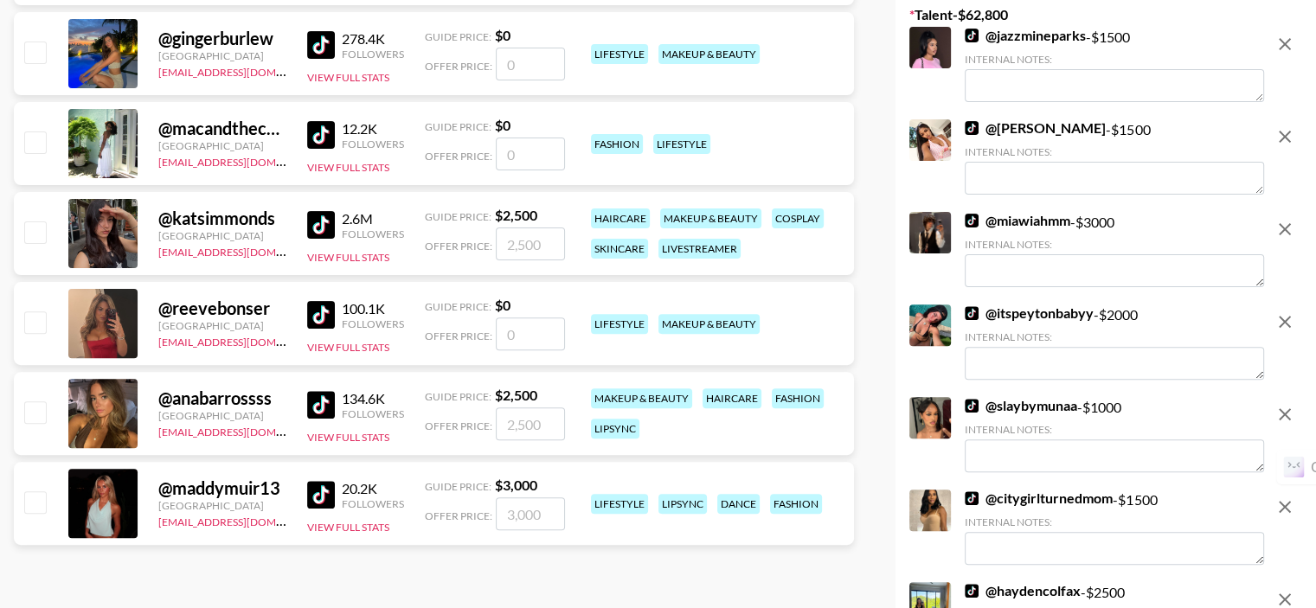
click at [35, 231] on input "checkbox" at bounding box center [34, 232] width 21 height 21
checkbox input "false"
click at [33, 226] on input "checkbox" at bounding box center [34, 232] width 21 height 21
checkbox input "true"
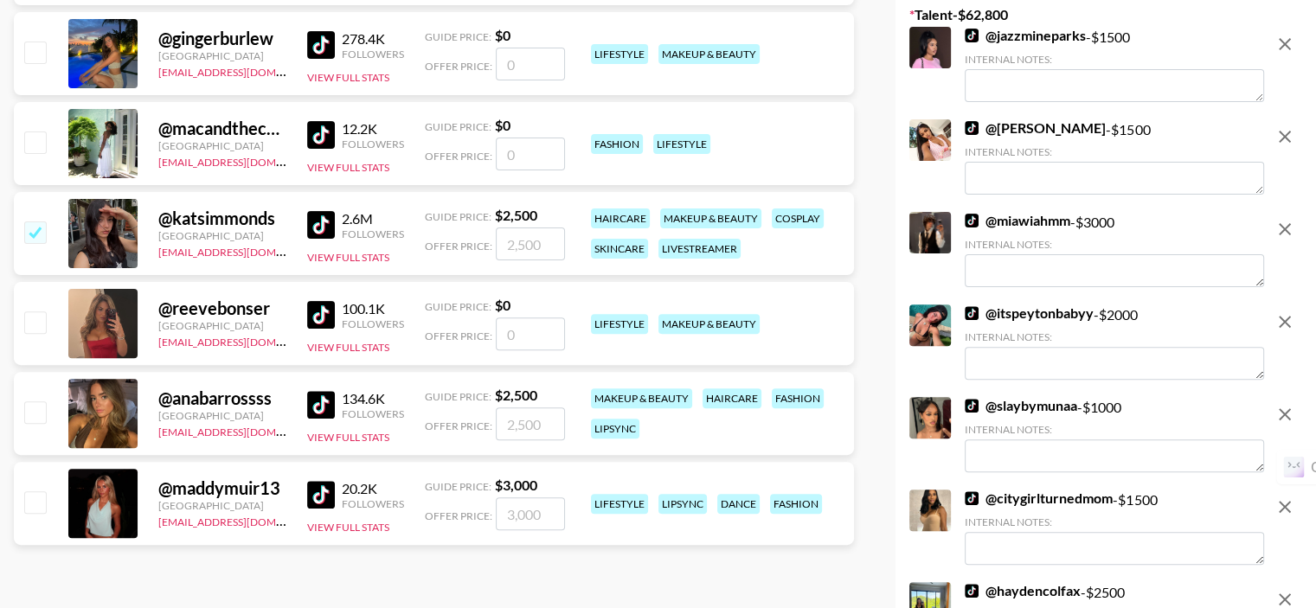
type input "2500"
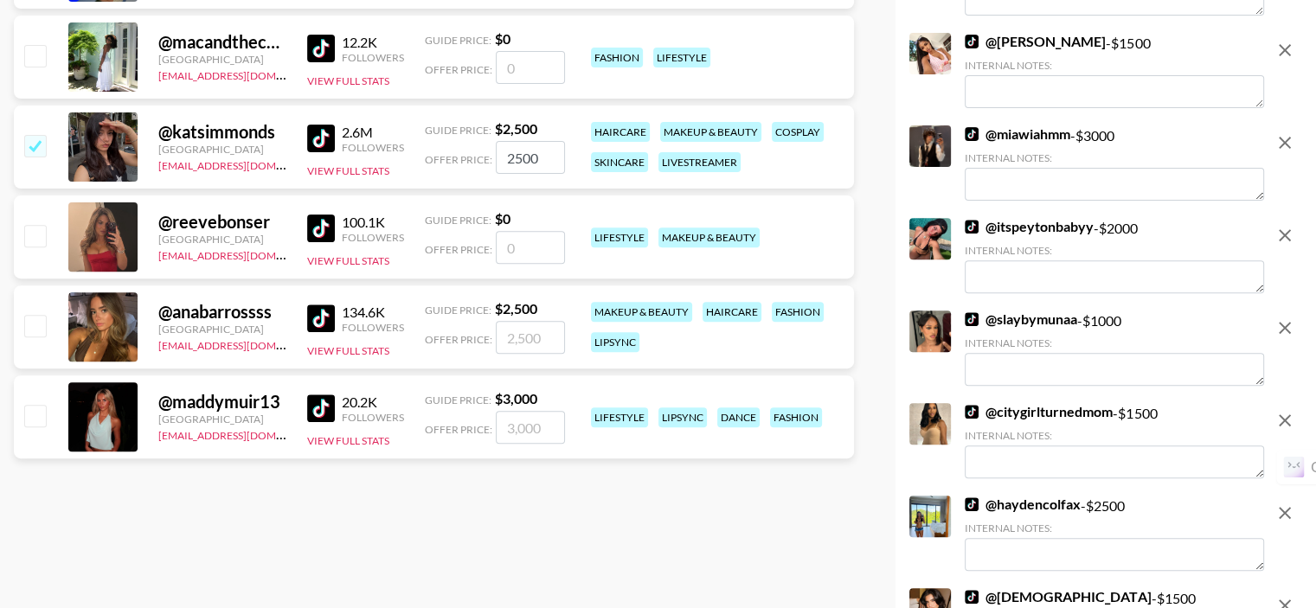
scroll to position [692, 0]
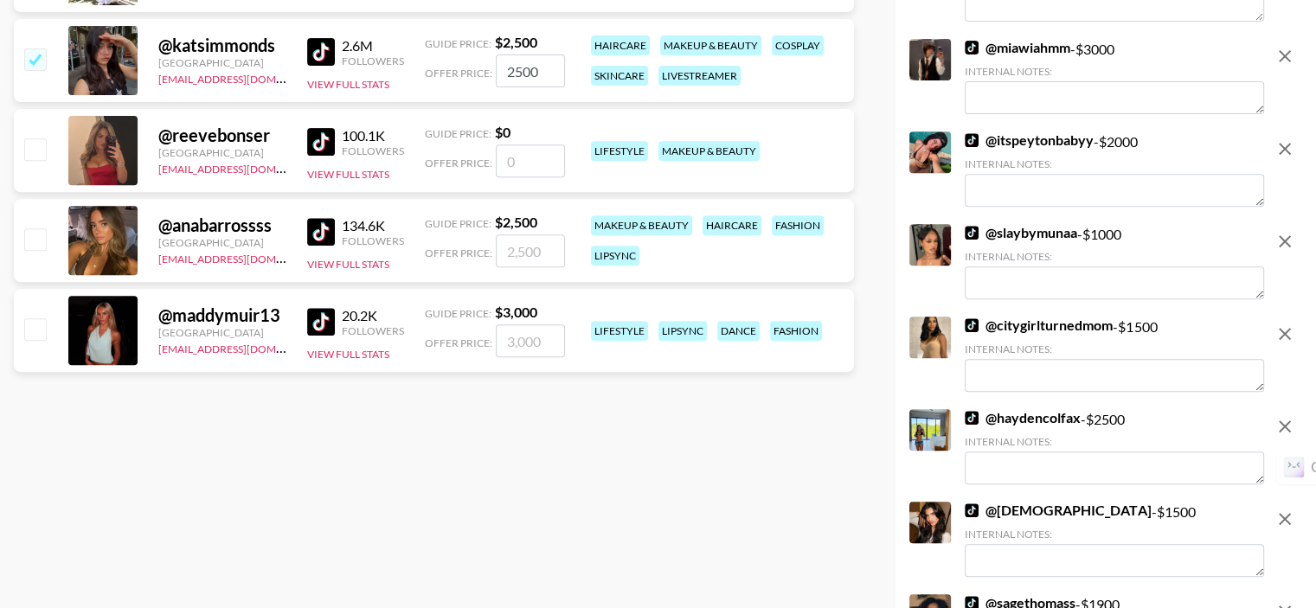
click at [38, 323] on input "checkbox" at bounding box center [34, 329] width 21 height 21
checkbox input "true"
type input "3000"
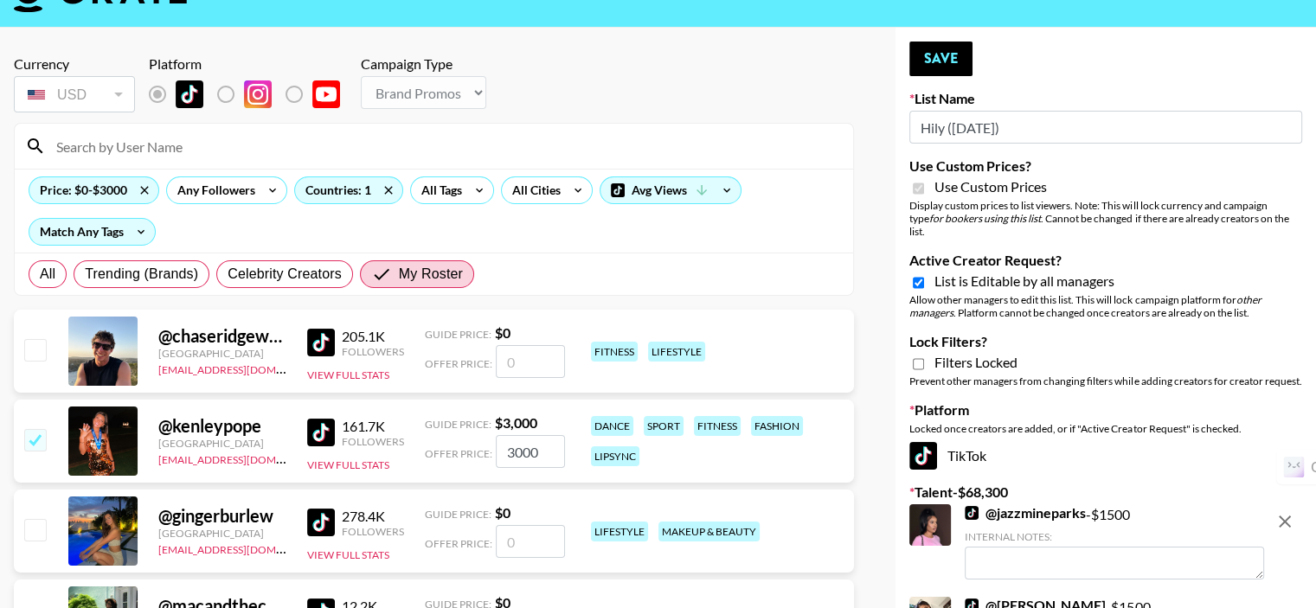
scroll to position [0, 0]
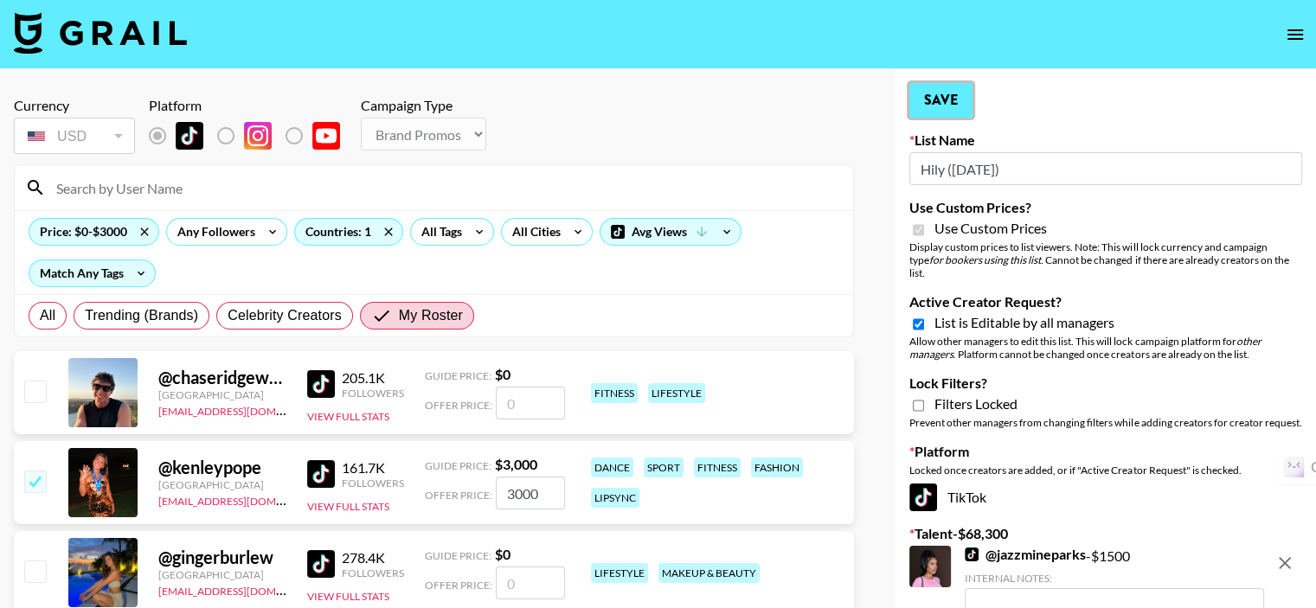
click at [938, 93] on button "Save" at bounding box center [941, 100] width 63 height 35
